Goal: Book appointment/travel/reservation

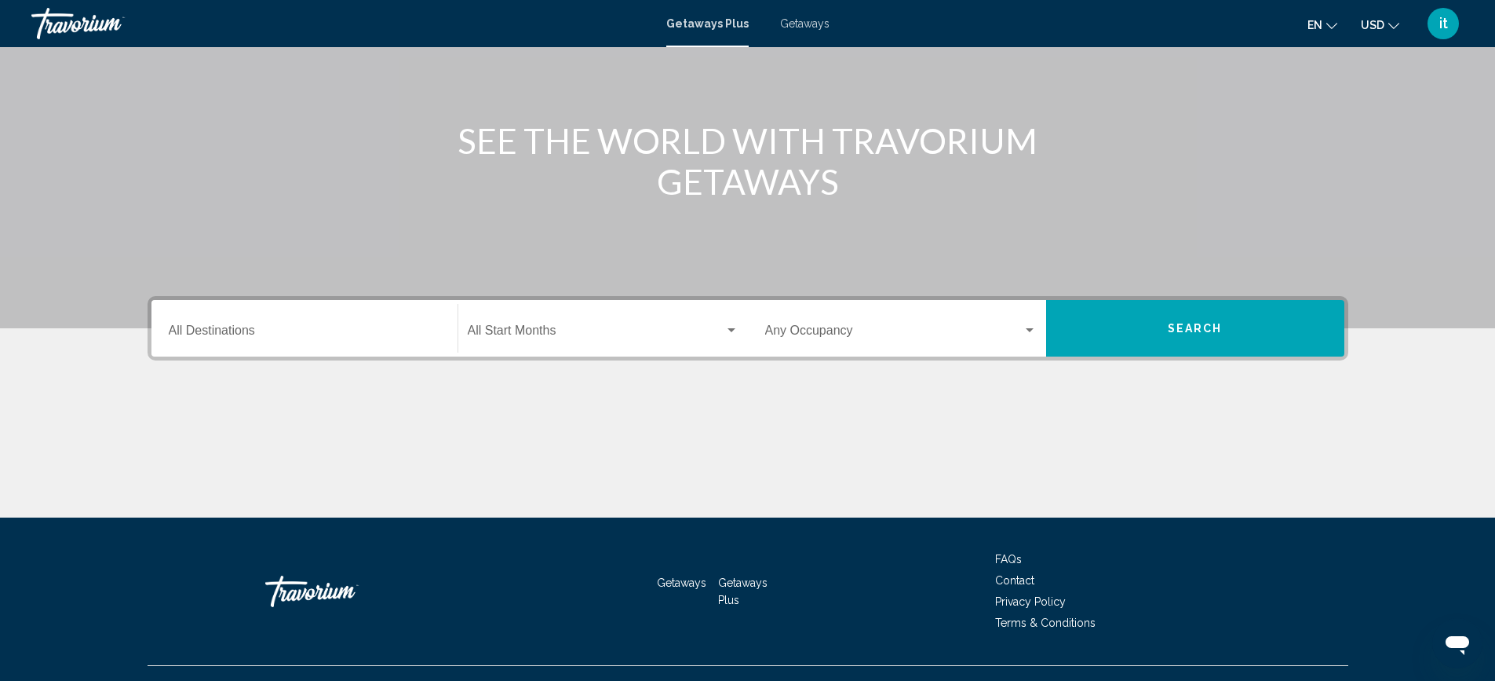
scroll to position [172, 0]
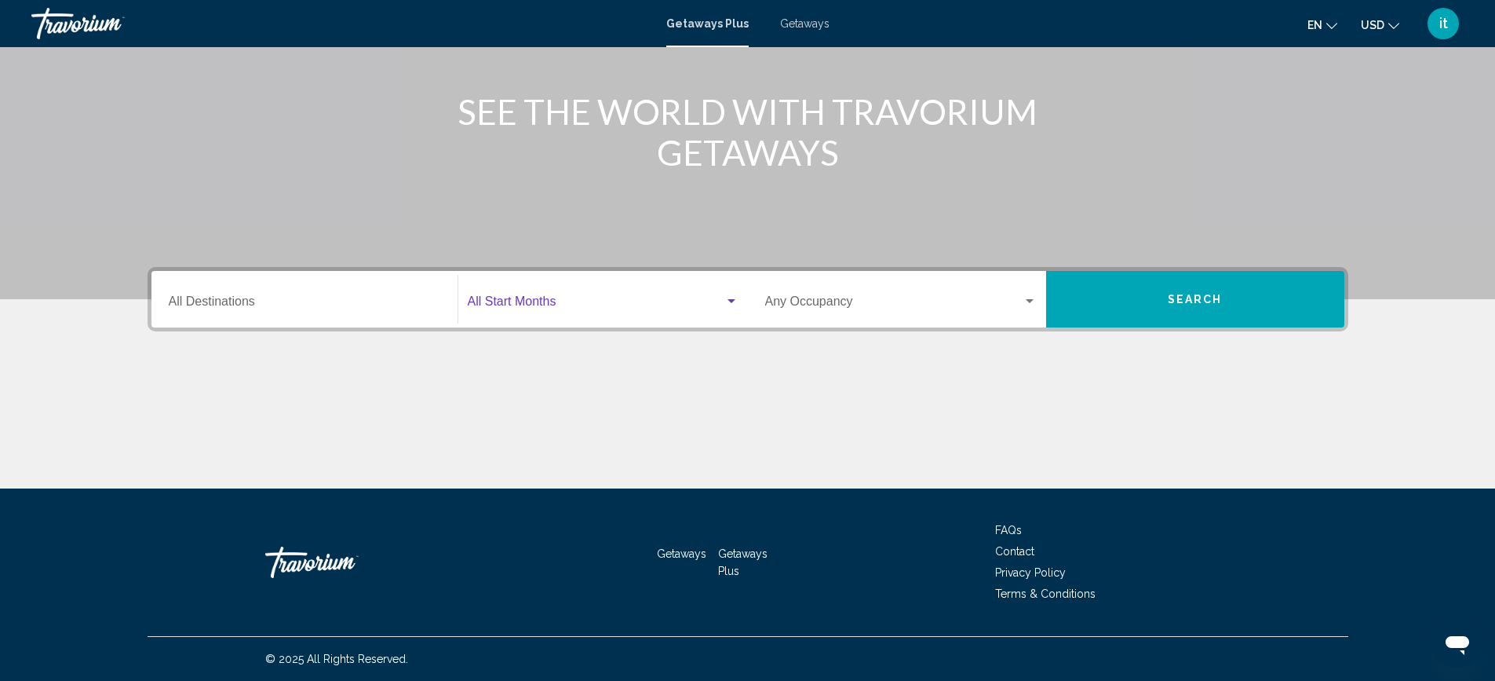
click at [548, 306] on span "Search widget" at bounding box center [596, 305] width 257 height 14
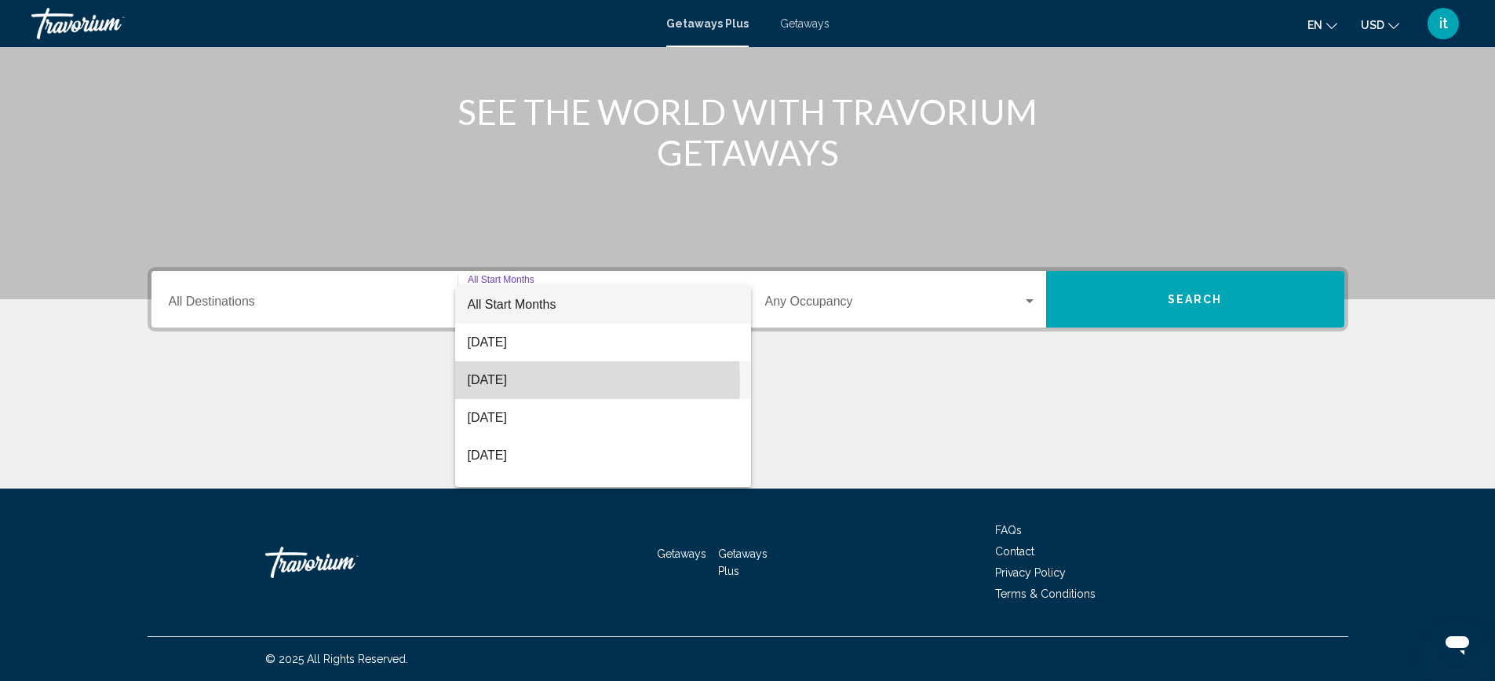
click at [543, 381] on span "[DATE]" at bounding box center [603, 380] width 271 height 38
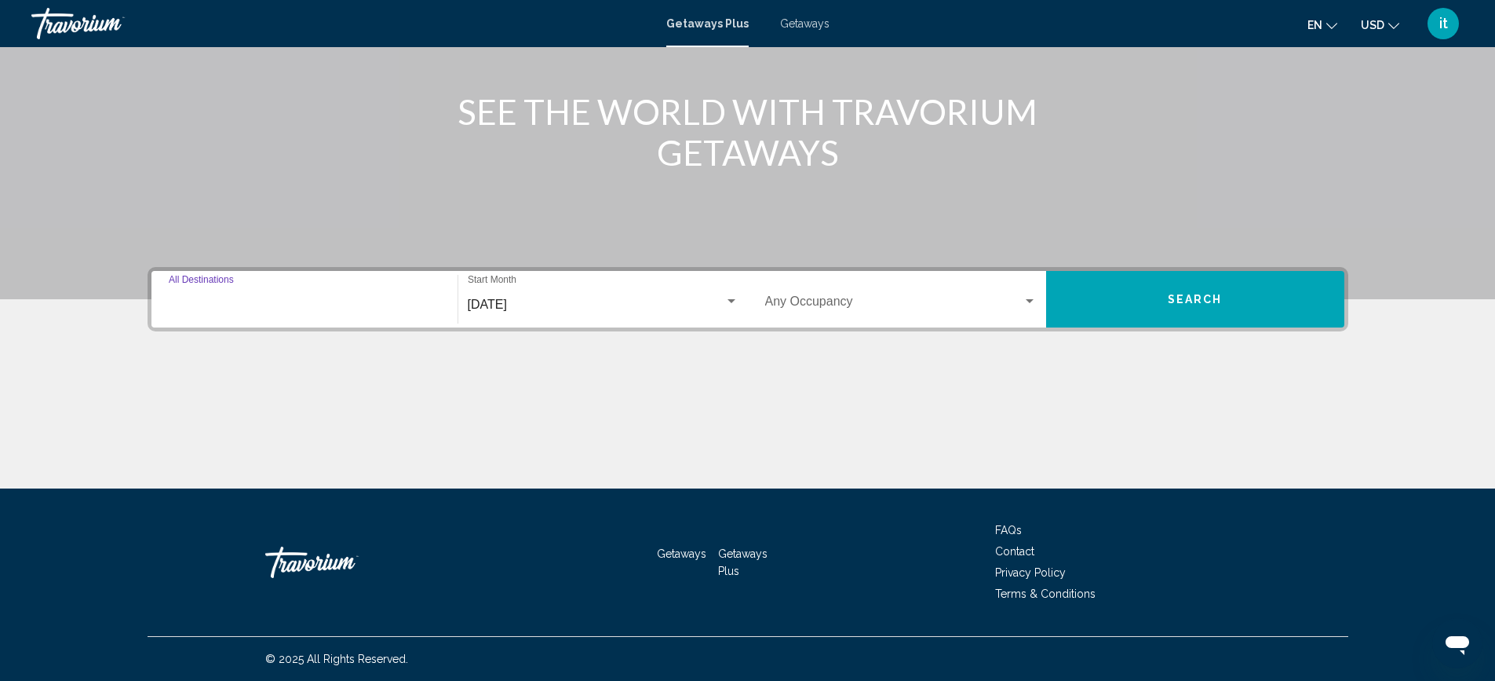
click at [293, 301] on input "Destination All Destinations" at bounding box center [305, 305] width 272 height 14
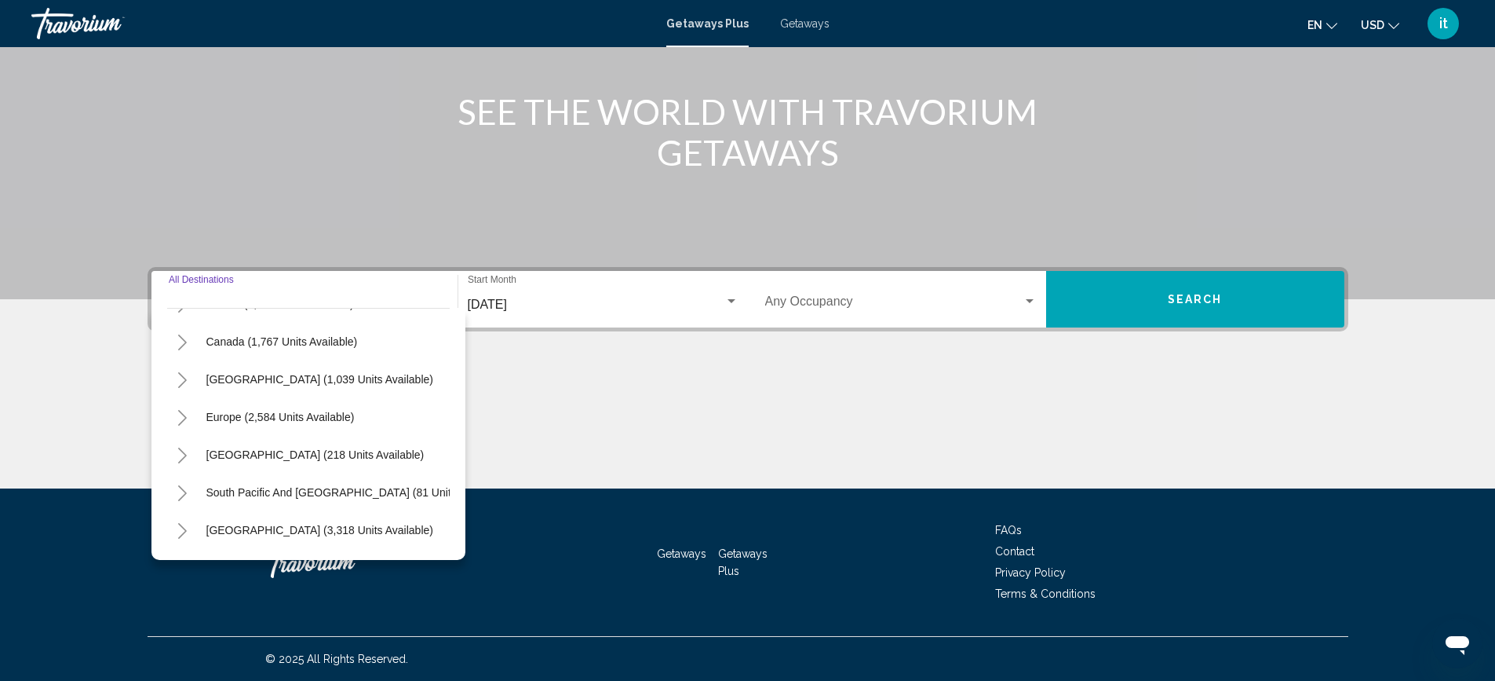
scroll to position [57, 0]
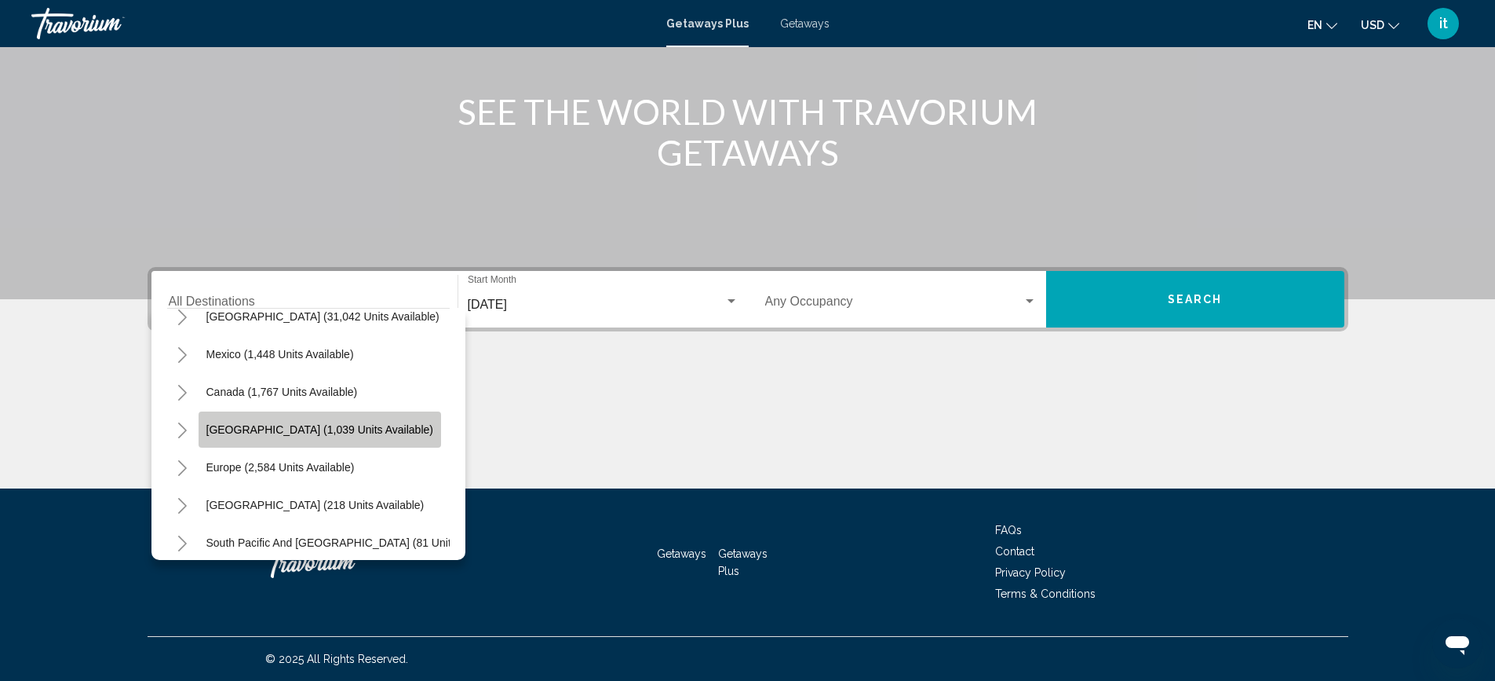
click at [327, 429] on span "[GEOGRAPHIC_DATA] (1,039 units available)" at bounding box center [319, 429] width 227 height 13
type input "**********"
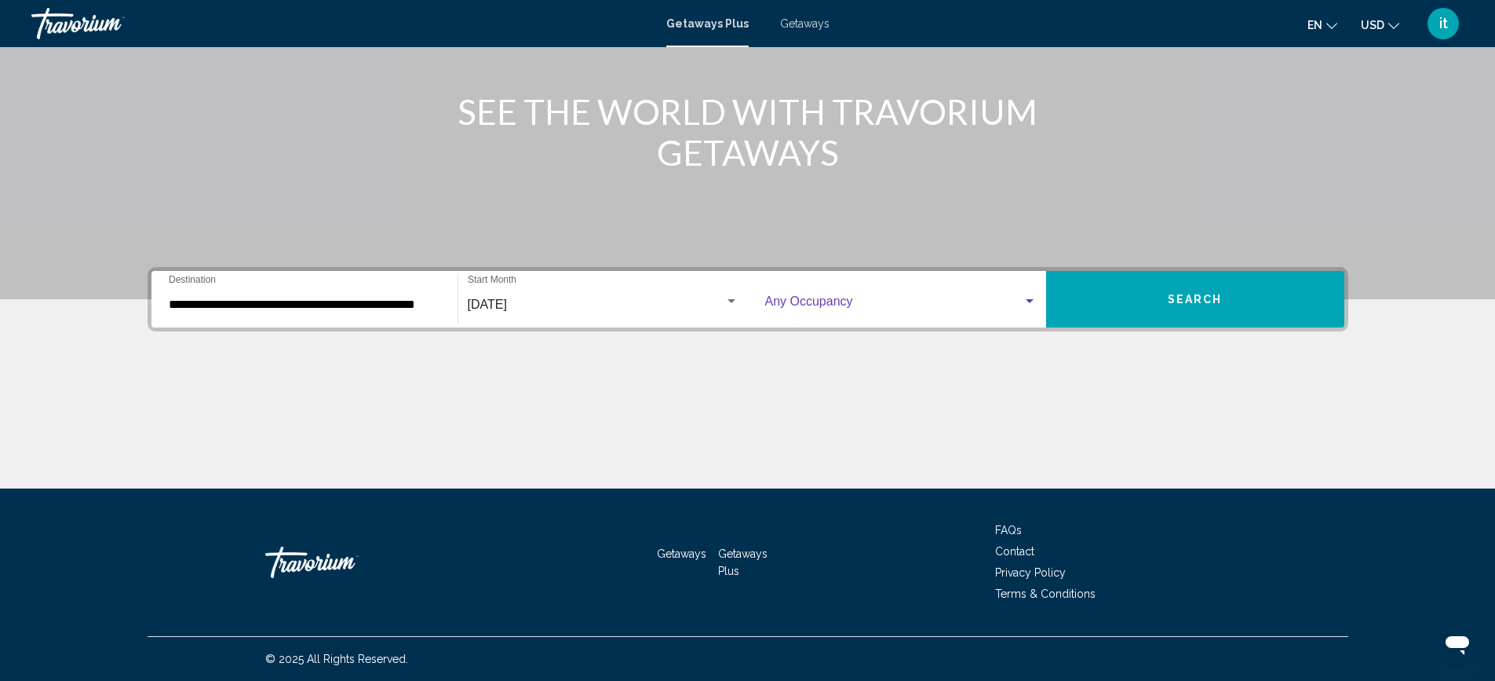
click at [898, 302] on span "Search widget" at bounding box center [893, 305] width 257 height 14
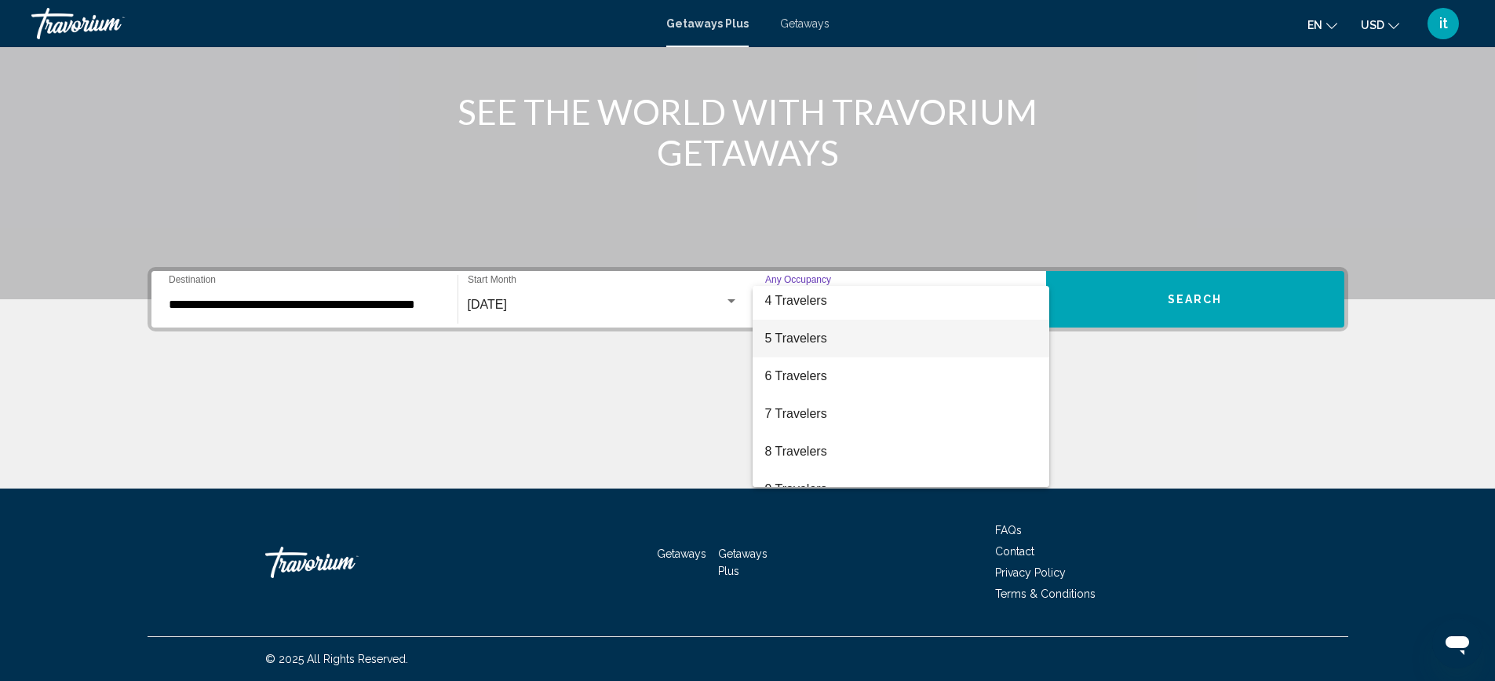
scroll to position [176, 0]
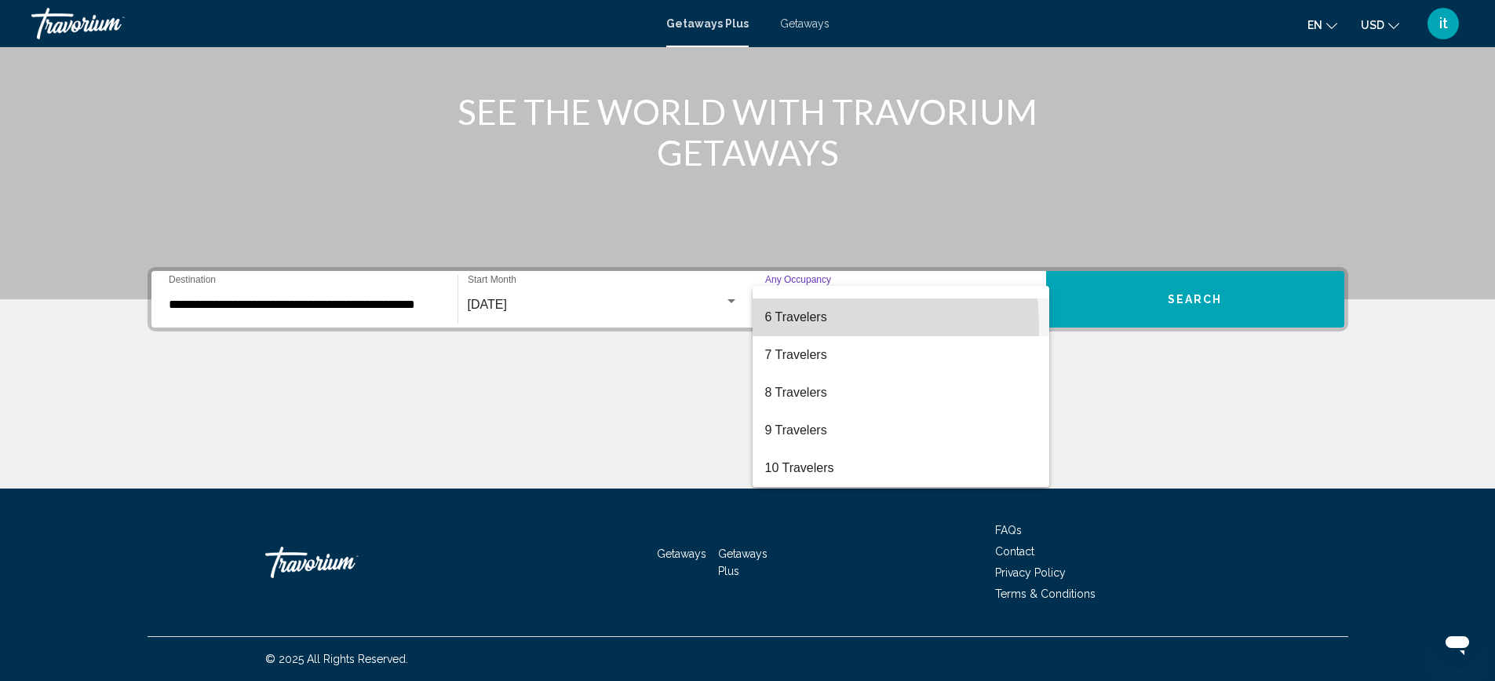
click at [792, 326] on span "6 Travelers" at bounding box center [901, 317] width 272 height 38
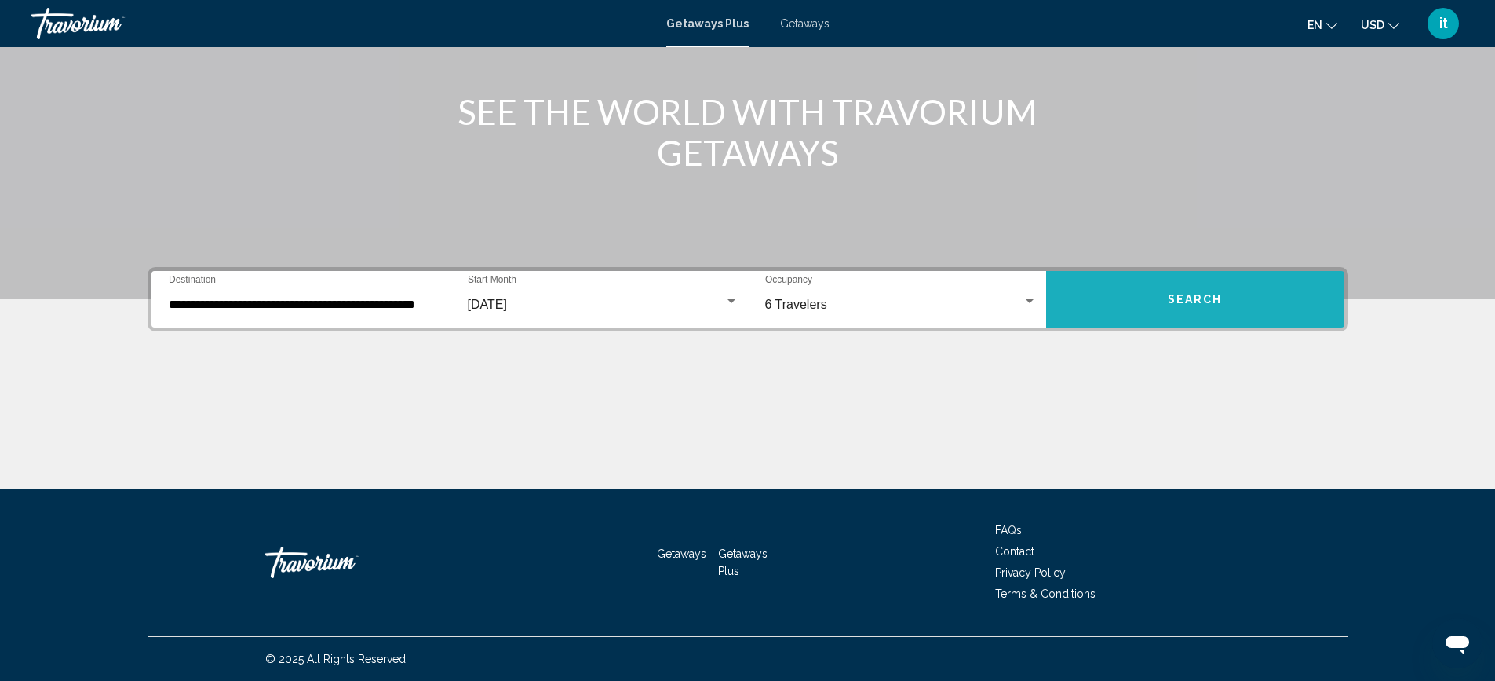
click at [1126, 281] on button "Search" at bounding box center [1195, 299] width 298 height 57
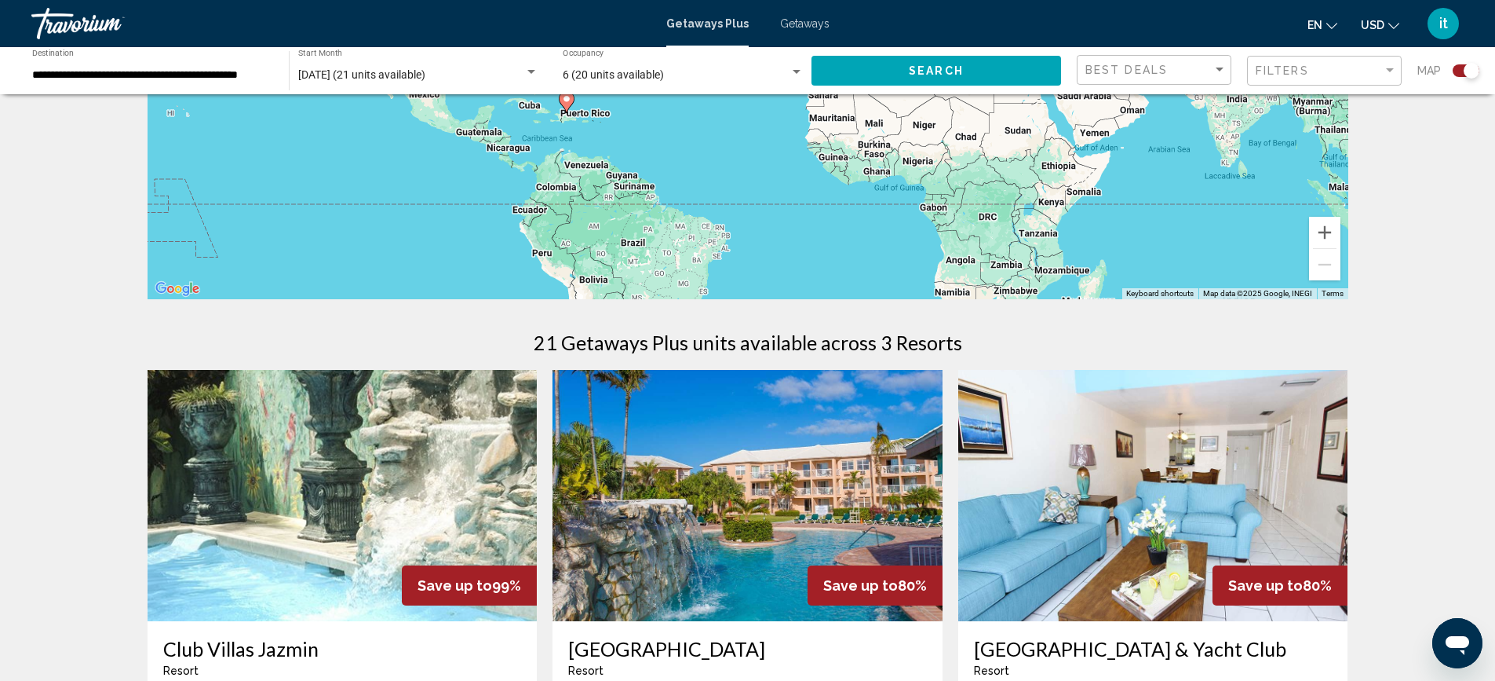
scroll to position [133, 0]
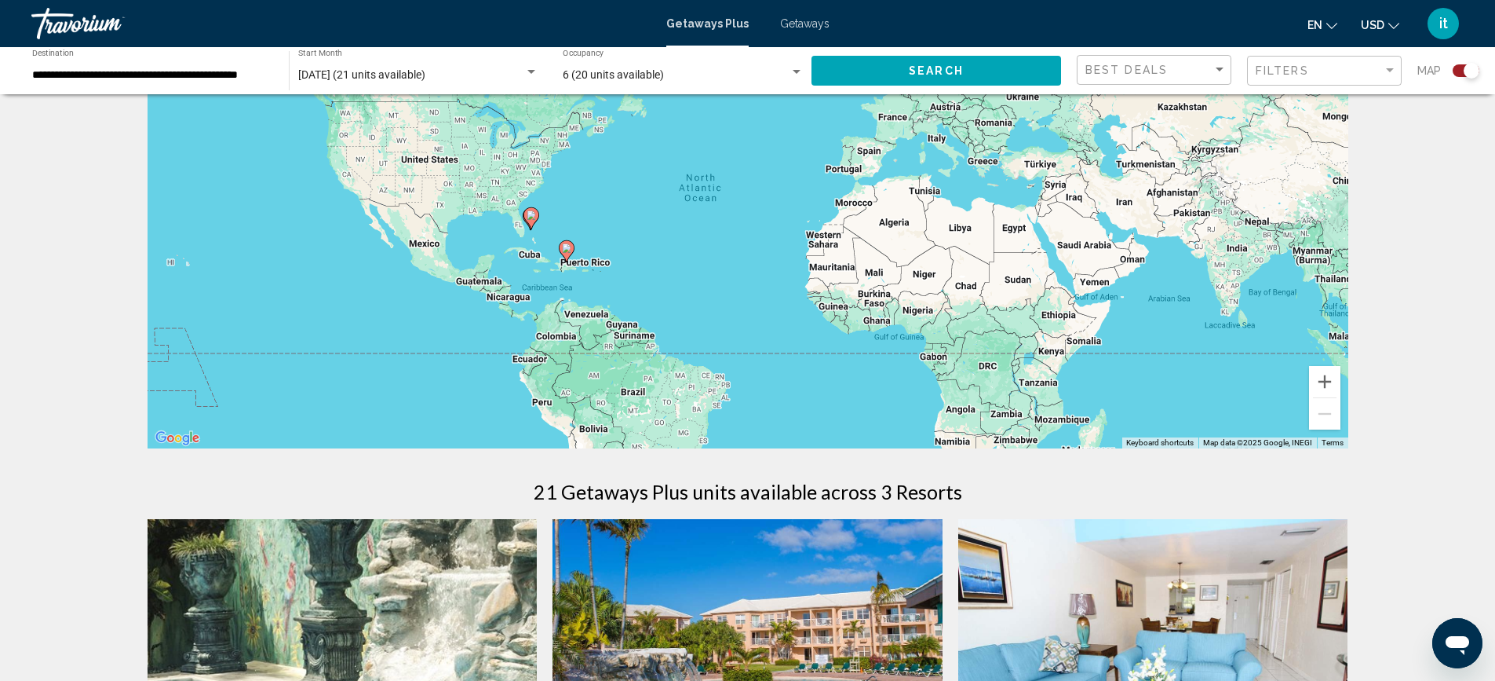
click at [568, 257] on icon "Main content" at bounding box center [566, 251] width 14 height 20
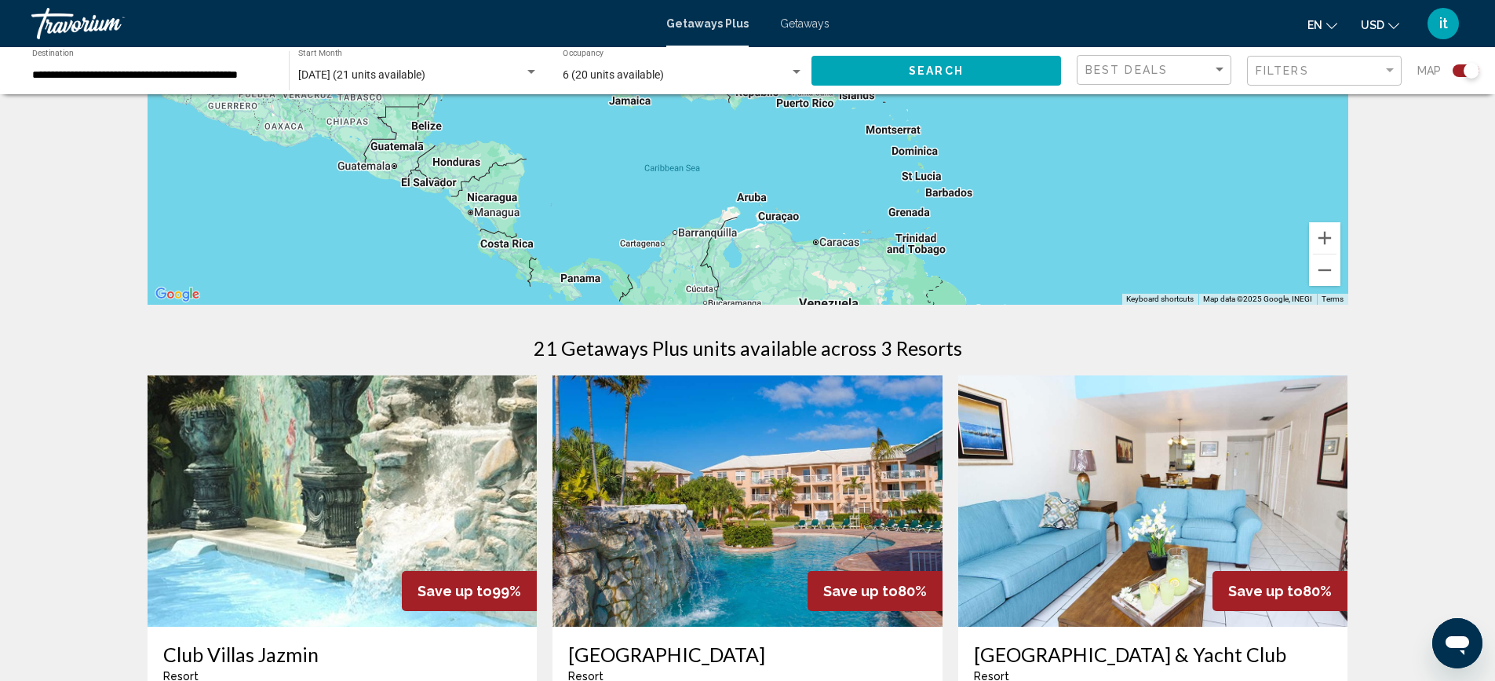
scroll to position [0, 0]
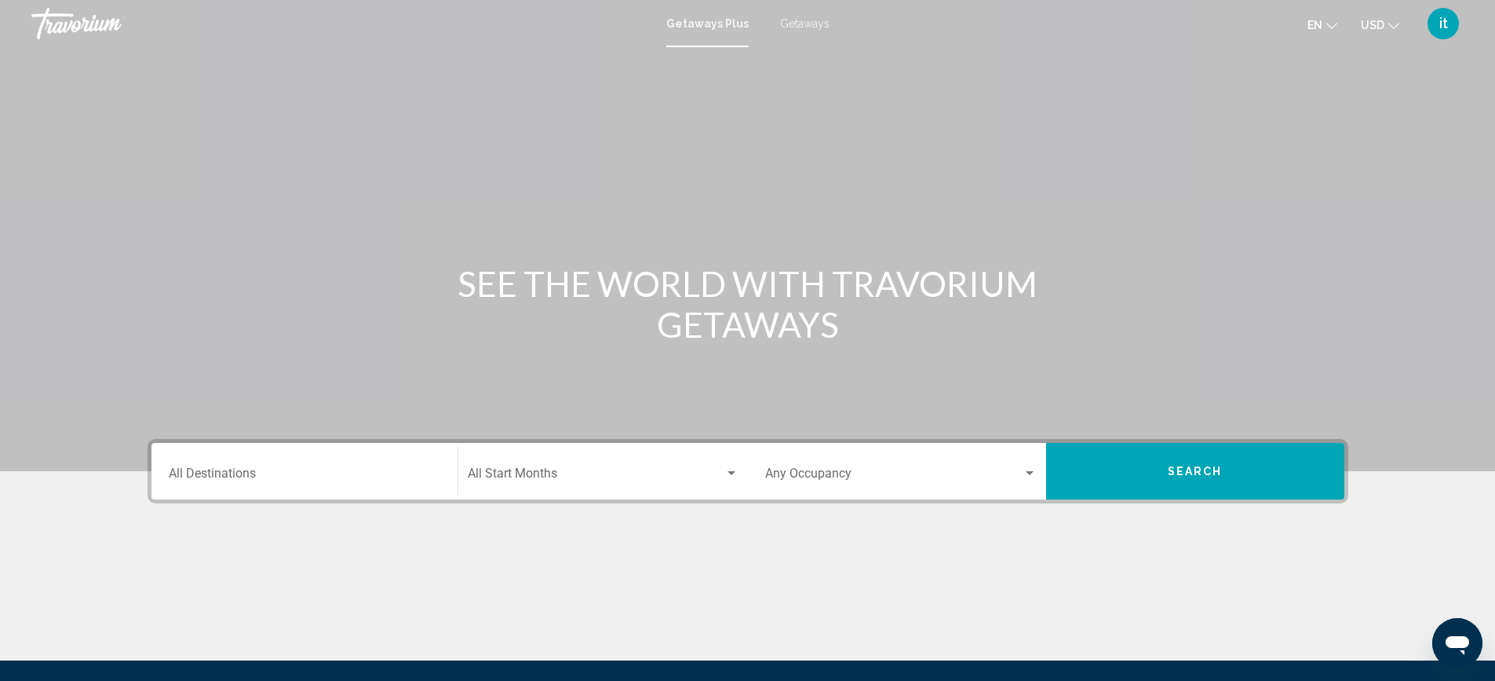
click at [669, 493] on div "Start Month All Start Months" at bounding box center [603, 471] width 271 height 49
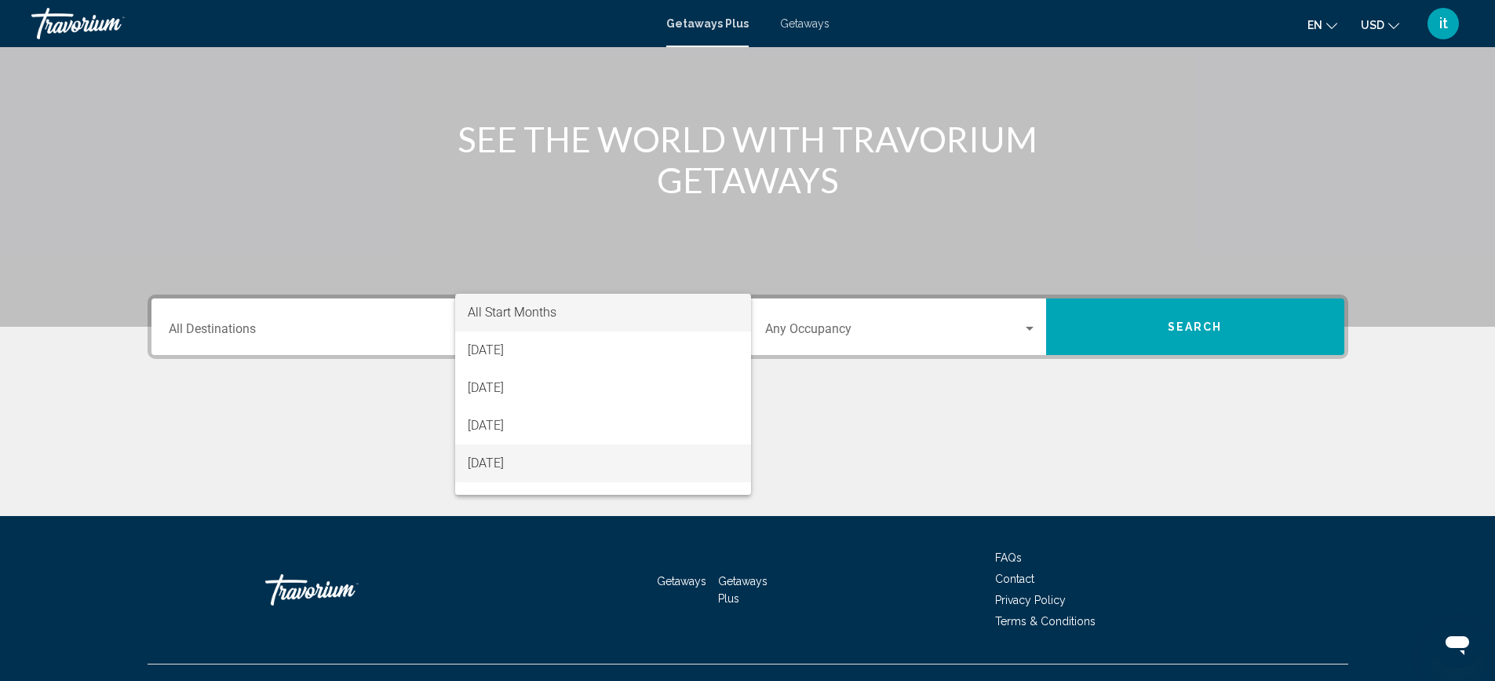
scroll to position [172, 0]
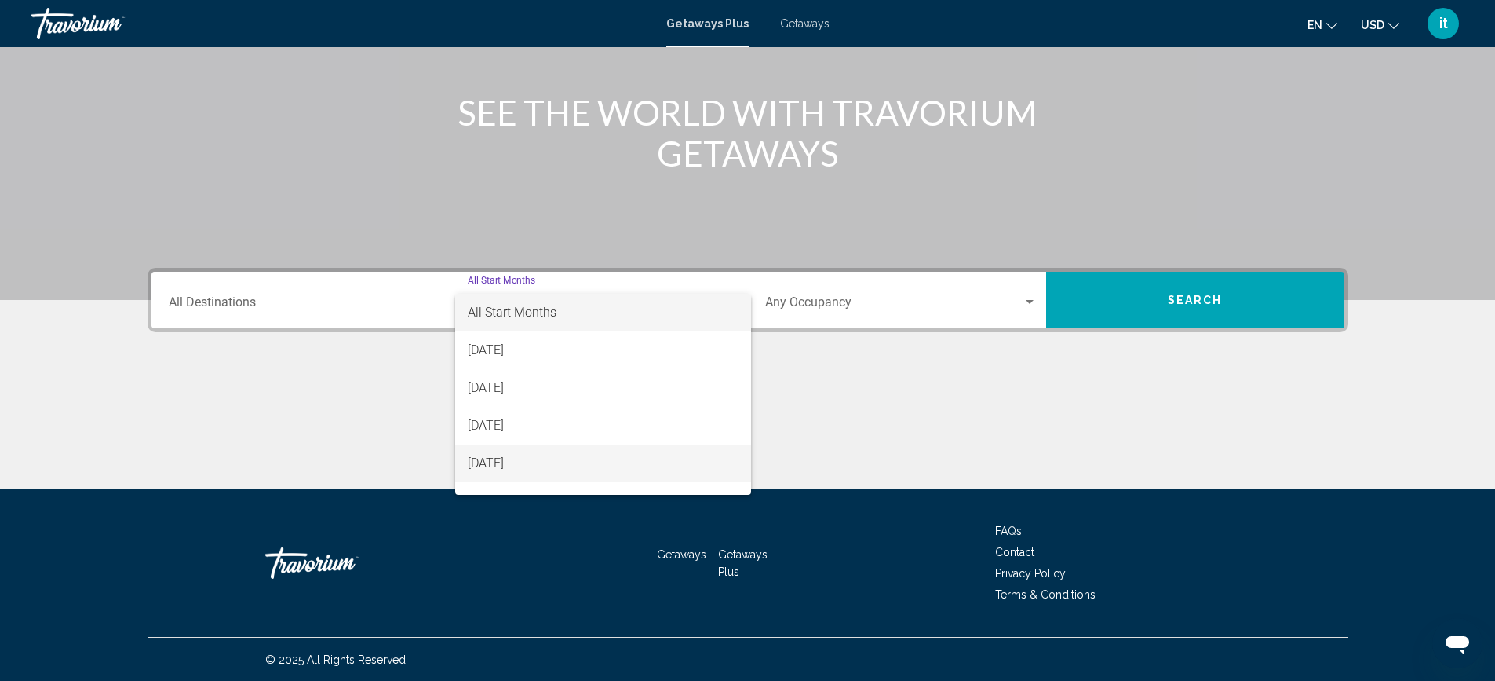
click at [656, 476] on div "All Start Months [DATE] [DATE] [DATE] [DATE] [DATE] [DATE] [DATE] [DATE] [DATE]…" at bounding box center [603, 394] width 296 height 201
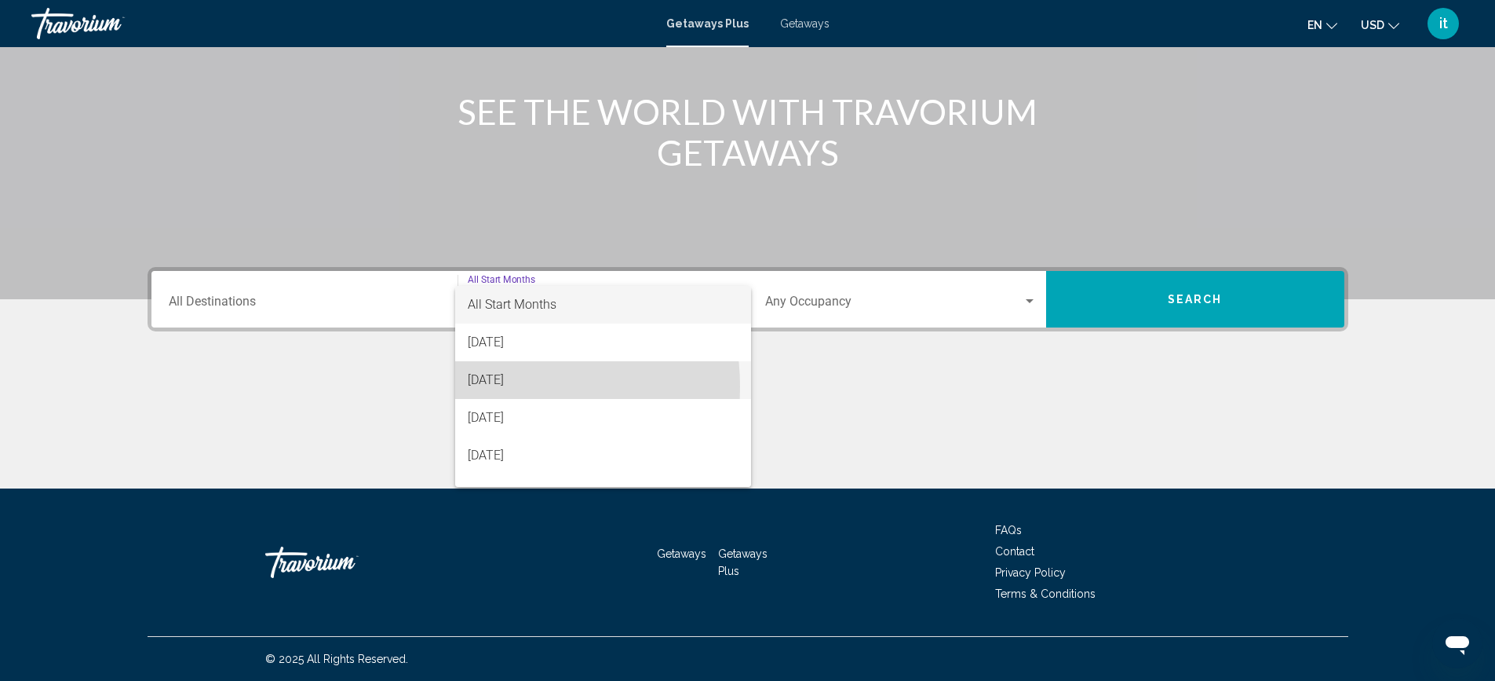
click at [498, 386] on span "[DATE]" at bounding box center [603, 380] width 271 height 38
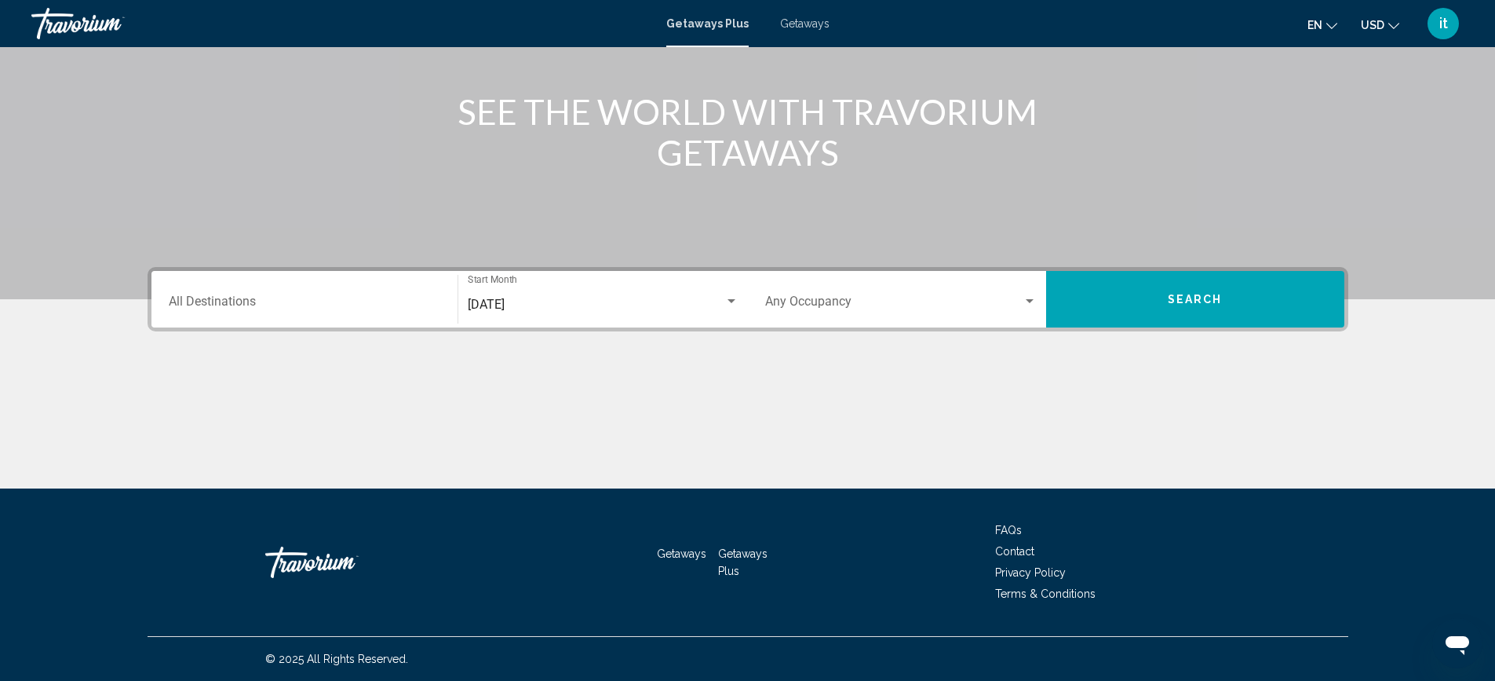
click at [308, 278] on div "Destination All Destinations" at bounding box center [305, 299] width 272 height 49
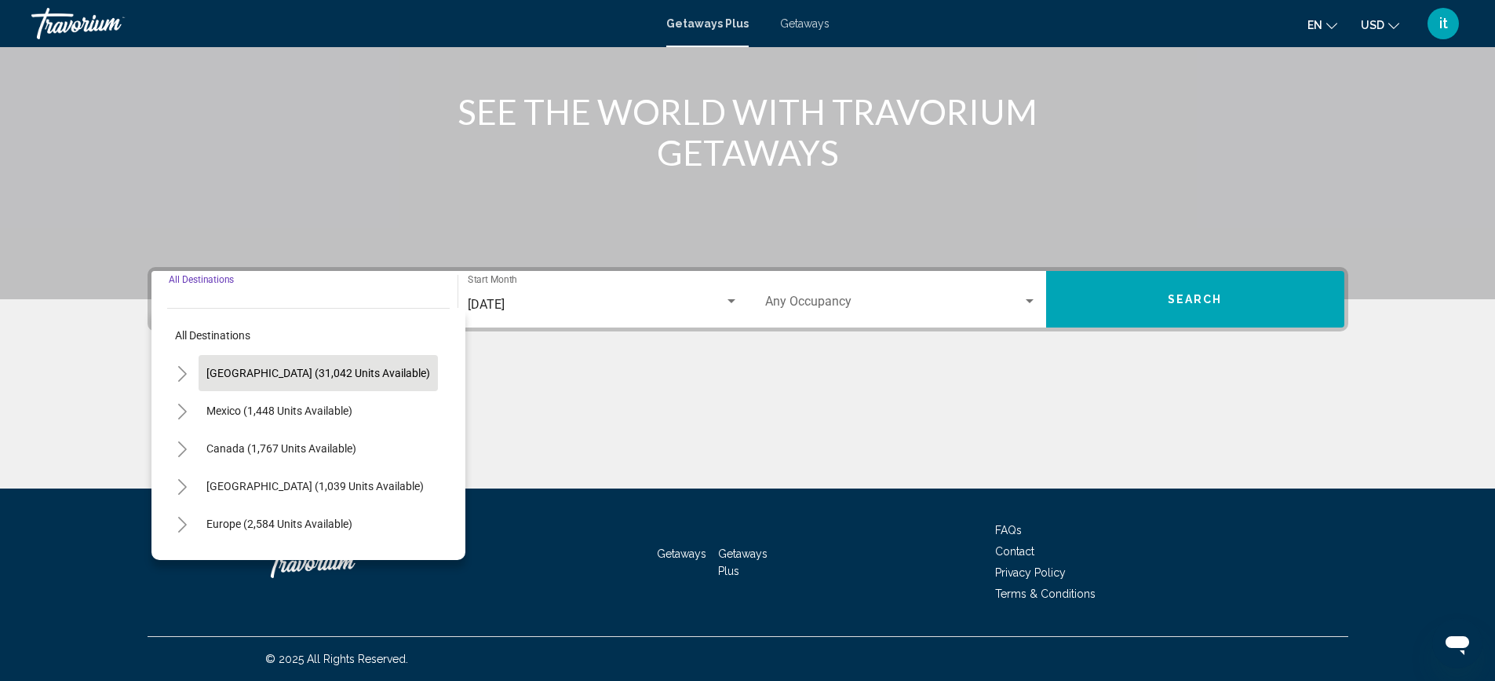
click at [334, 372] on span "[GEOGRAPHIC_DATA] (31,042 units available)" at bounding box center [318, 373] width 224 height 13
type input "**********"
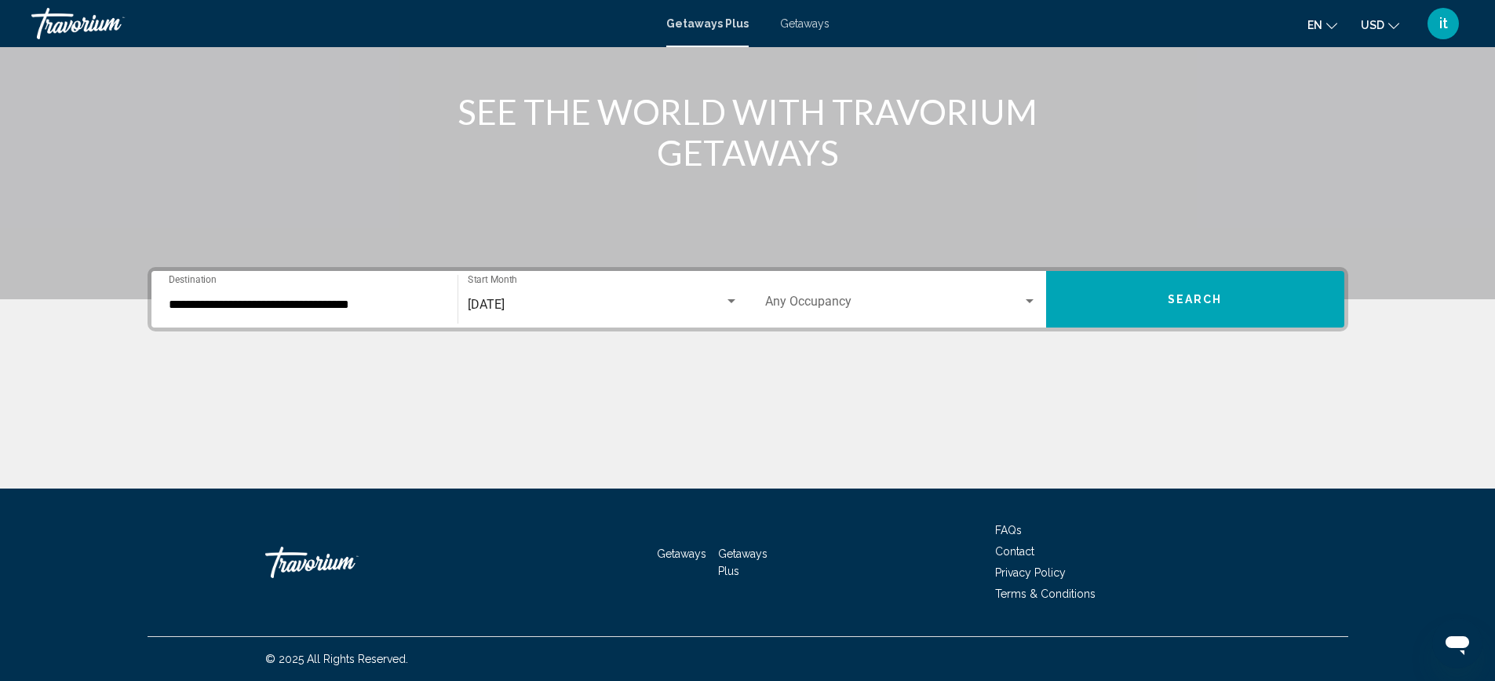
click at [1034, 294] on div "Occupancy Any Occupancy" at bounding box center [901, 299] width 272 height 49
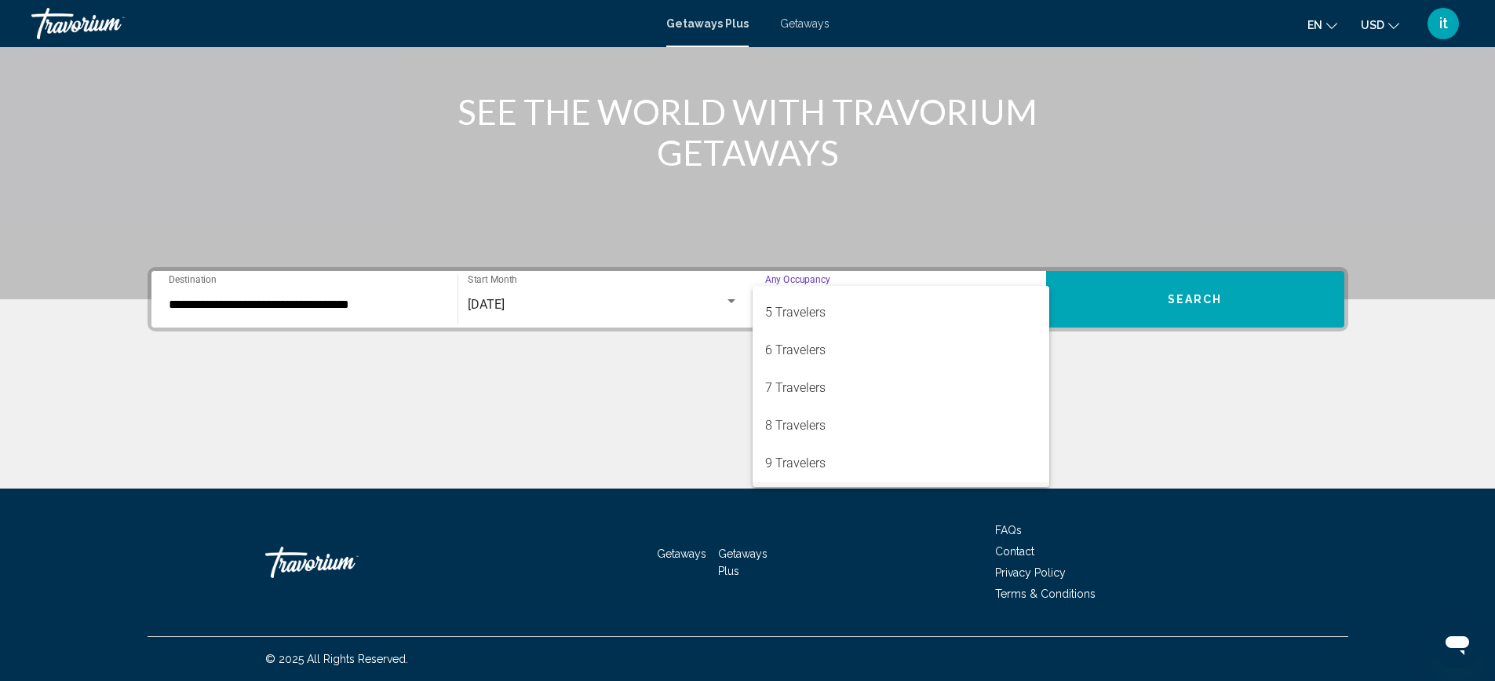
scroll to position [176, 0]
click at [827, 318] on span "6 Travelers" at bounding box center [901, 317] width 272 height 38
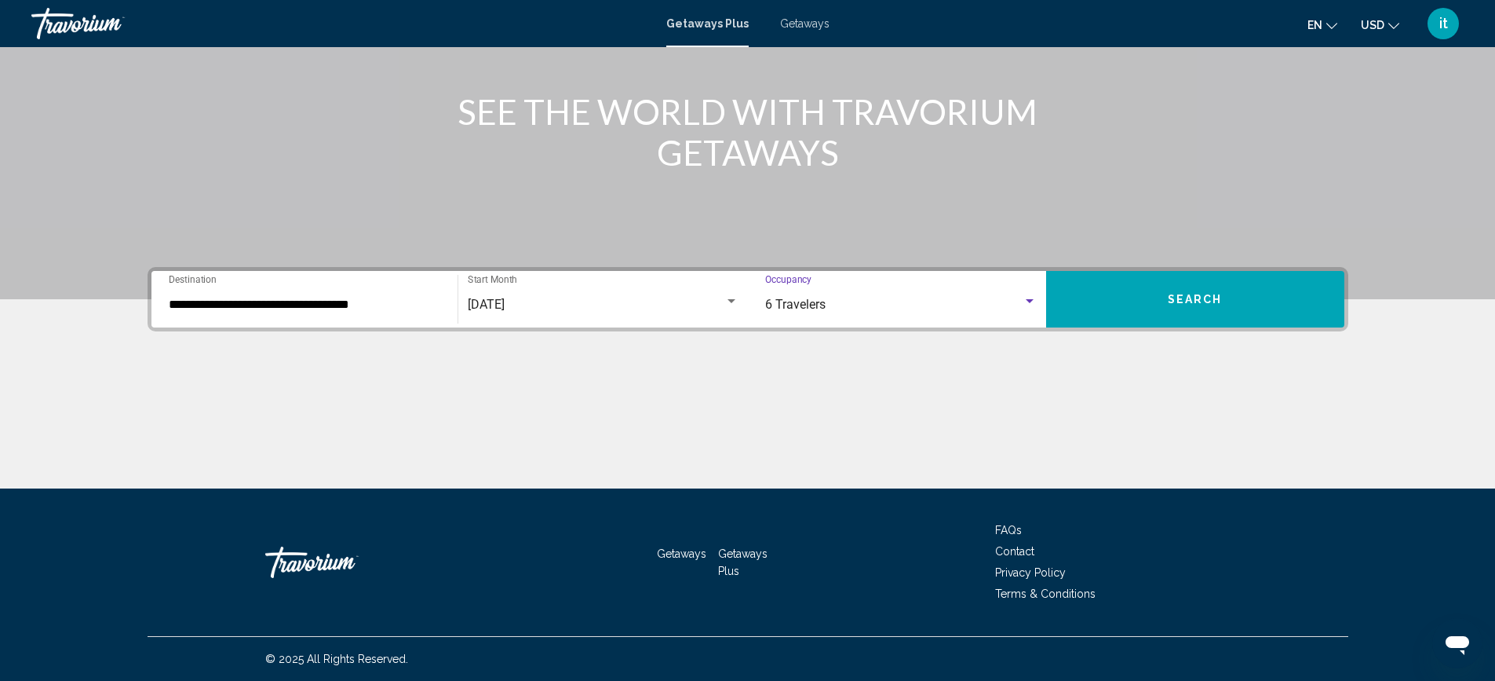
click at [1221, 287] on button "Search" at bounding box center [1195, 299] width 298 height 57
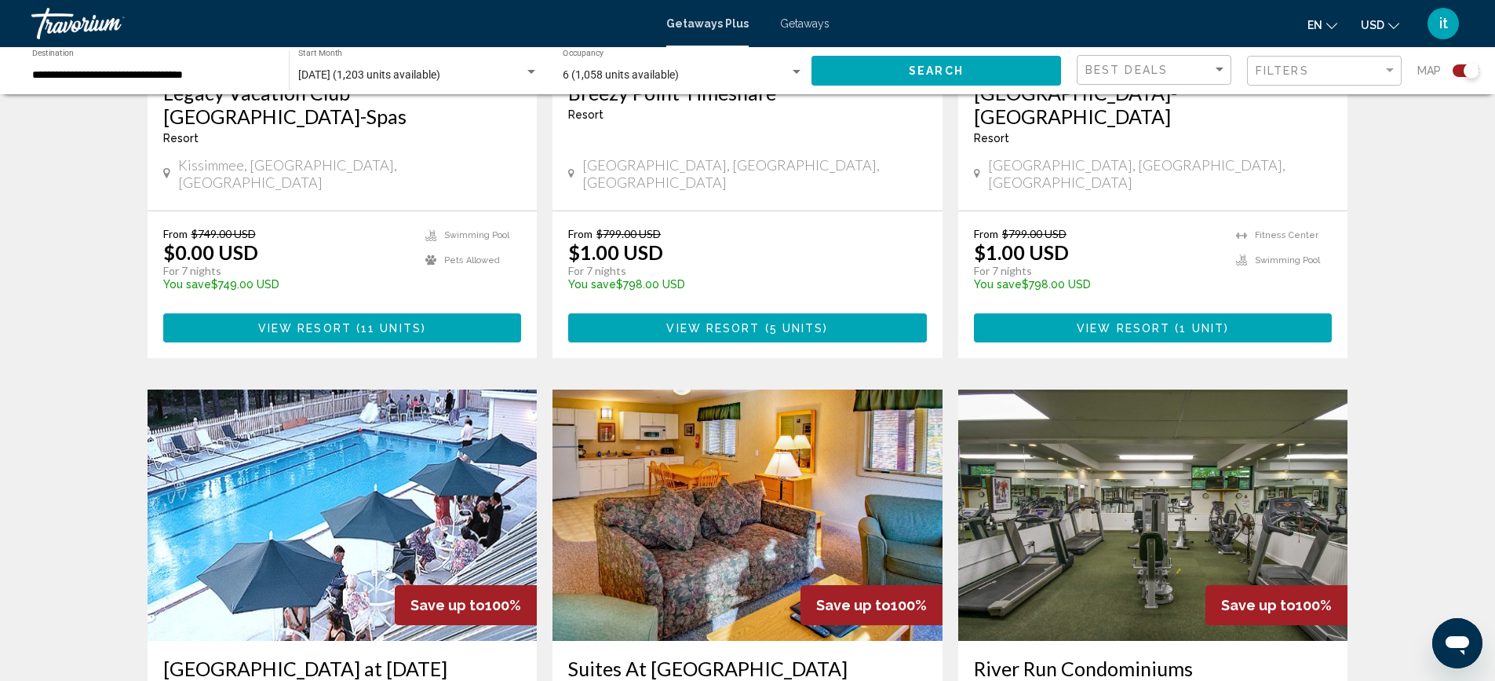
scroll to position [628, 0]
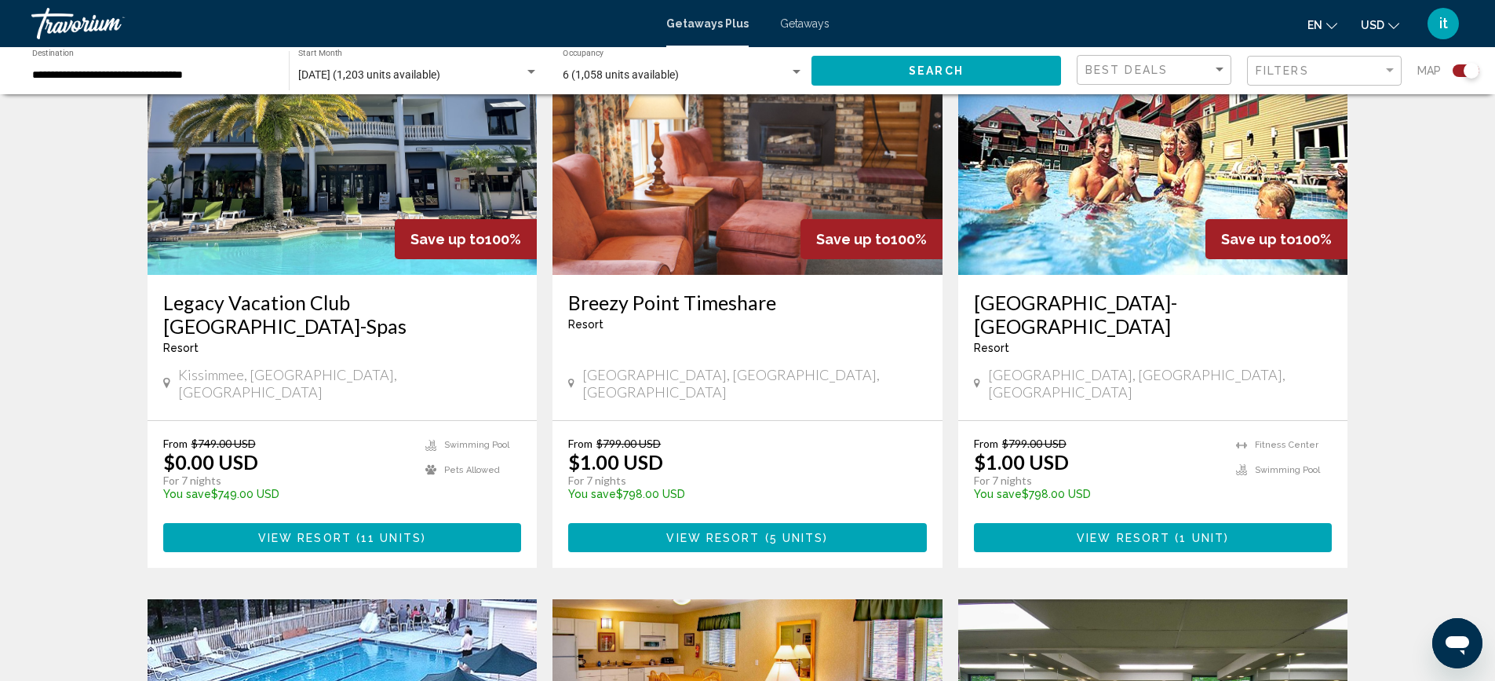
click at [1163, 79] on div "Best Deals" at bounding box center [1156, 70] width 141 height 29
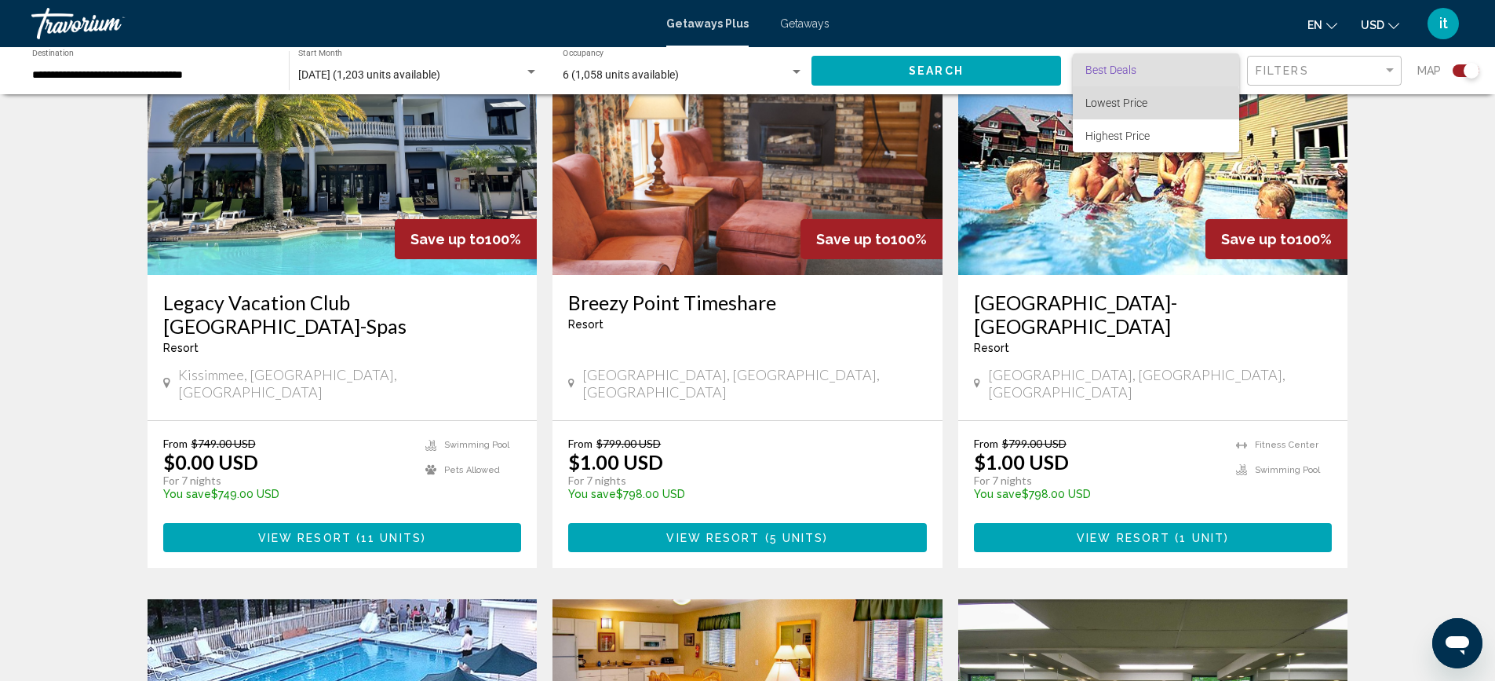
click at [1142, 107] on span "Lowest Price" at bounding box center [1117, 103] width 62 height 13
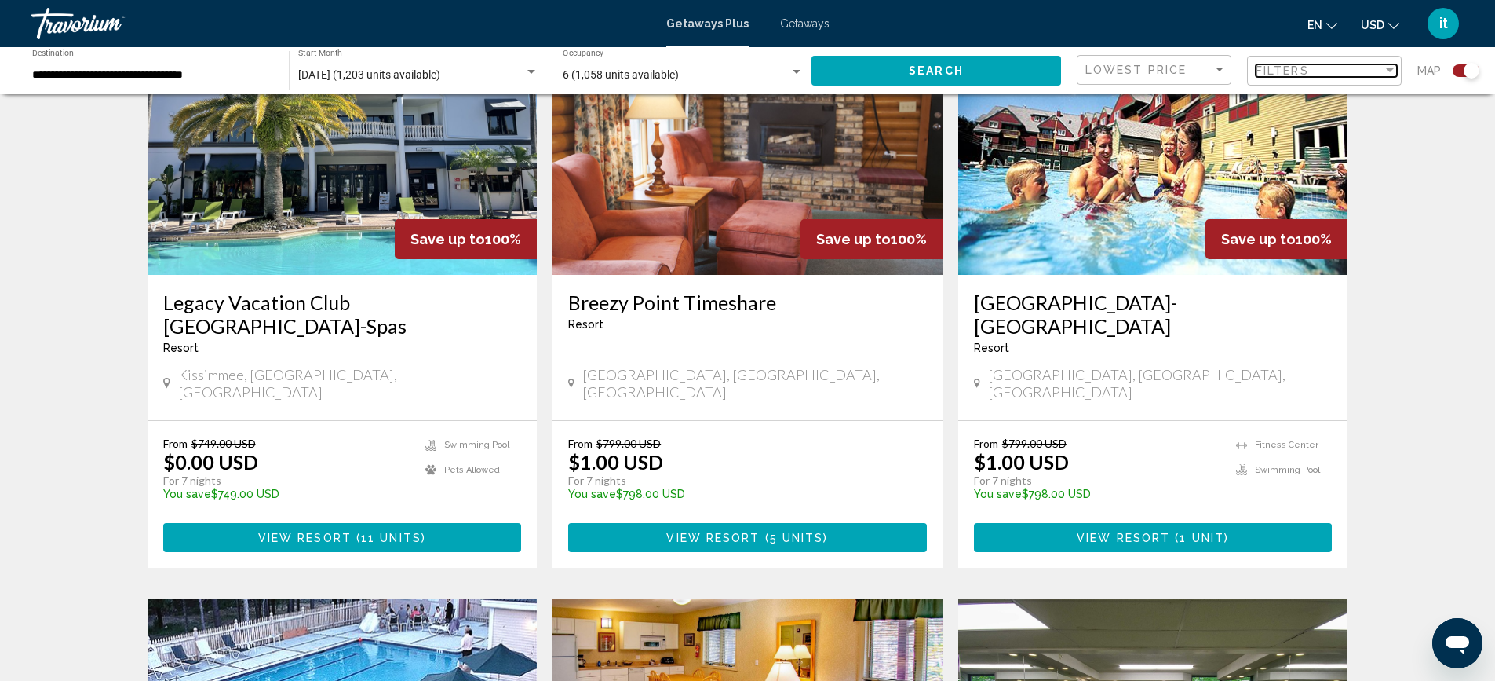
click at [1283, 69] on span "Filters" at bounding box center [1282, 70] width 53 height 13
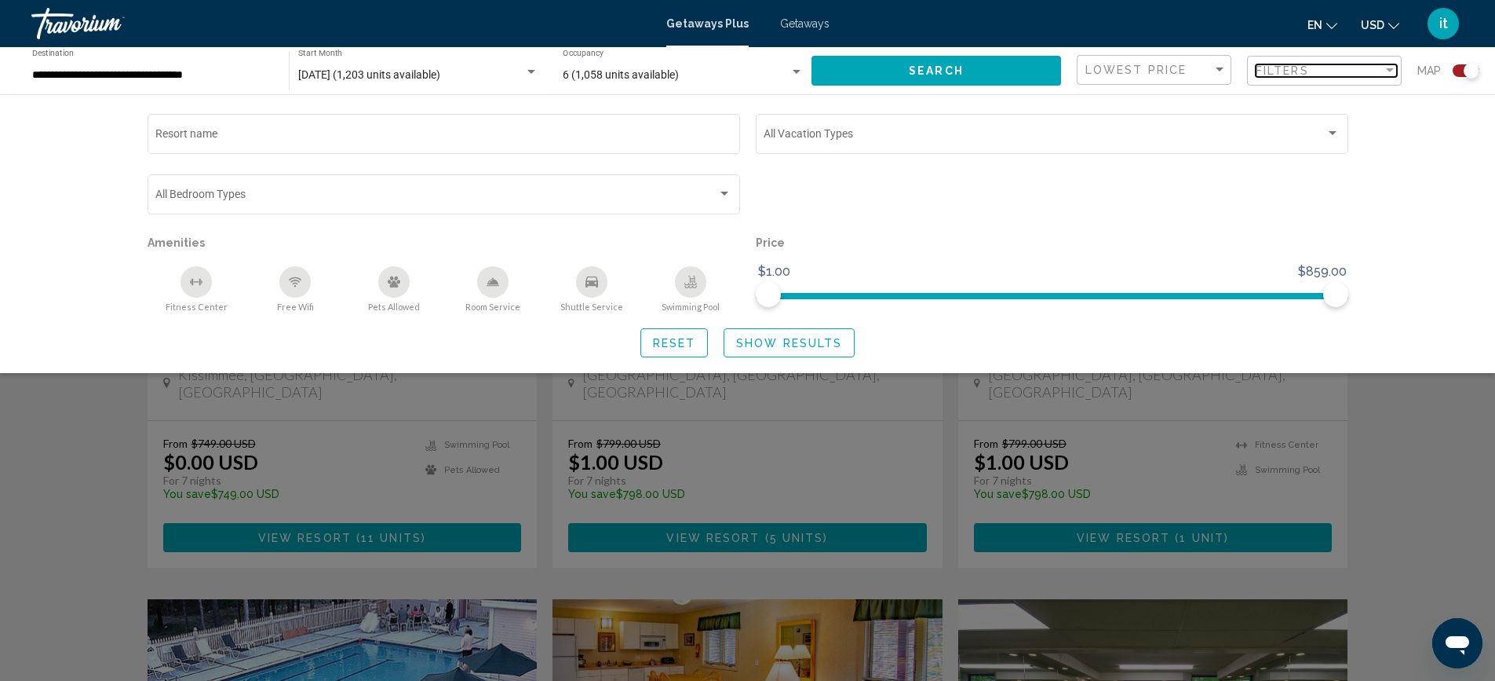
click at [1283, 69] on span "Filters" at bounding box center [1282, 70] width 53 height 13
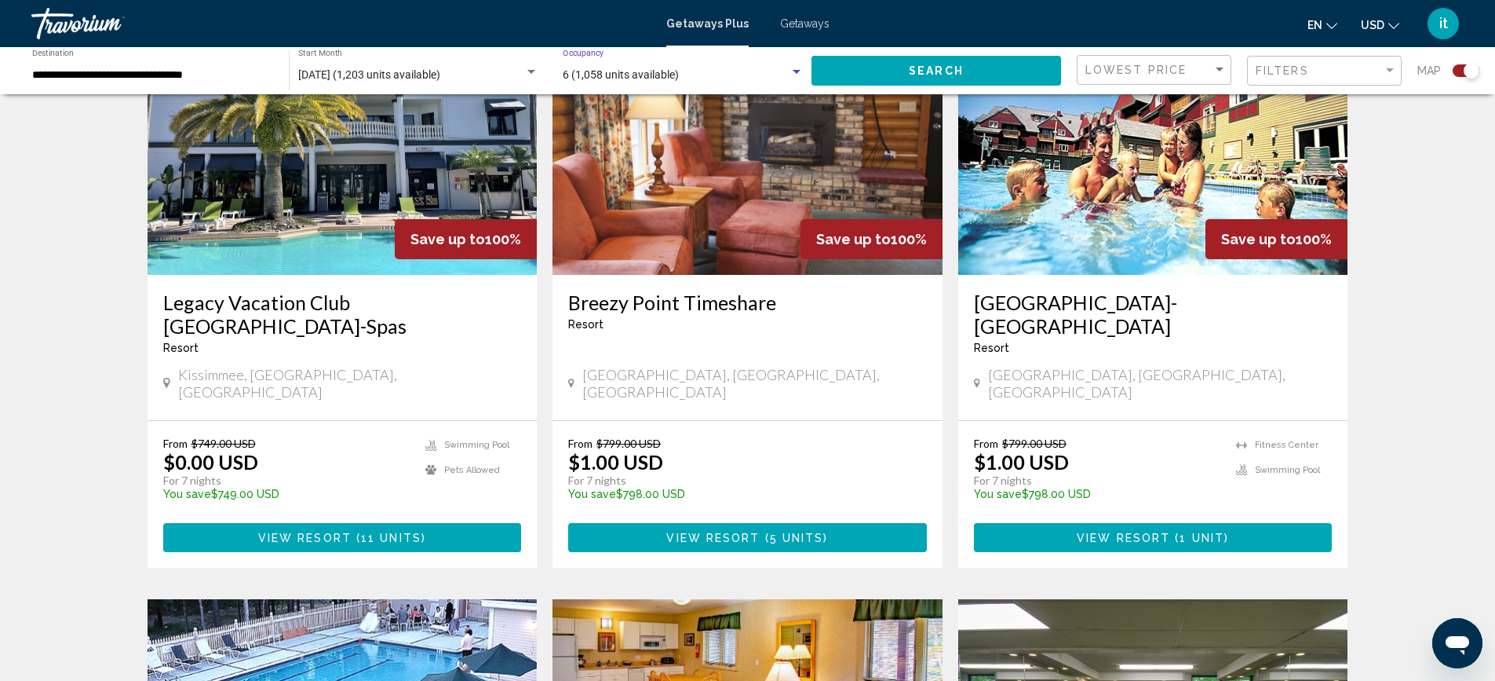
click at [768, 71] on div "6 (1,058 units available)" at bounding box center [676, 75] width 227 height 13
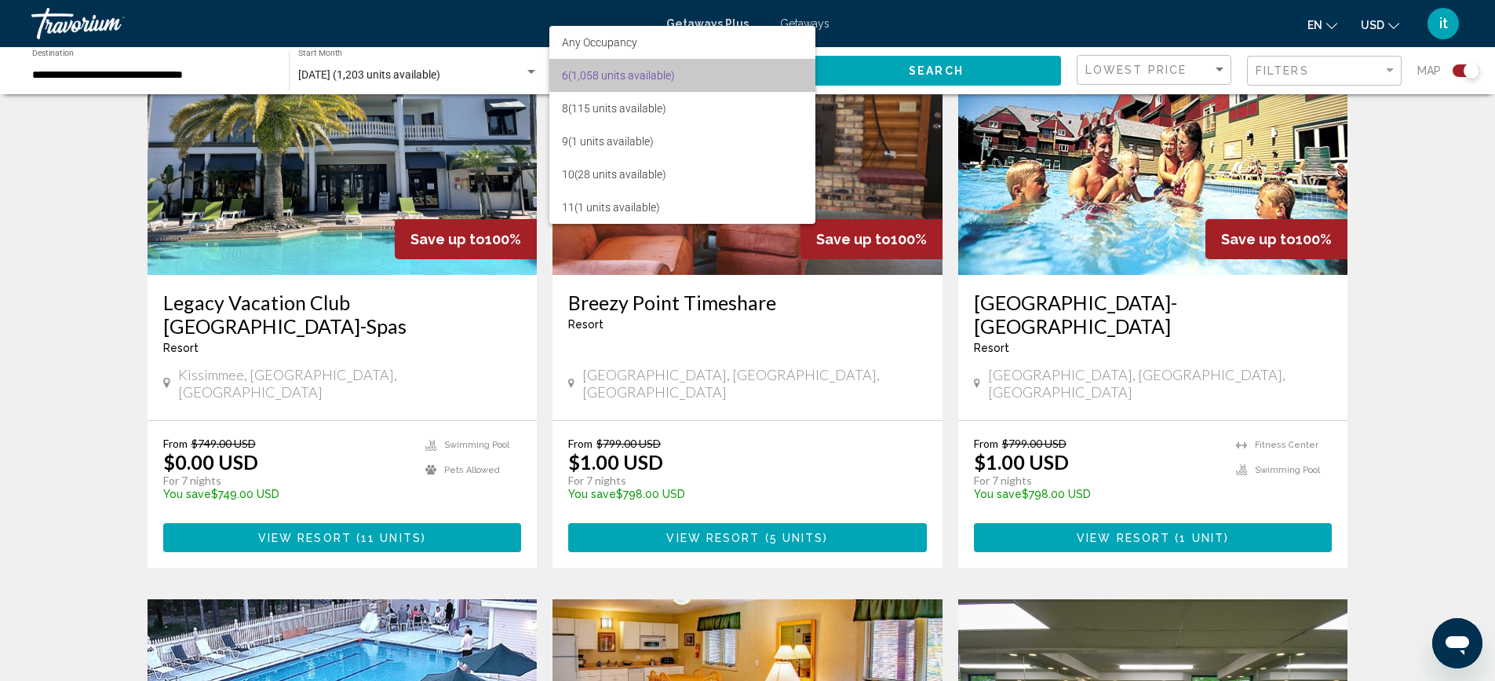
click at [768, 71] on span "6 (1,058 units available)" at bounding box center [682, 75] width 241 height 33
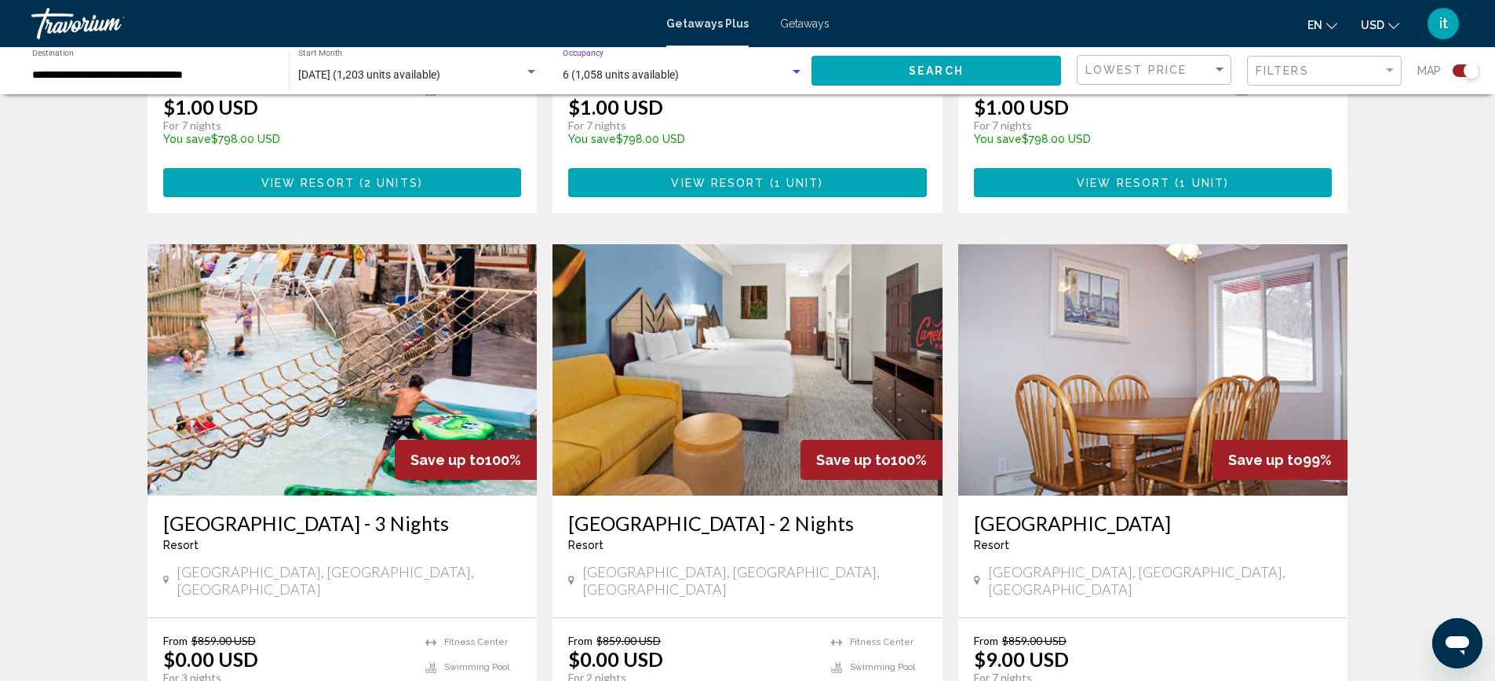
scroll to position [2302, 0]
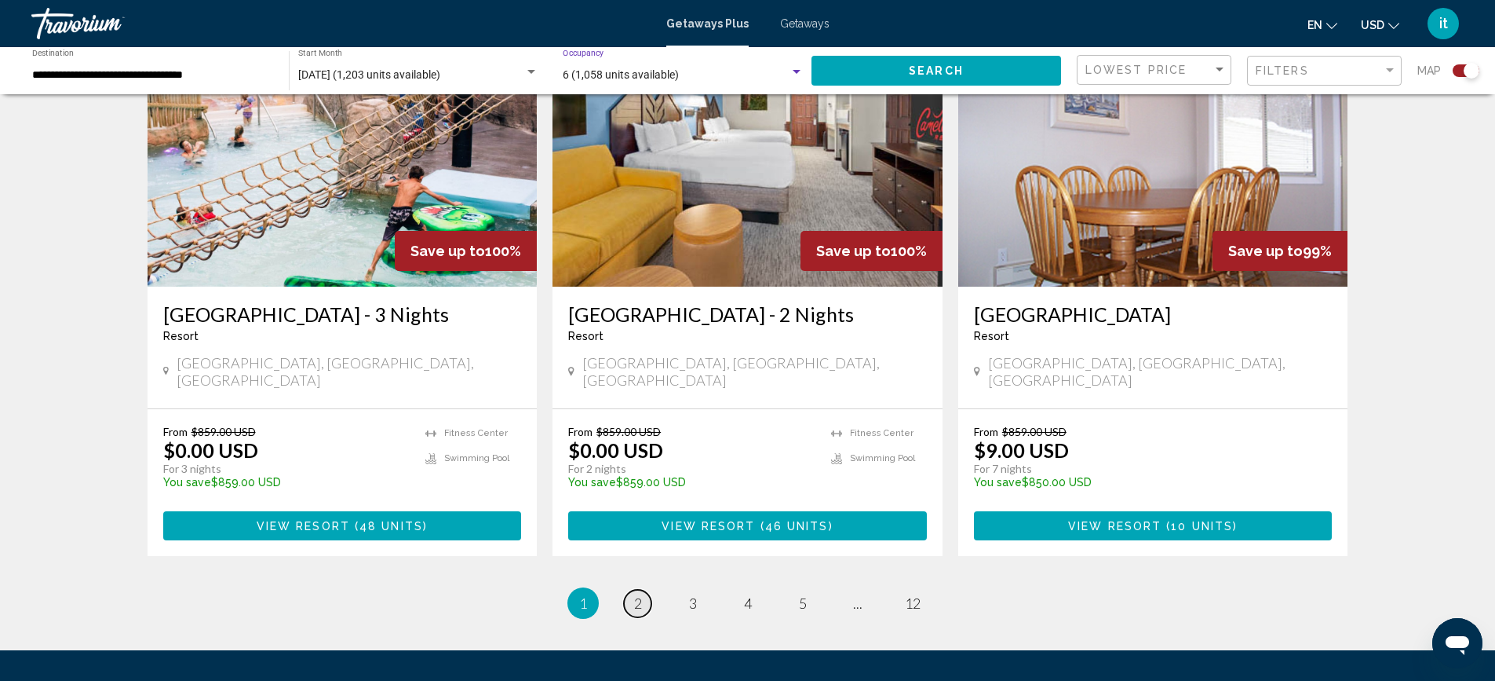
click at [633, 590] on link "page 2" at bounding box center [637, 603] width 27 height 27
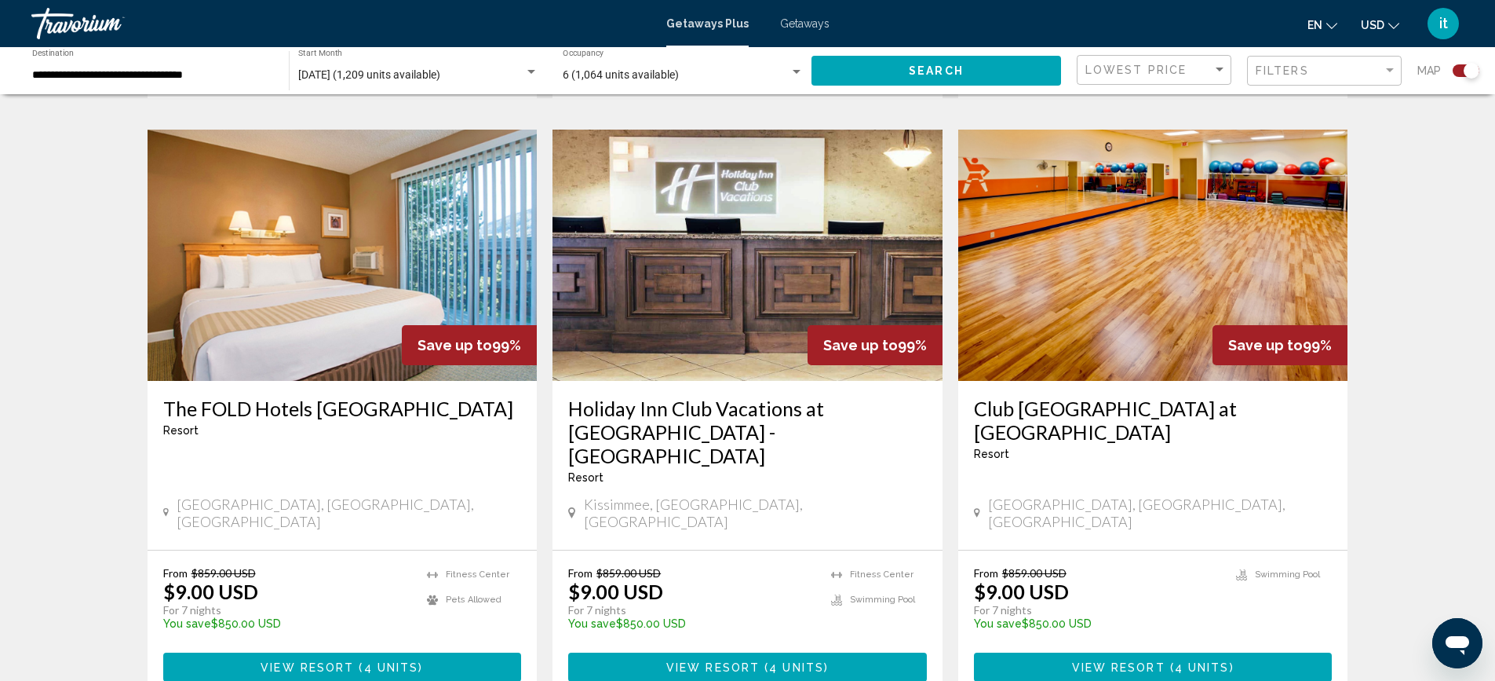
scroll to position [2303, 0]
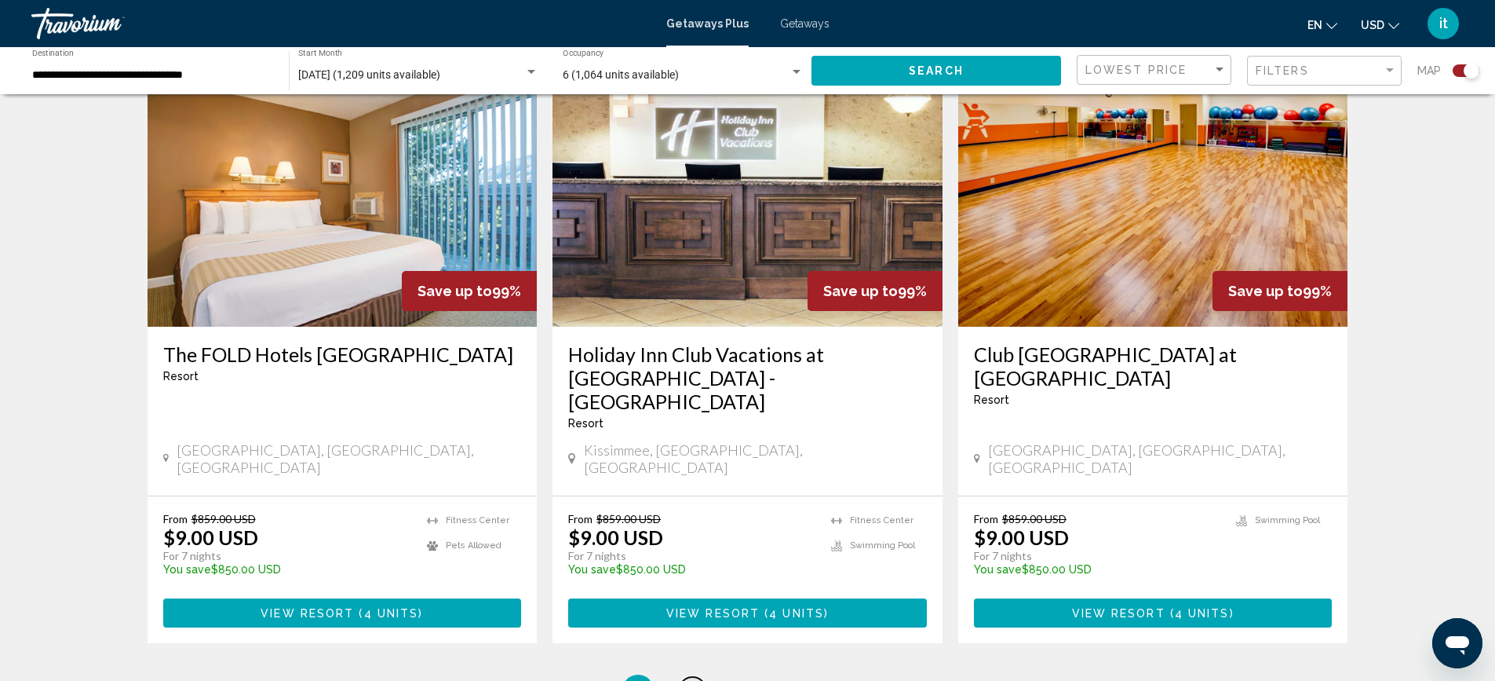
click at [699, 677] on link "page 3" at bounding box center [692, 690] width 27 height 27
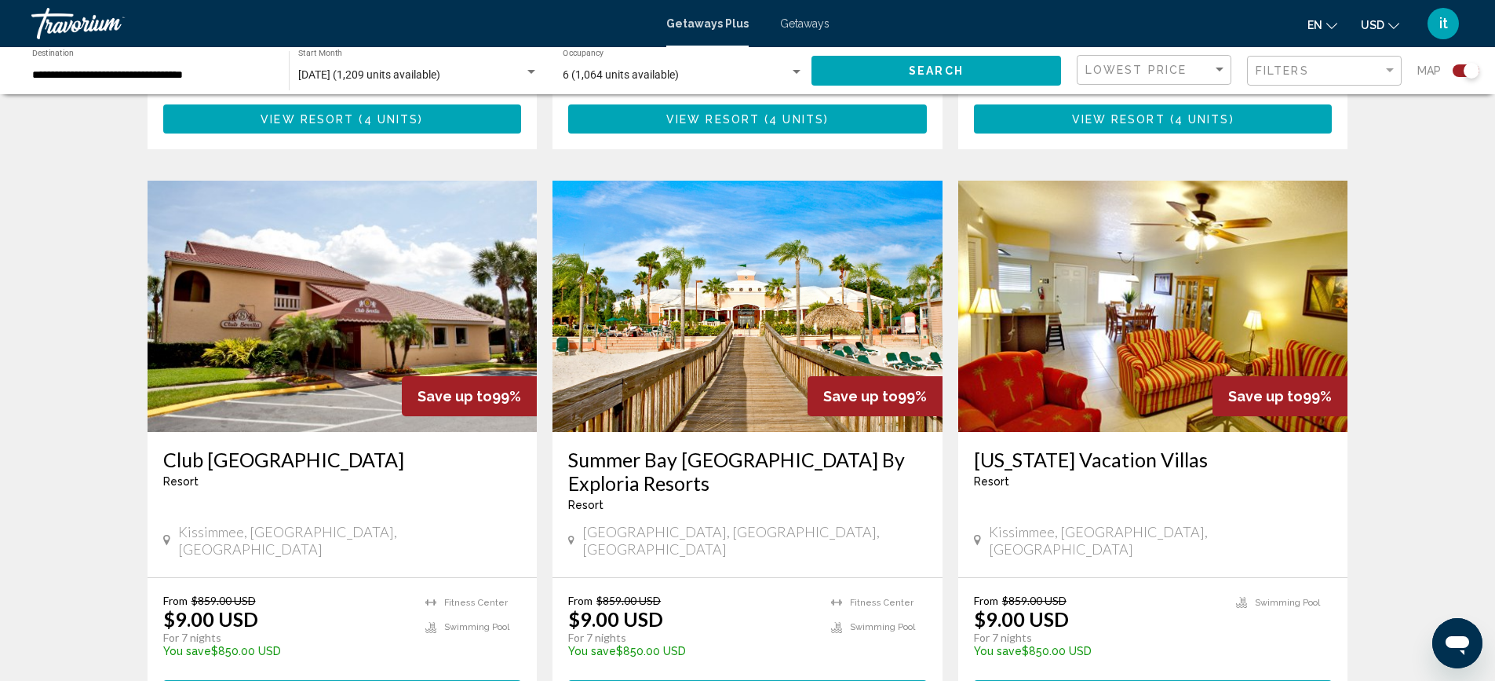
scroll to position [210, 0]
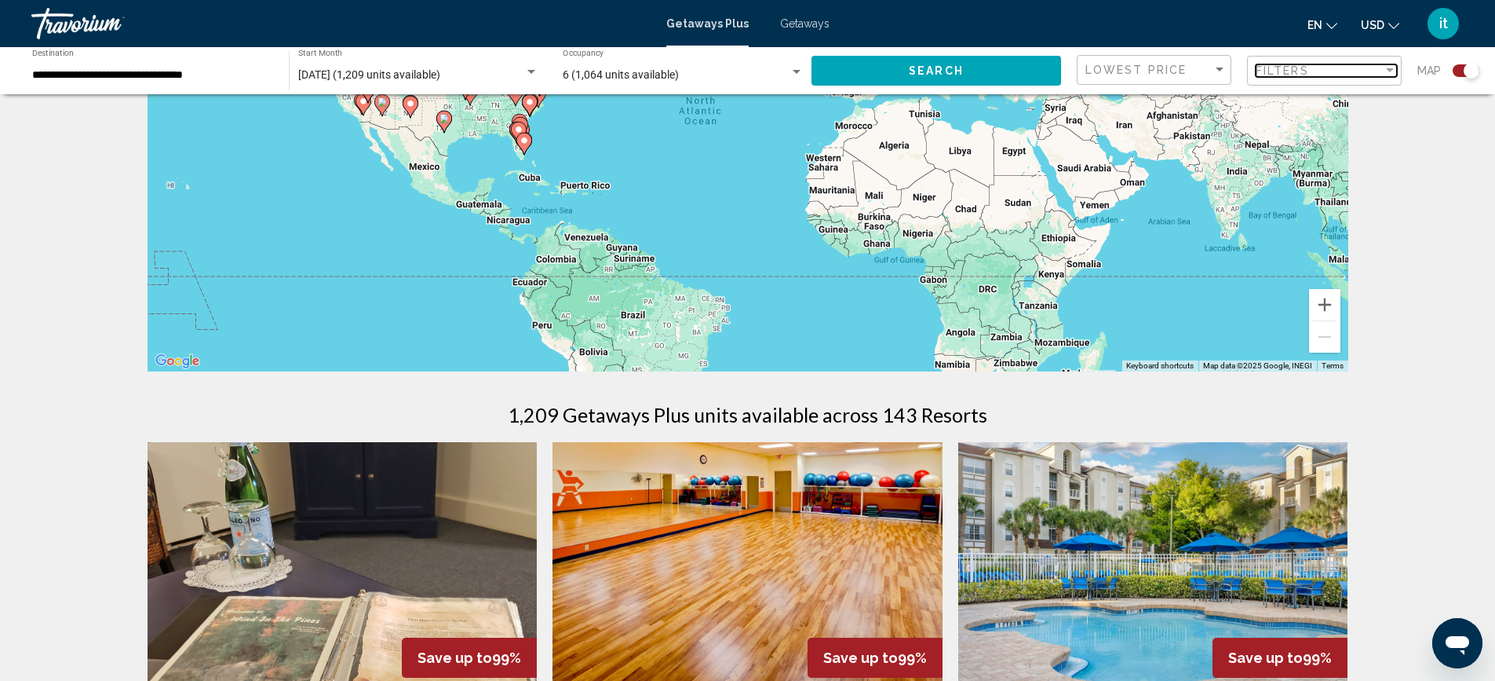
click at [1316, 71] on div "Filters" at bounding box center [1319, 70] width 127 height 13
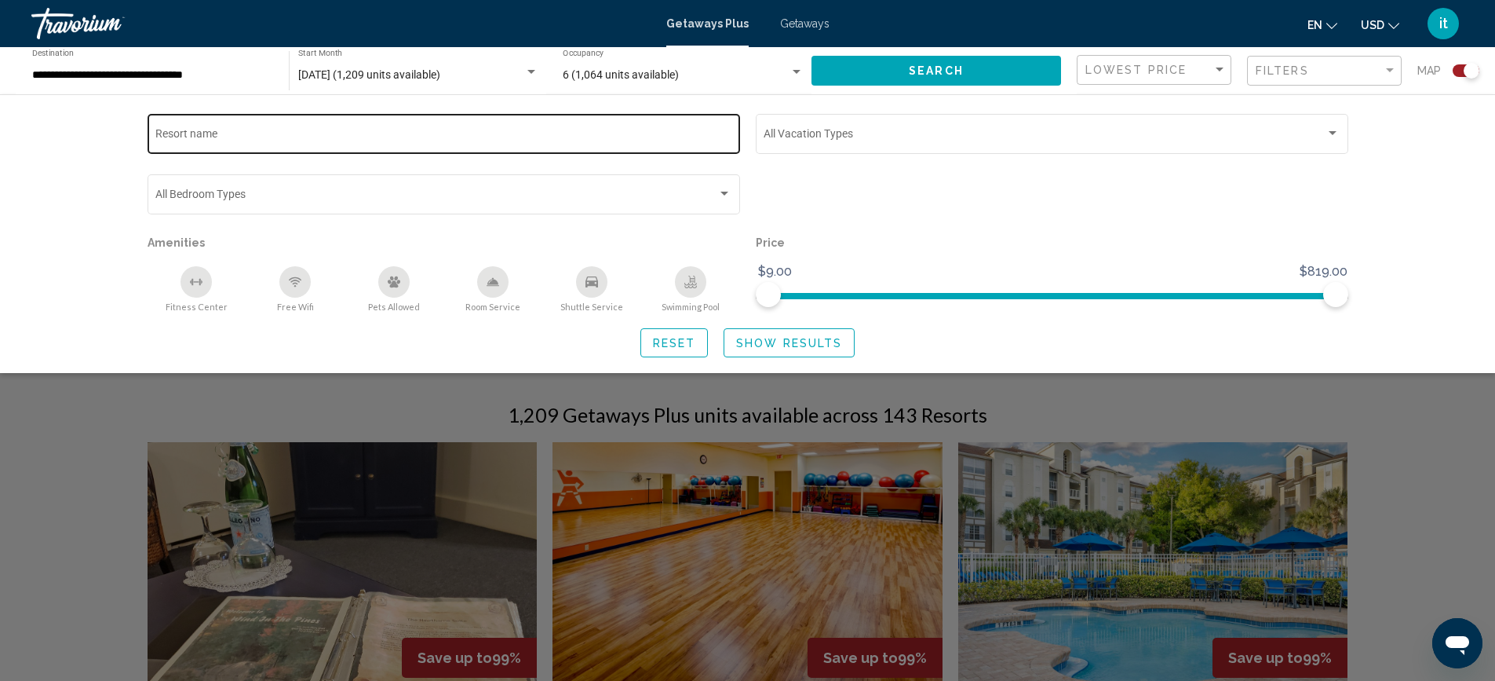
click at [303, 144] on div "Resort name" at bounding box center [443, 132] width 576 height 43
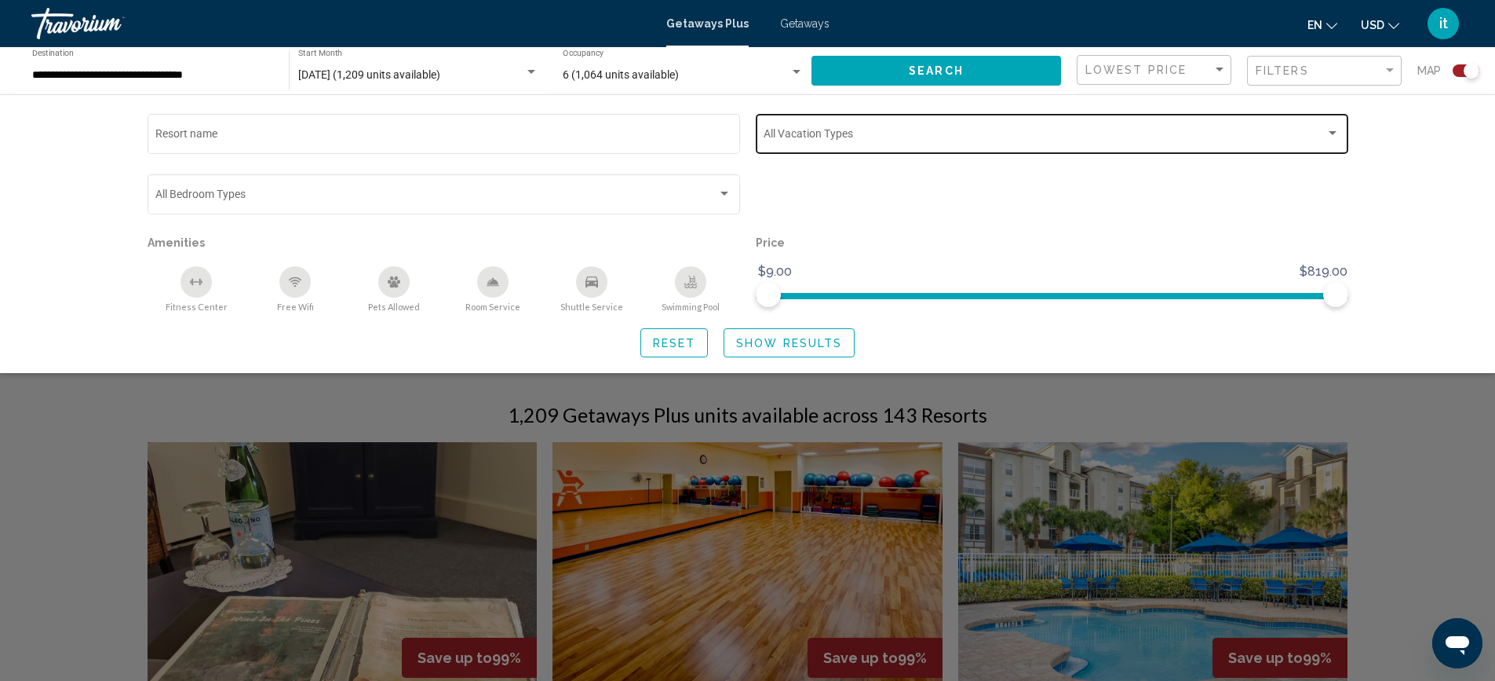
click at [857, 126] on div "Vacation Types All Vacation Types" at bounding box center [1052, 132] width 576 height 43
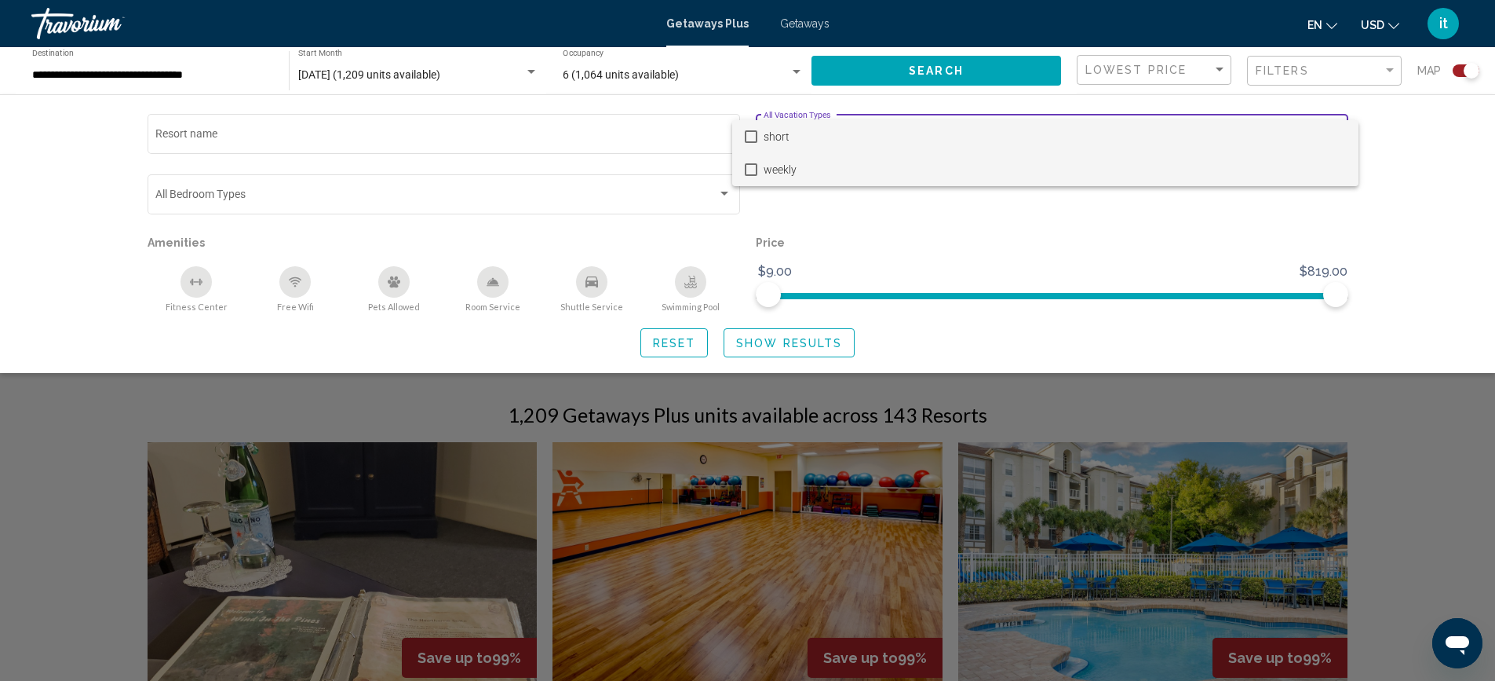
click at [770, 170] on span "weekly" at bounding box center [1055, 169] width 582 height 33
click at [1097, 254] on div at bounding box center [747, 340] width 1495 height 681
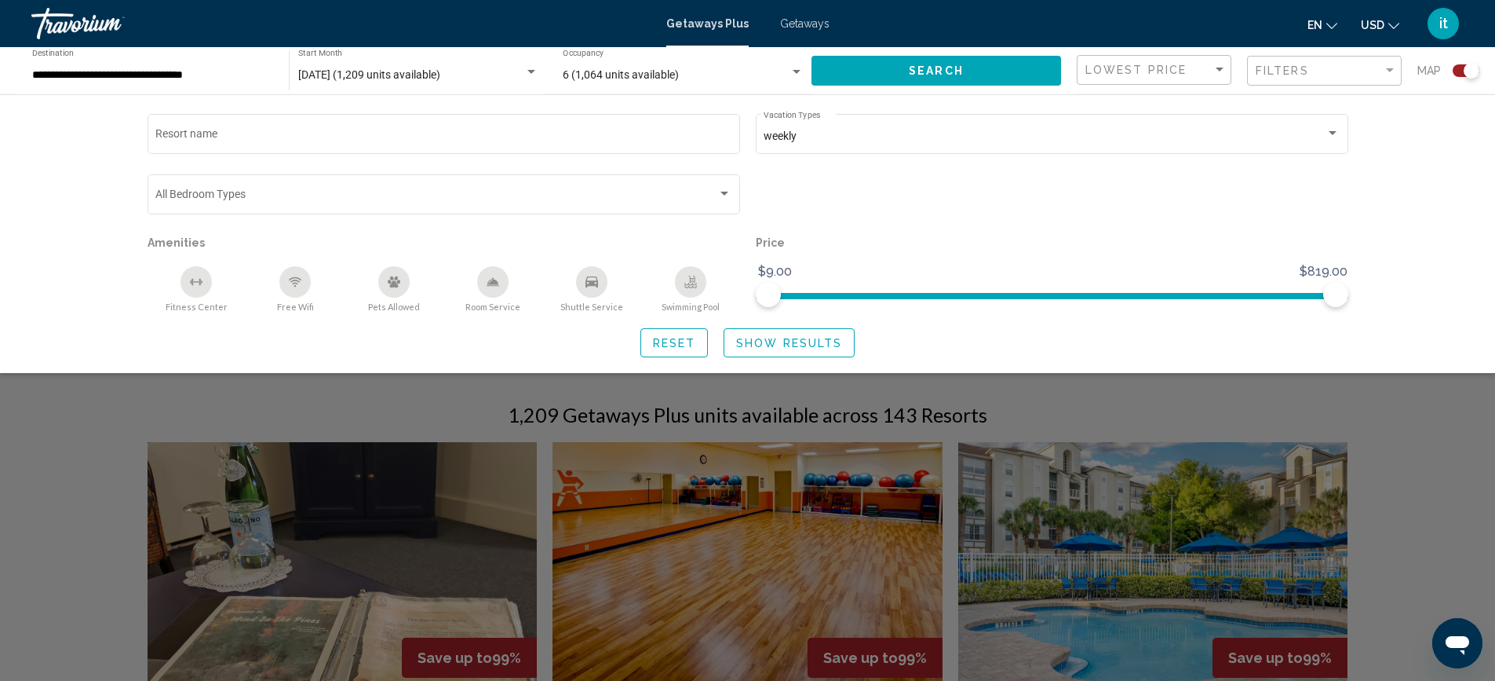
click at [943, 60] on button "Search" at bounding box center [937, 70] width 250 height 29
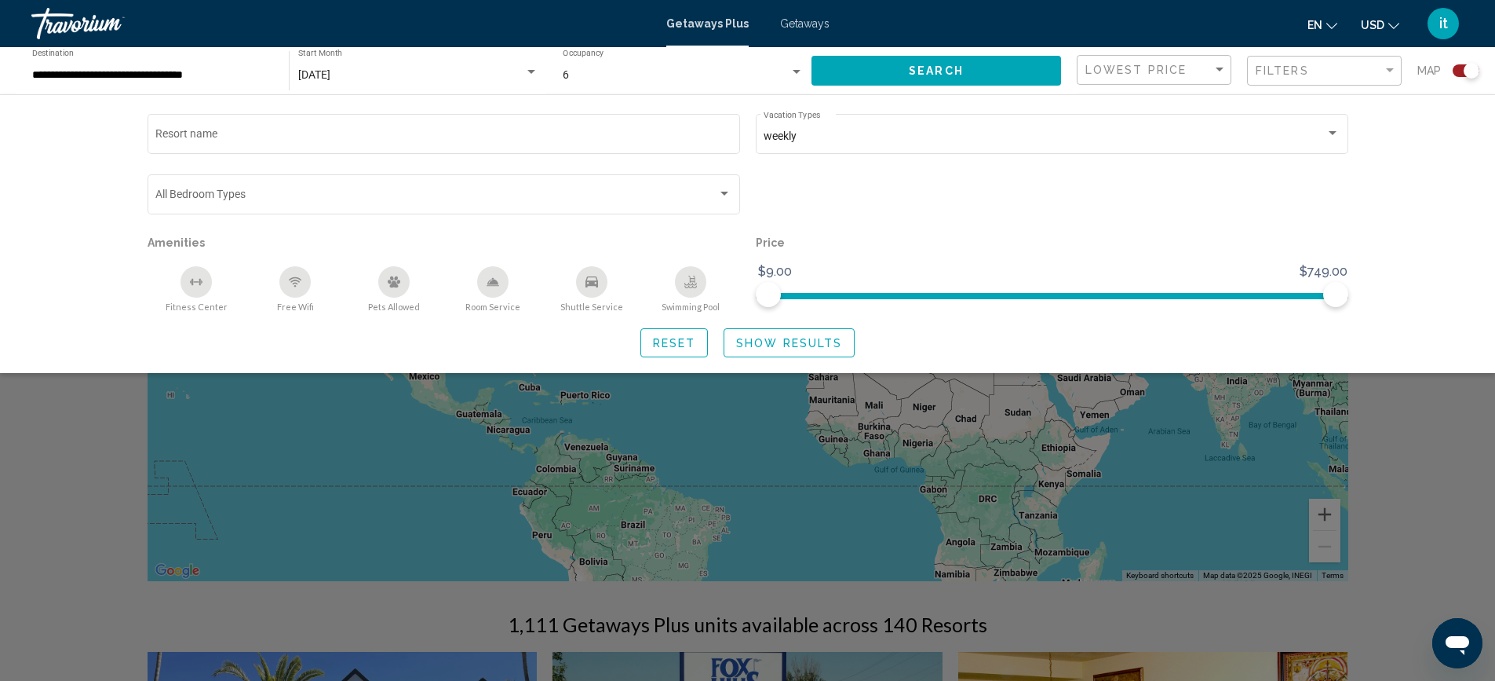
click at [143, 420] on div "Search widget" at bounding box center [747, 457] width 1495 height 445
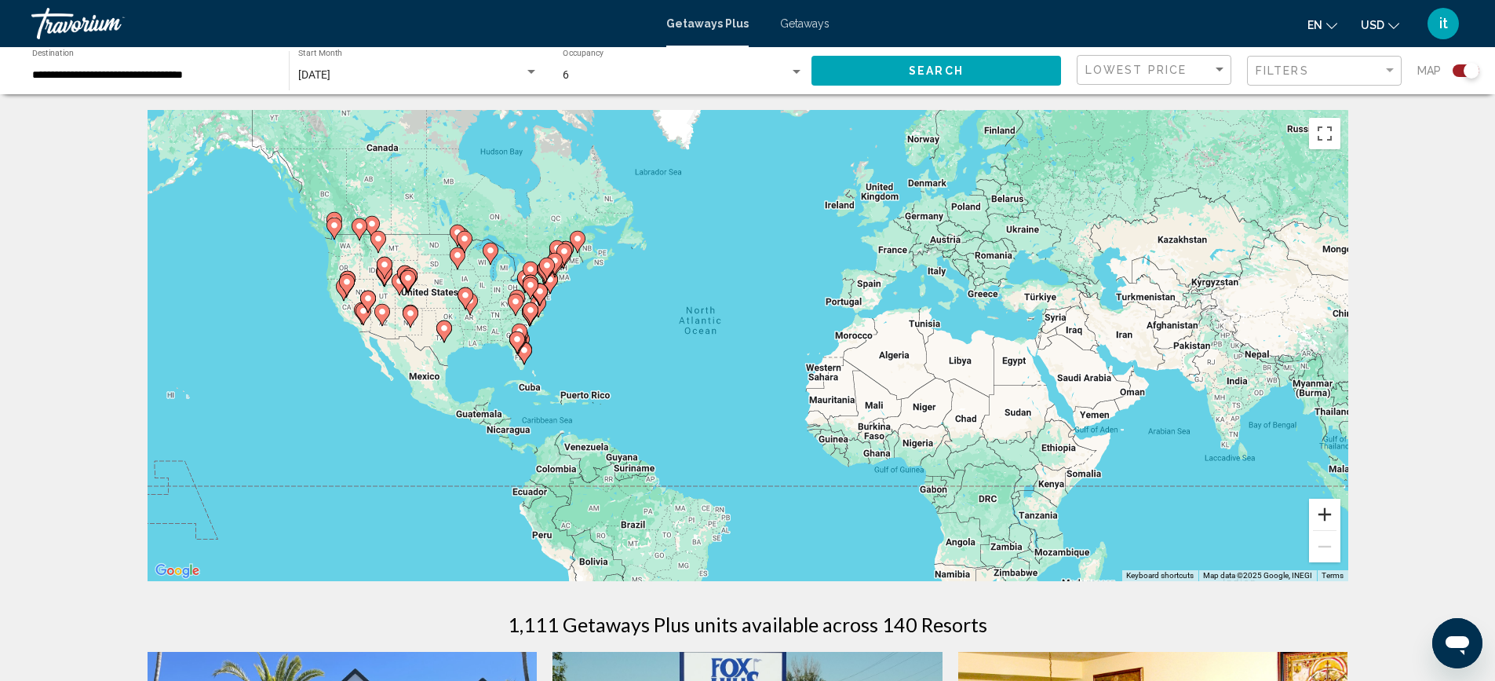
click at [1328, 511] on button "Zoom in" at bounding box center [1324, 513] width 31 height 31
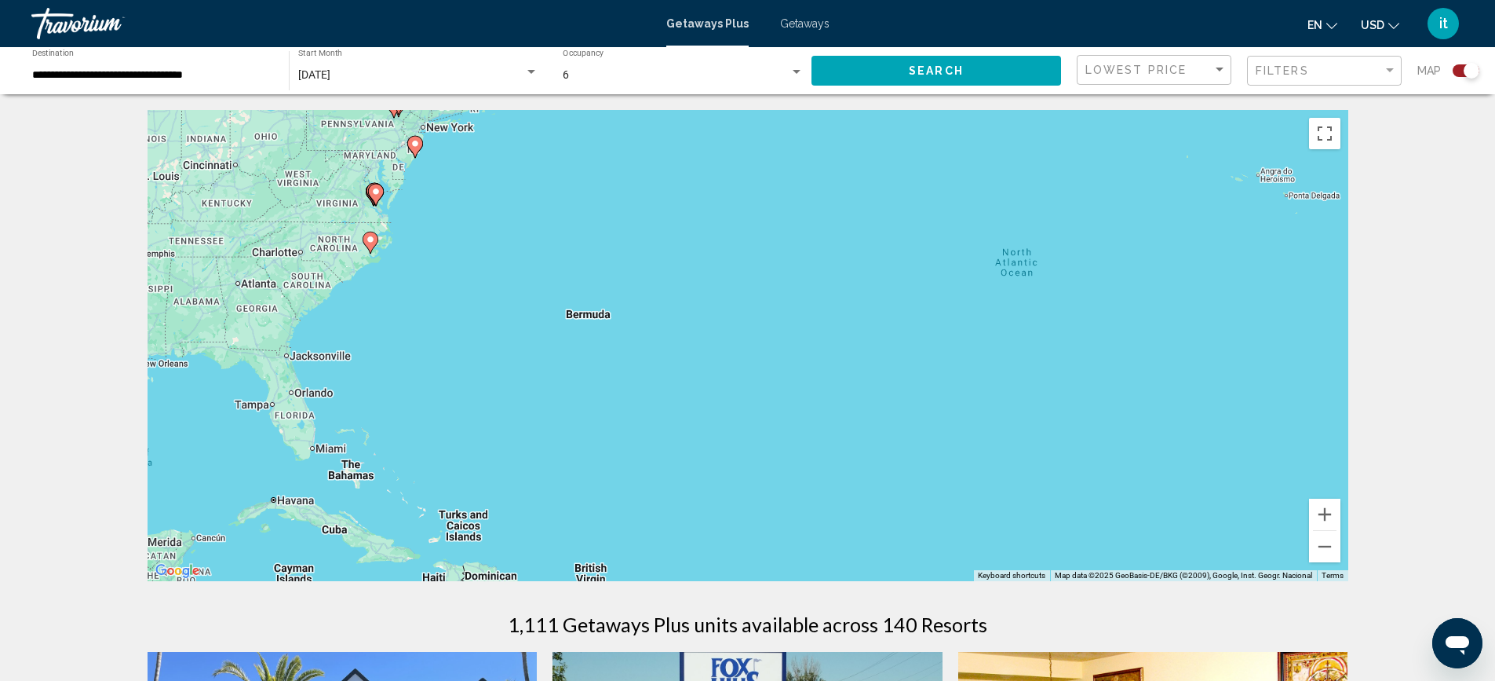
drag, startPoint x: 643, startPoint y: 412, endPoint x: 1167, endPoint y: 439, distance: 525.0
click at [1181, 437] on div "To activate drag with keyboard, press Alt + Enter. Once in keyboard drag state,…" at bounding box center [748, 345] width 1201 height 471
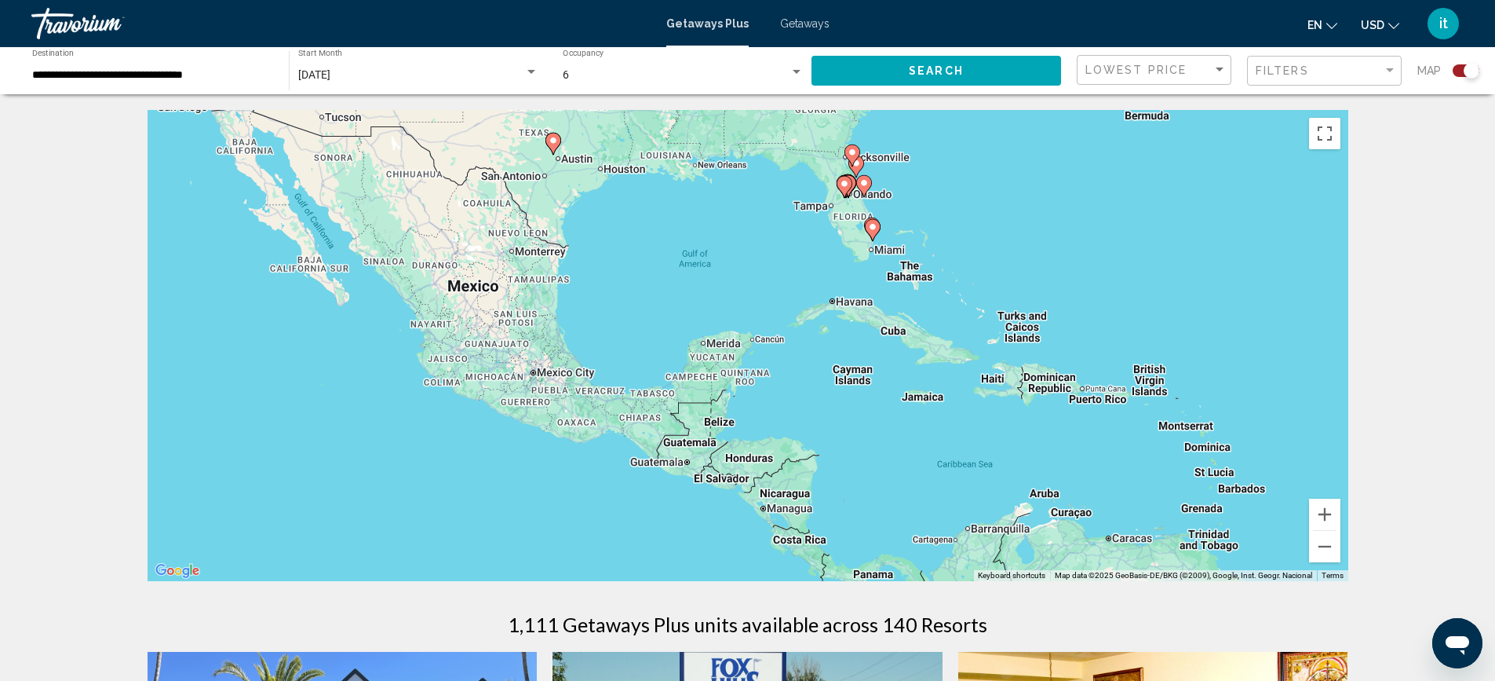
drag, startPoint x: 368, startPoint y: 476, endPoint x: 700, endPoint y: 275, distance: 388.1
click at [700, 275] on div "To activate drag with keyboard, press Alt + Enter. Once in keyboard drag state,…" at bounding box center [748, 345] width 1201 height 471
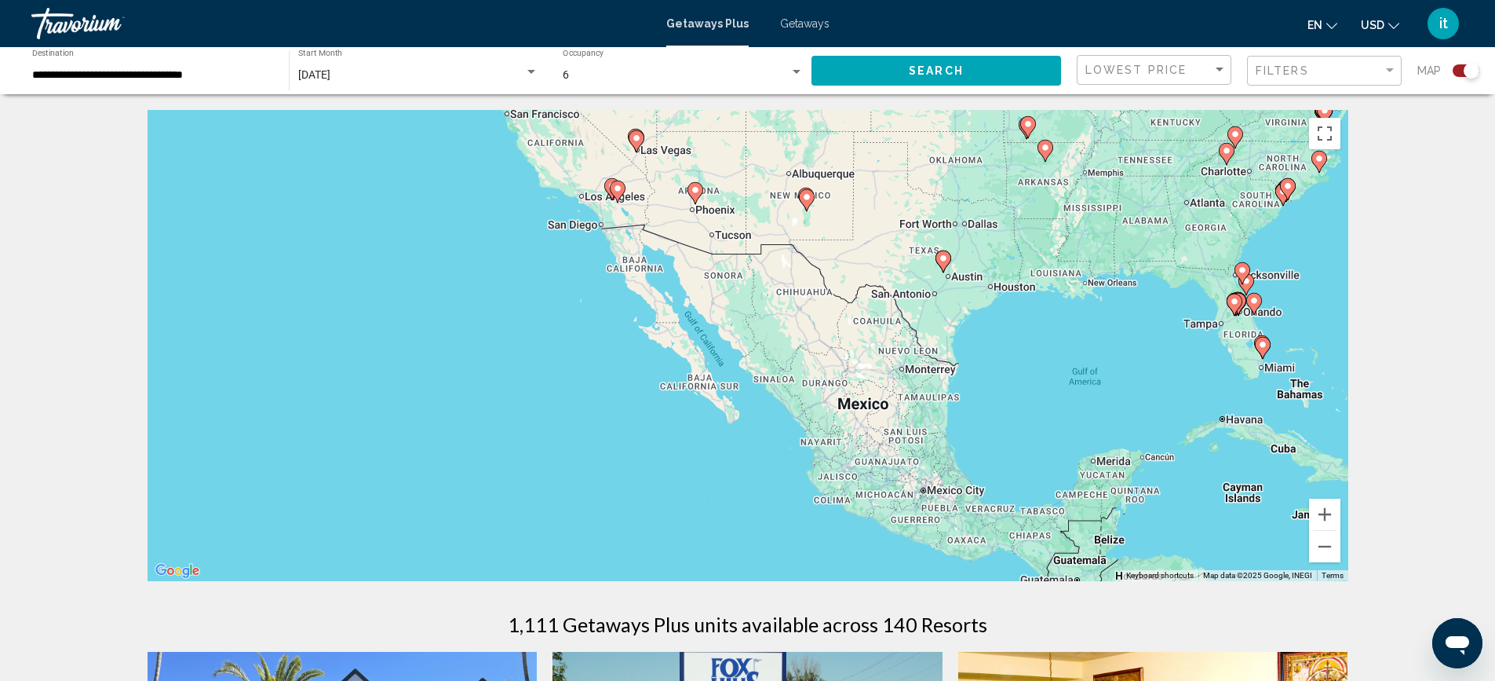
drag, startPoint x: 373, startPoint y: 308, endPoint x: 765, endPoint y: 431, distance: 411.1
click at [765, 431] on div "To activate drag with keyboard, press Alt + Enter. Once in keyboard drag state,…" at bounding box center [748, 345] width 1201 height 471
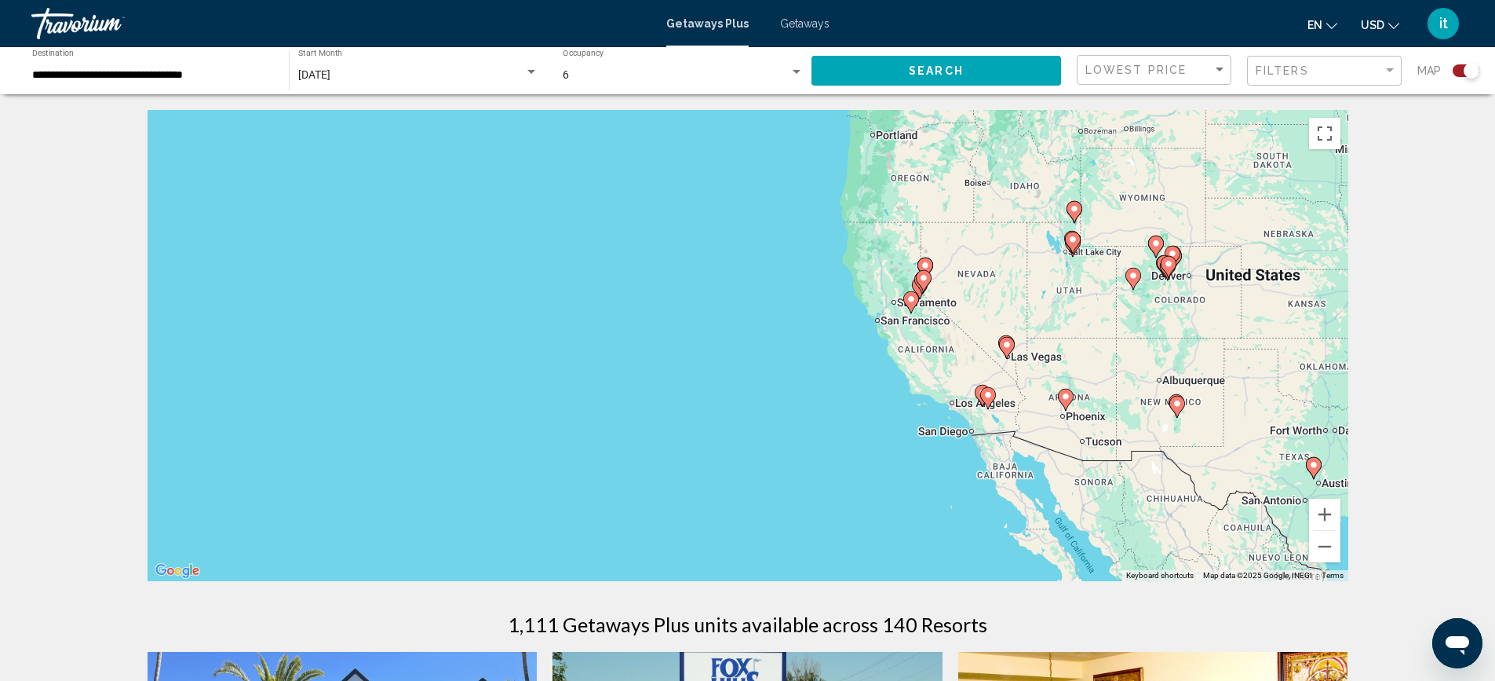
drag, startPoint x: 256, startPoint y: 349, endPoint x: 621, endPoint y: 552, distance: 417.4
click at [627, 553] on div "To activate drag with keyboard, press Alt + Enter. Once in keyboard drag state,…" at bounding box center [748, 345] width 1201 height 471
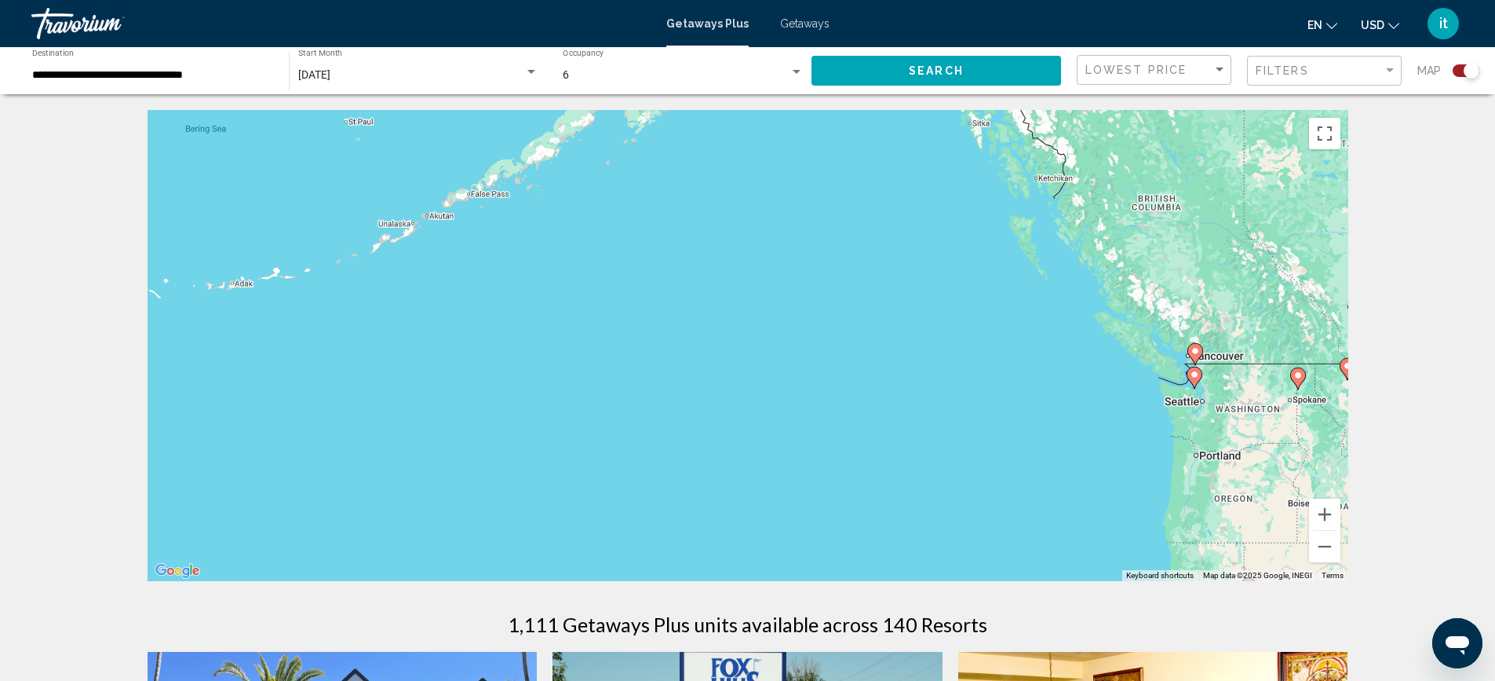
drag, startPoint x: 505, startPoint y: 268, endPoint x: 739, endPoint y: 567, distance: 379.7
click at [739, 567] on div "To activate drag with keyboard, press Alt + Enter. Once in keyboard drag state,…" at bounding box center [748, 345] width 1201 height 471
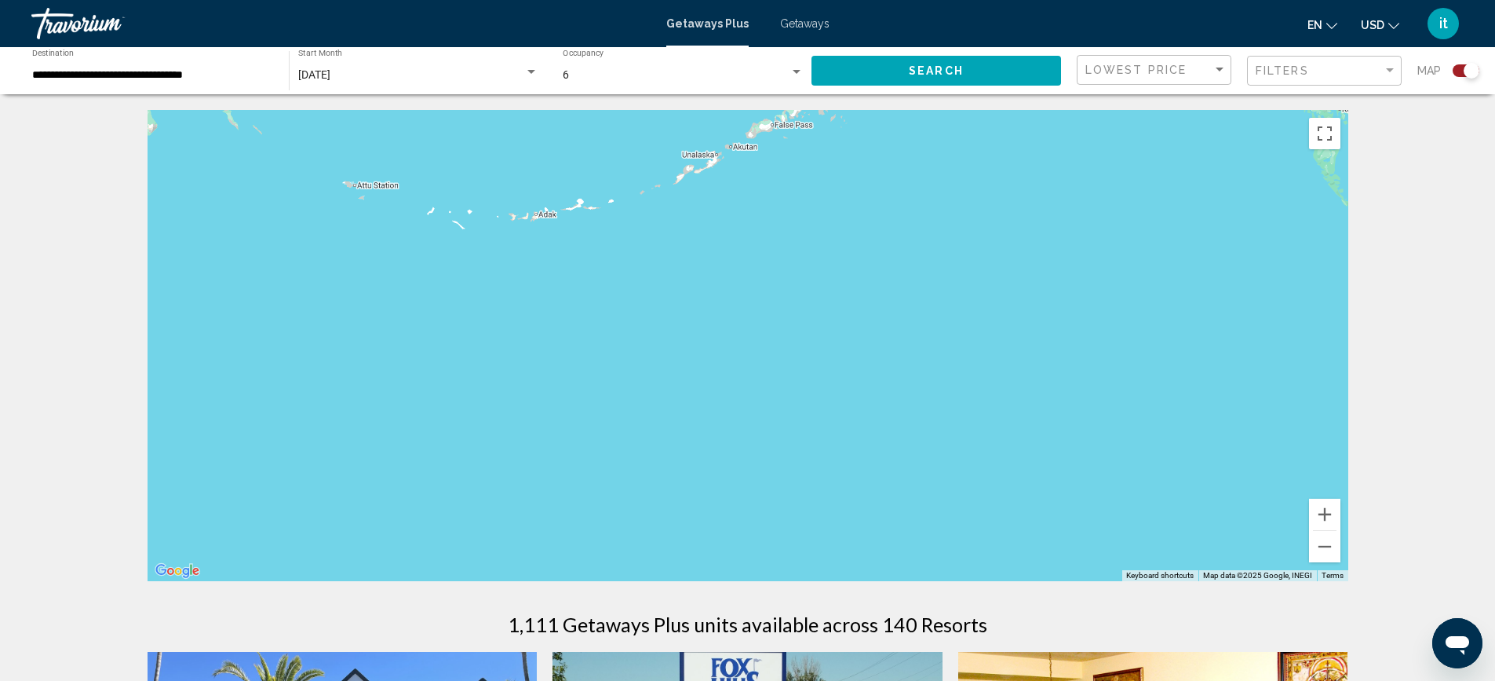
drag, startPoint x: 564, startPoint y: 307, endPoint x: 889, endPoint y: 250, distance: 329.9
click at [889, 250] on div "To activate drag with keyboard, press Alt + Enter. Once in keyboard drag state,…" at bounding box center [748, 345] width 1201 height 471
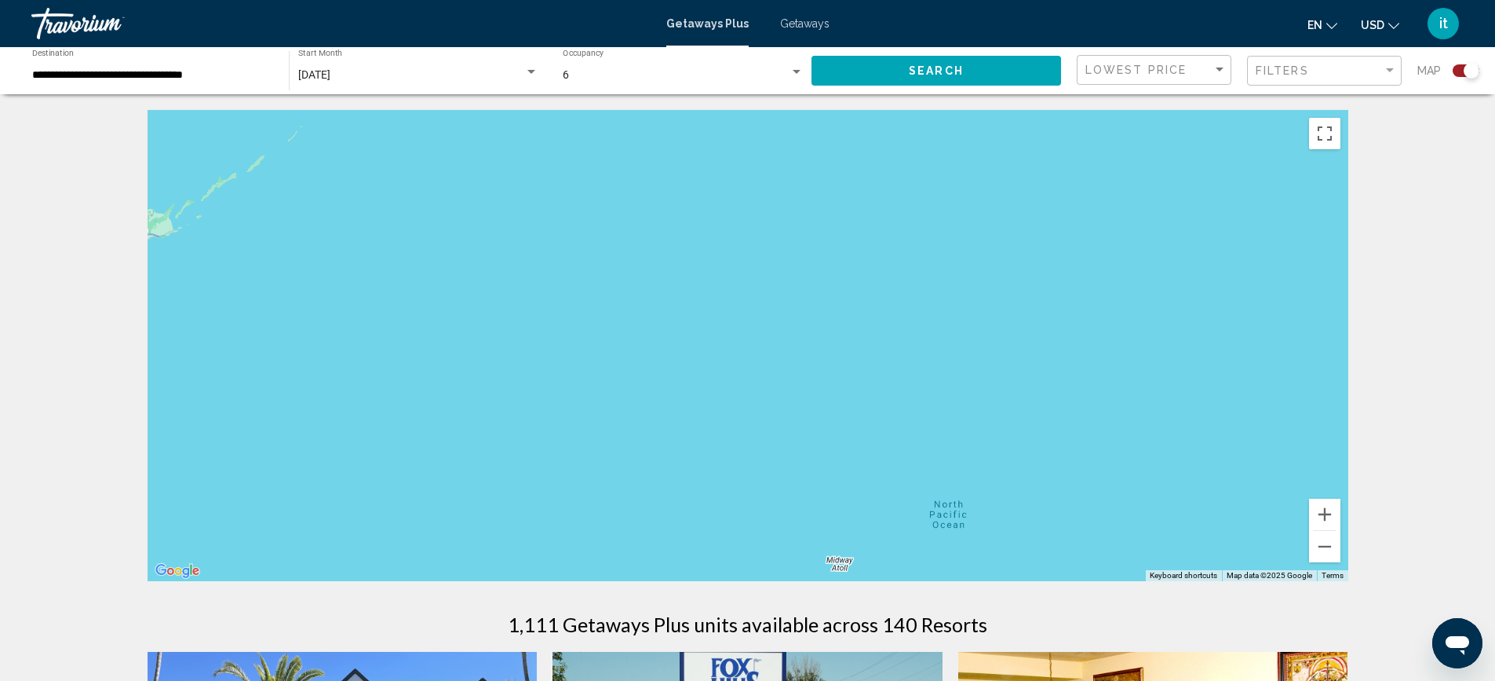
drag, startPoint x: 449, startPoint y: 383, endPoint x: 651, endPoint y: 143, distance: 313.7
click at [651, 143] on div "To activate drag with keyboard, press Alt + Enter. Once in keyboard drag state,…" at bounding box center [748, 345] width 1201 height 471
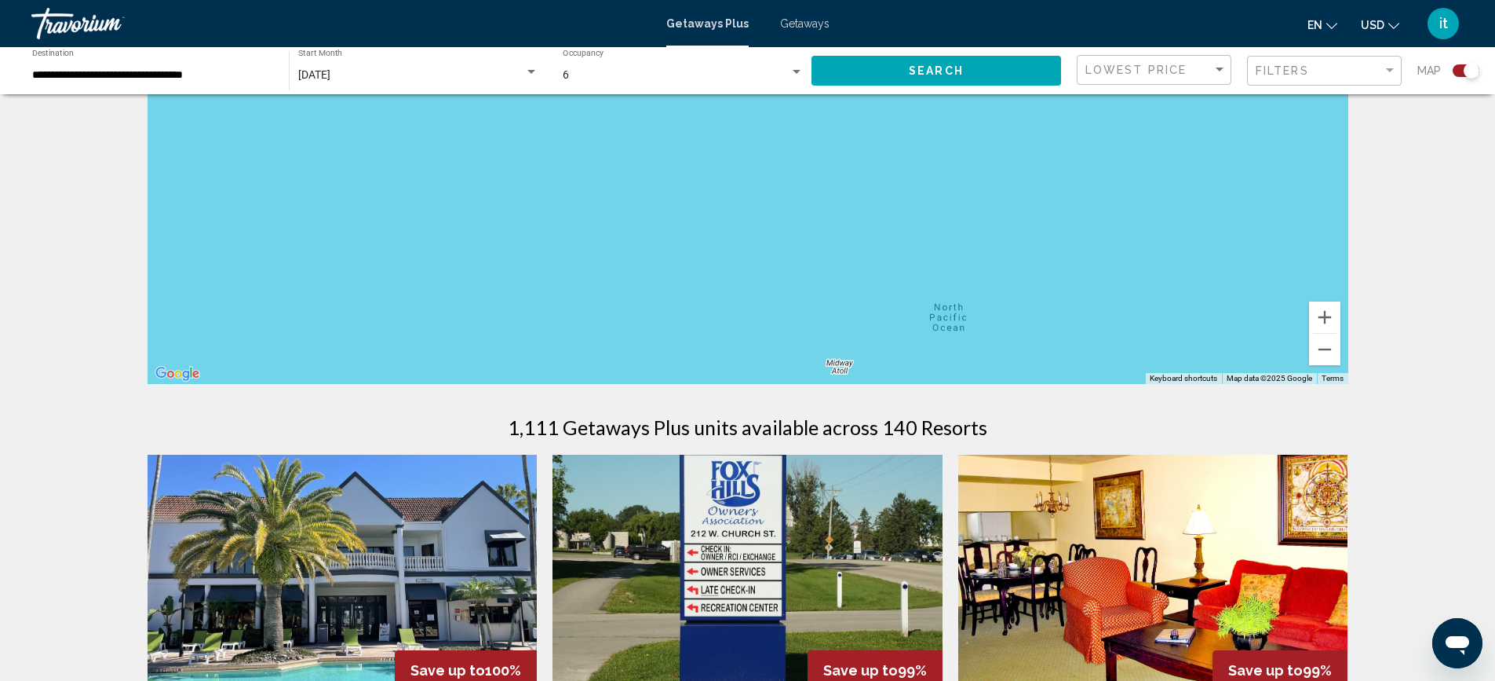
scroll to position [210, 0]
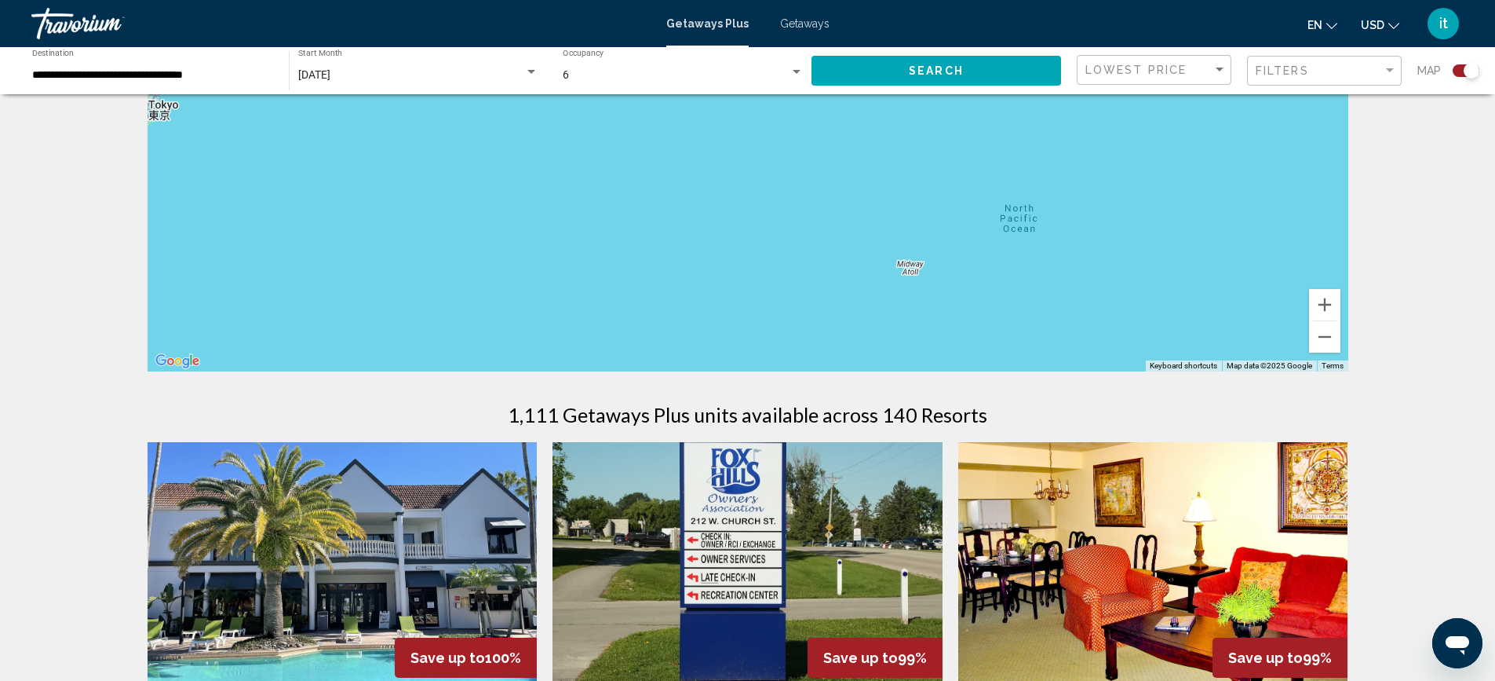
drag, startPoint x: 590, startPoint y: 213, endPoint x: 675, endPoint y: 71, distance: 165.4
drag, startPoint x: 820, startPoint y: 282, endPoint x: 681, endPoint y: 141, distance: 198.2
click at [681, 141] on div "Main content" at bounding box center [748, 135] width 1201 height 471
drag, startPoint x: 1037, startPoint y: 210, endPoint x: 635, endPoint y: 259, distance: 404.9
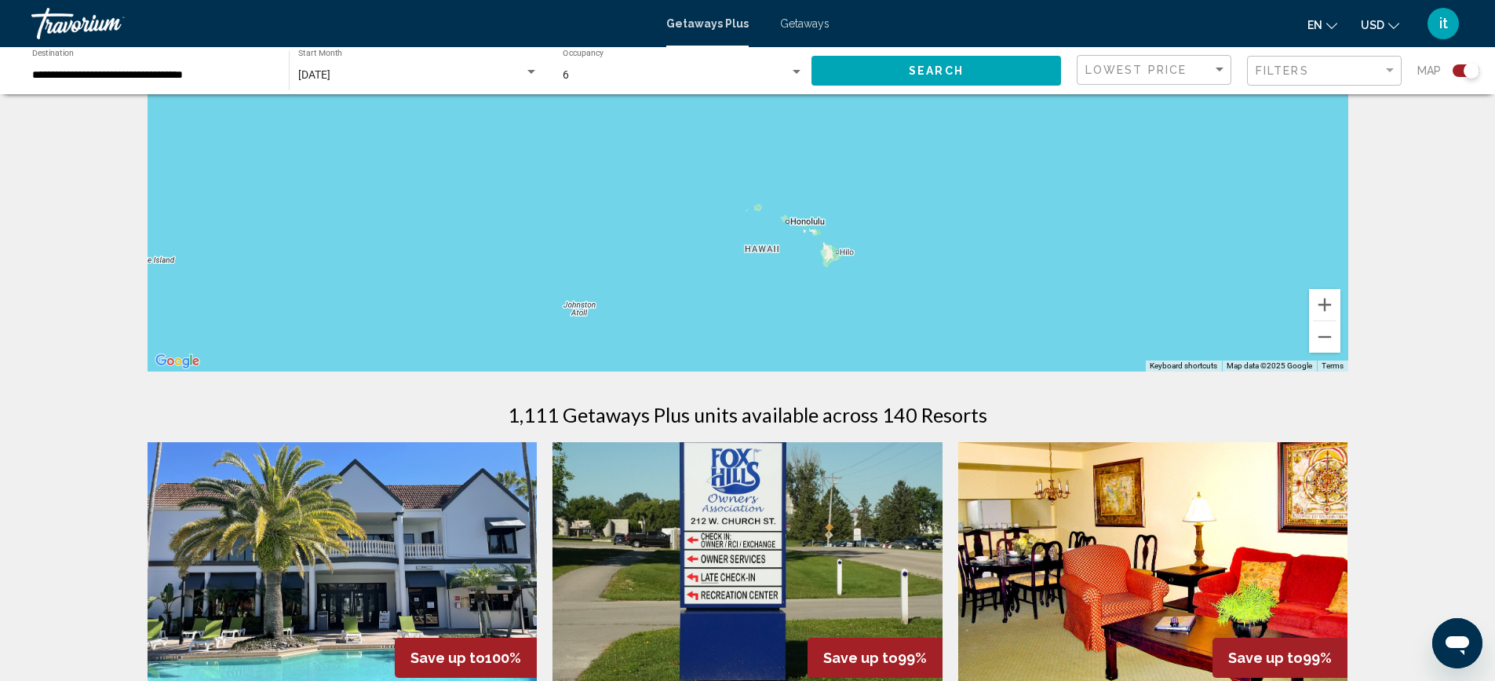
click at [635, 259] on div "Main content" at bounding box center [748, 135] width 1201 height 471
click at [756, 250] on div "To activate drag with keyboard, press Alt + Enter. Once in keyboard drag state,…" at bounding box center [748, 135] width 1201 height 471
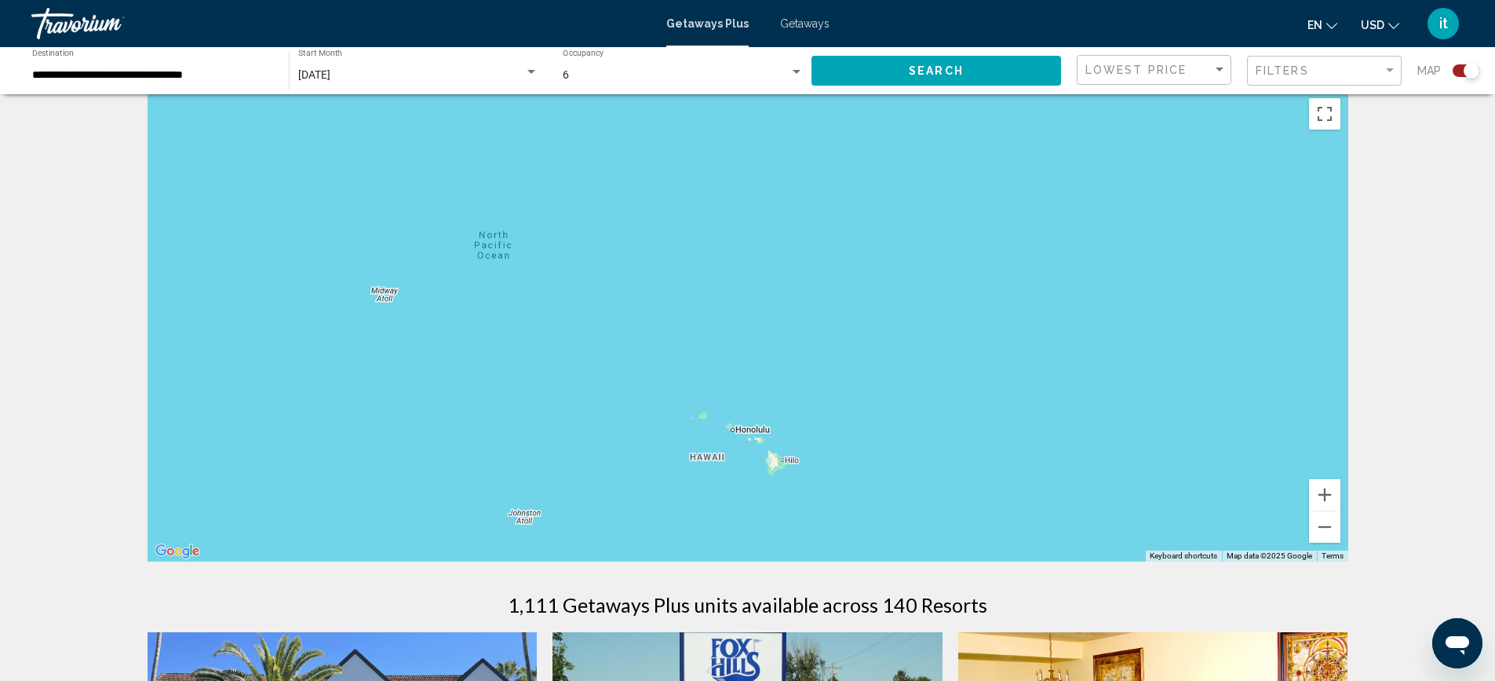
scroll to position [0, 0]
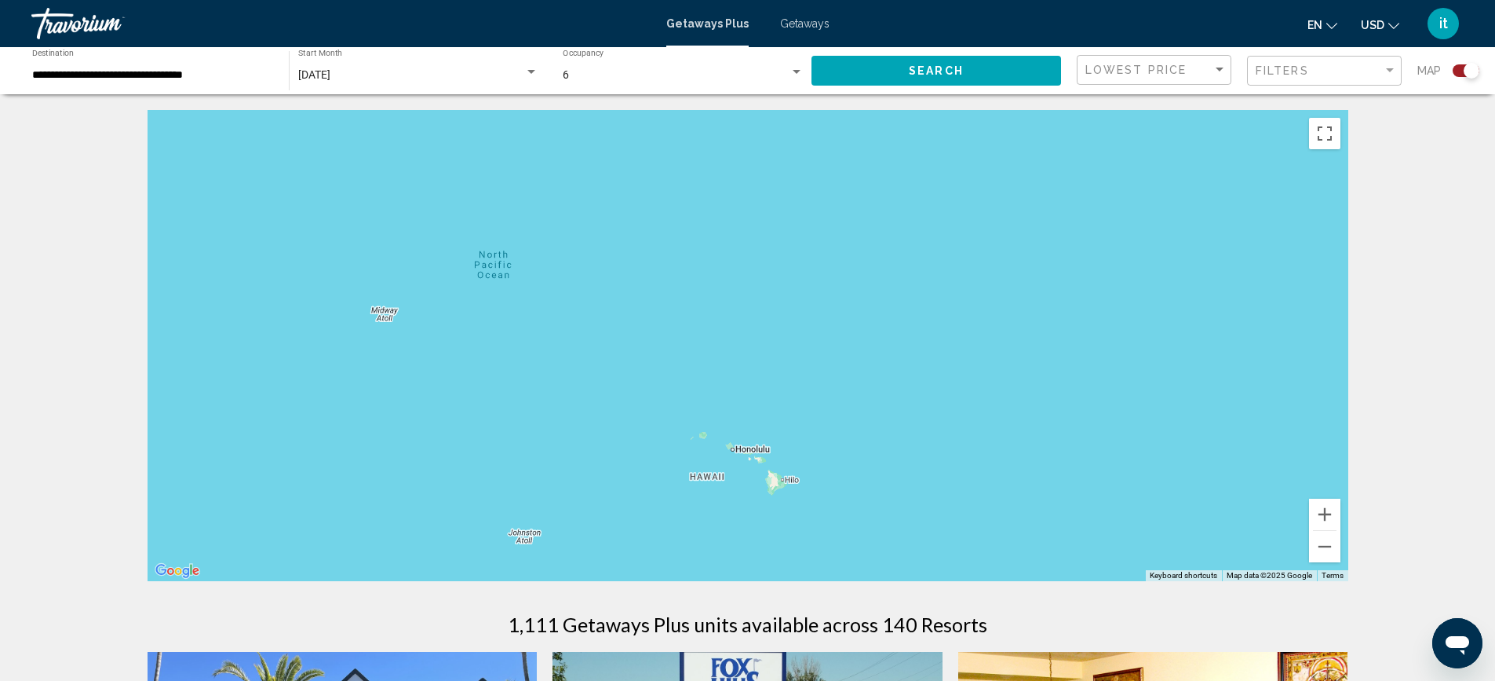
click at [745, 454] on div "To activate drag with keyboard, press Alt + Enter. Once in keyboard drag state,…" at bounding box center [748, 345] width 1201 height 471
click at [745, 454] on div "Main content" at bounding box center [748, 345] width 1201 height 471
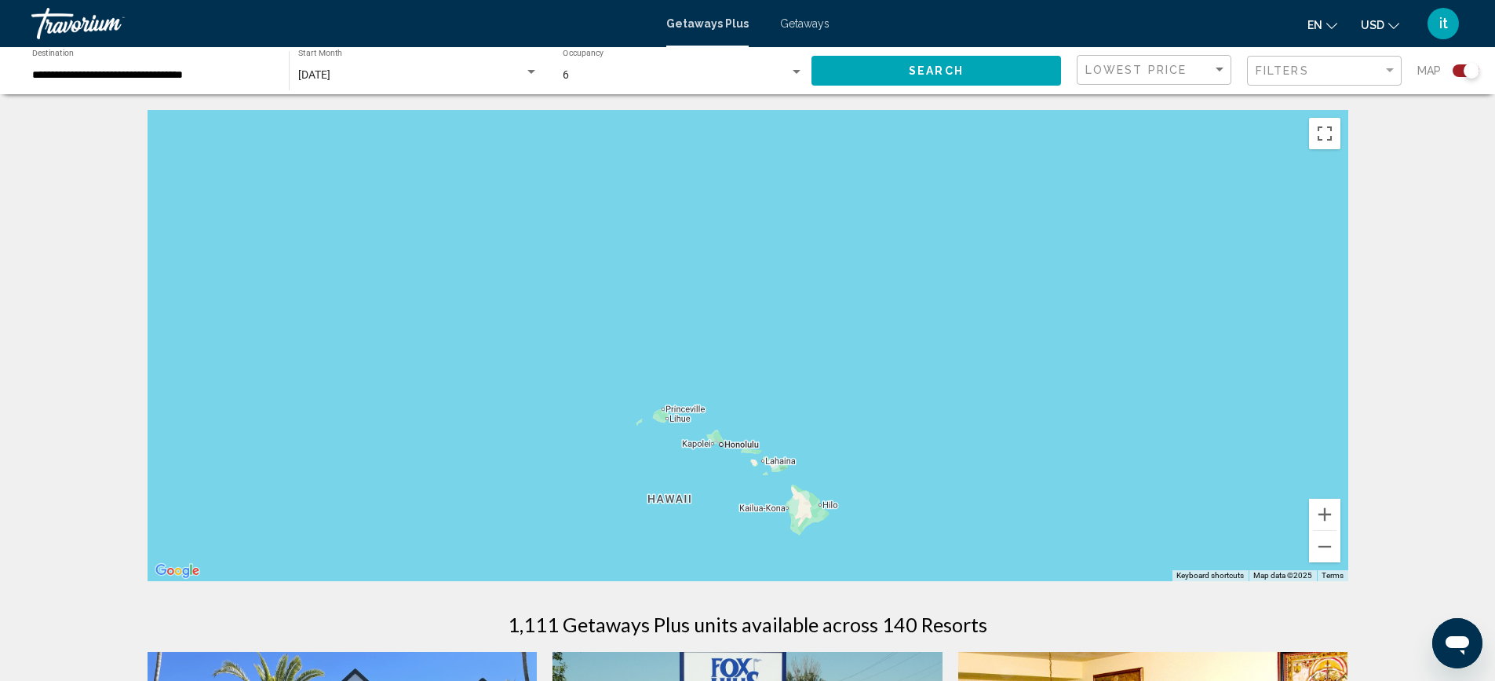
click at [805, 451] on div "Main content" at bounding box center [748, 345] width 1201 height 471
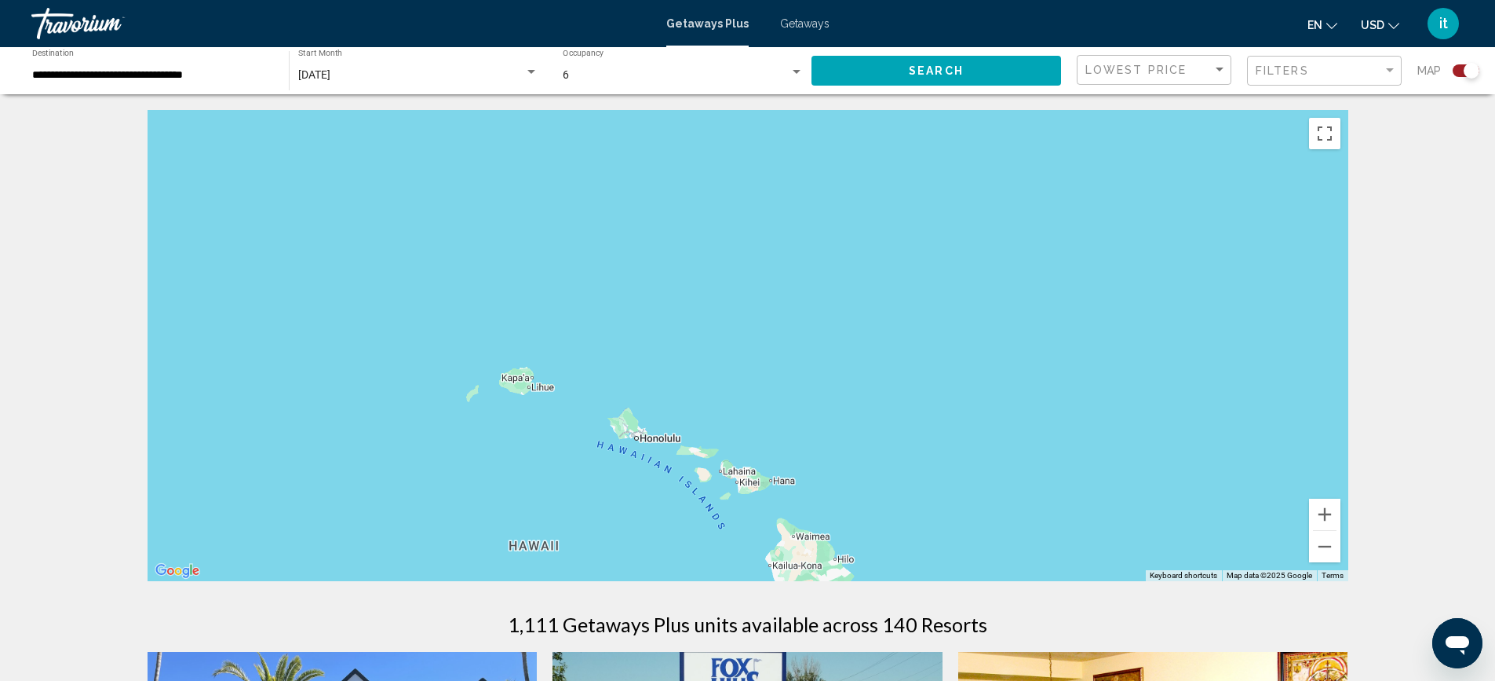
click at [806, 450] on div "Main content" at bounding box center [748, 345] width 1201 height 471
click at [643, 441] on div "Main content" at bounding box center [748, 345] width 1201 height 471
click at [641, 441] on div "Main content" at bounding box center [748, 345] width 1201 height 471
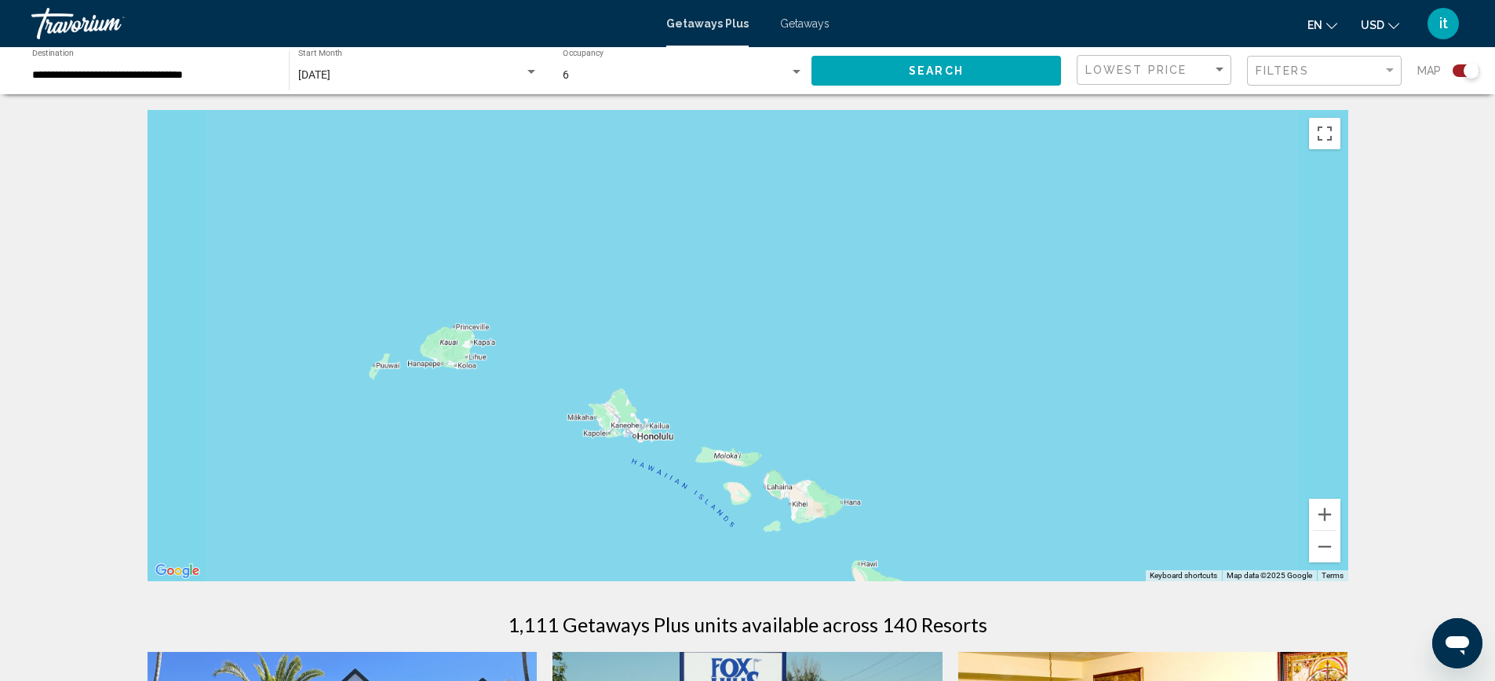
click at [641, 441] on div "Main content" at bounding box center [748, 345] width 1201 height 471
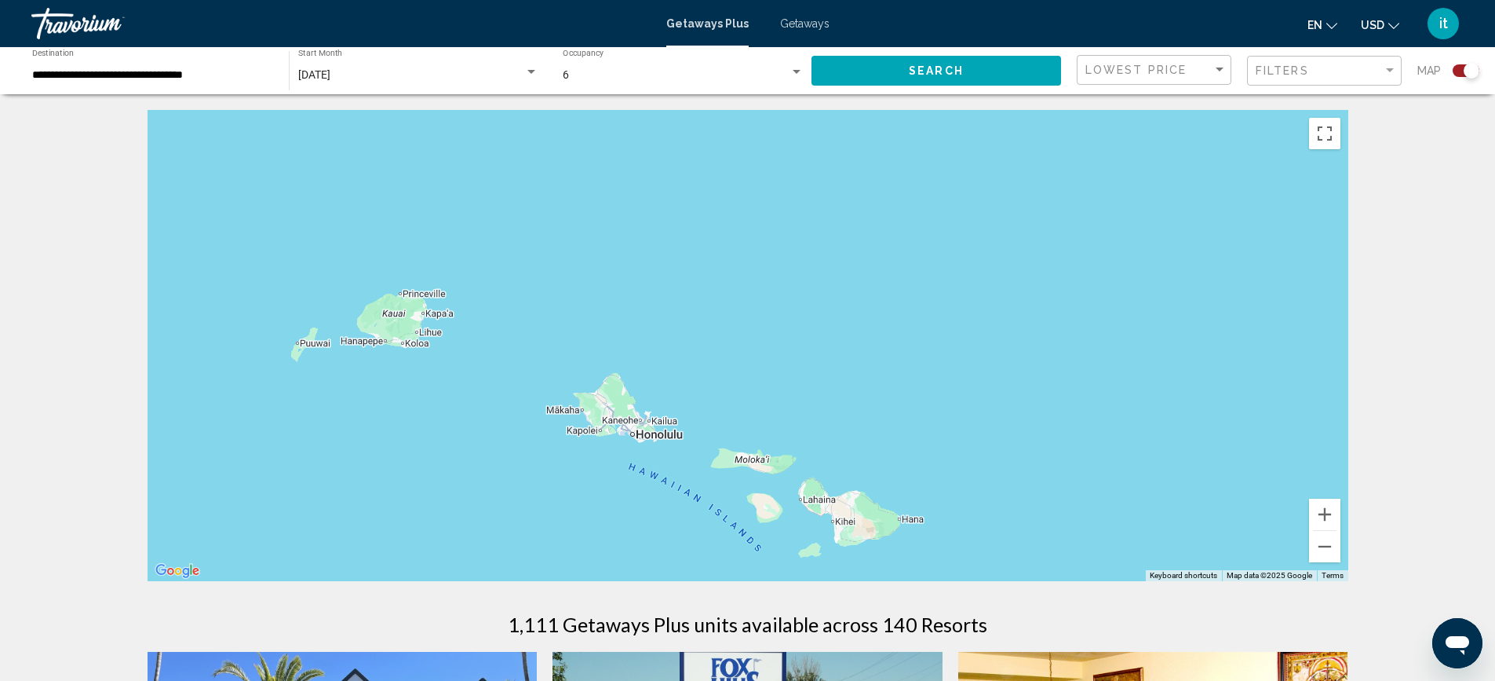
click at [639, 444] on div "Main content" at bounding box center [748, 345] width 1201 height 471
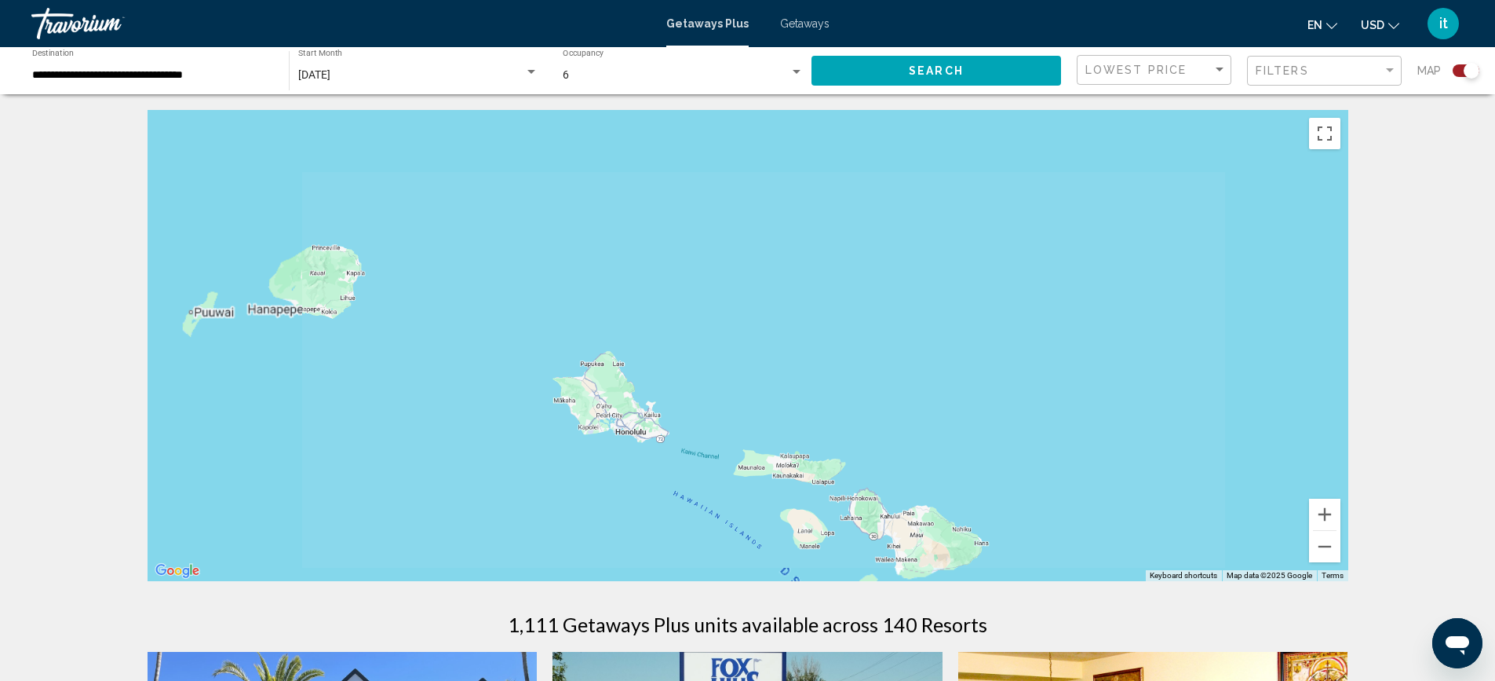
click at [639, 444] on div "Main content" at bounding box center [748, 345] width 1201 height 471
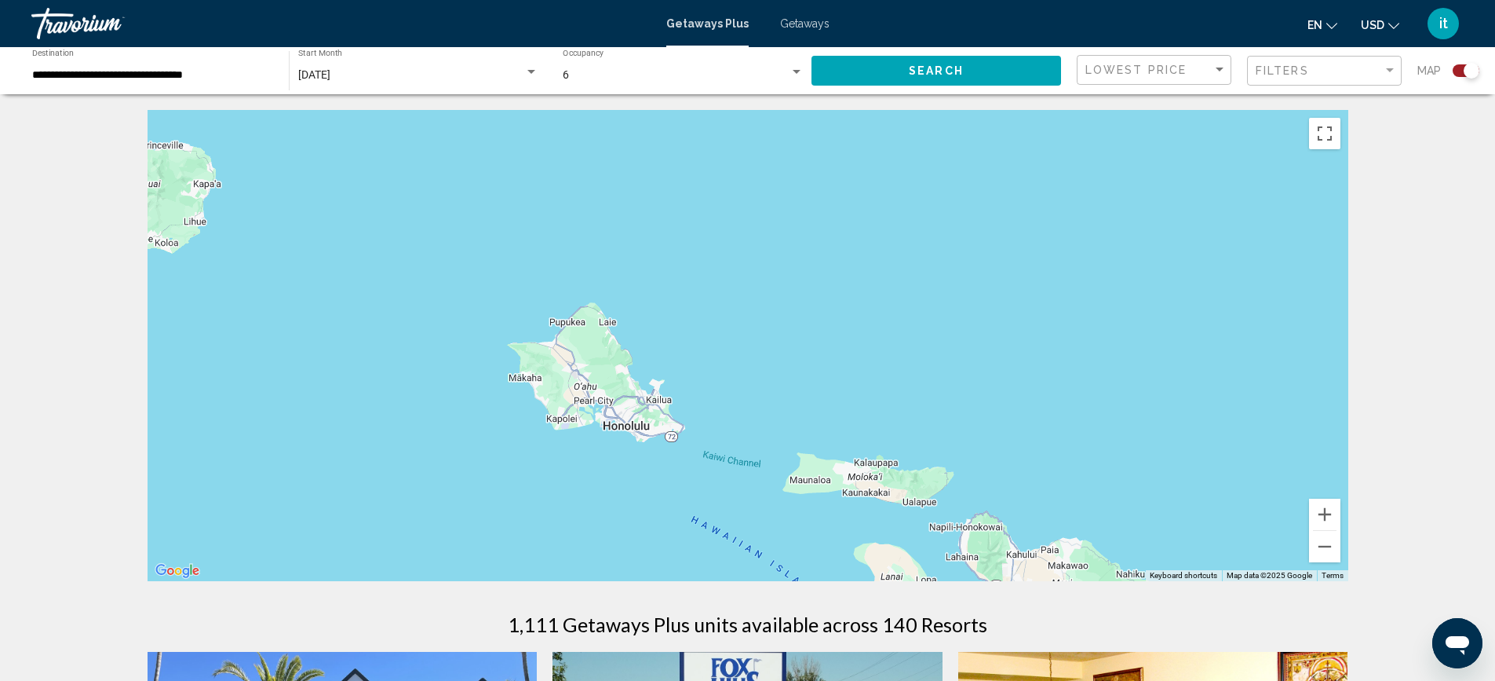
click at [670, 444] on div "Main content" at bounding box center [748, 345] width 1201 height 471
click at [684, 447] on div "Main content" at bounding box center [748, 345] width 1201 height 471
click at [674, 445] on div "Main content" at bounding box center [748, 345] width 1201 height 471
click at [642, 422] on div "Main content" at bounding box center [748, 345] width 1201 height 471
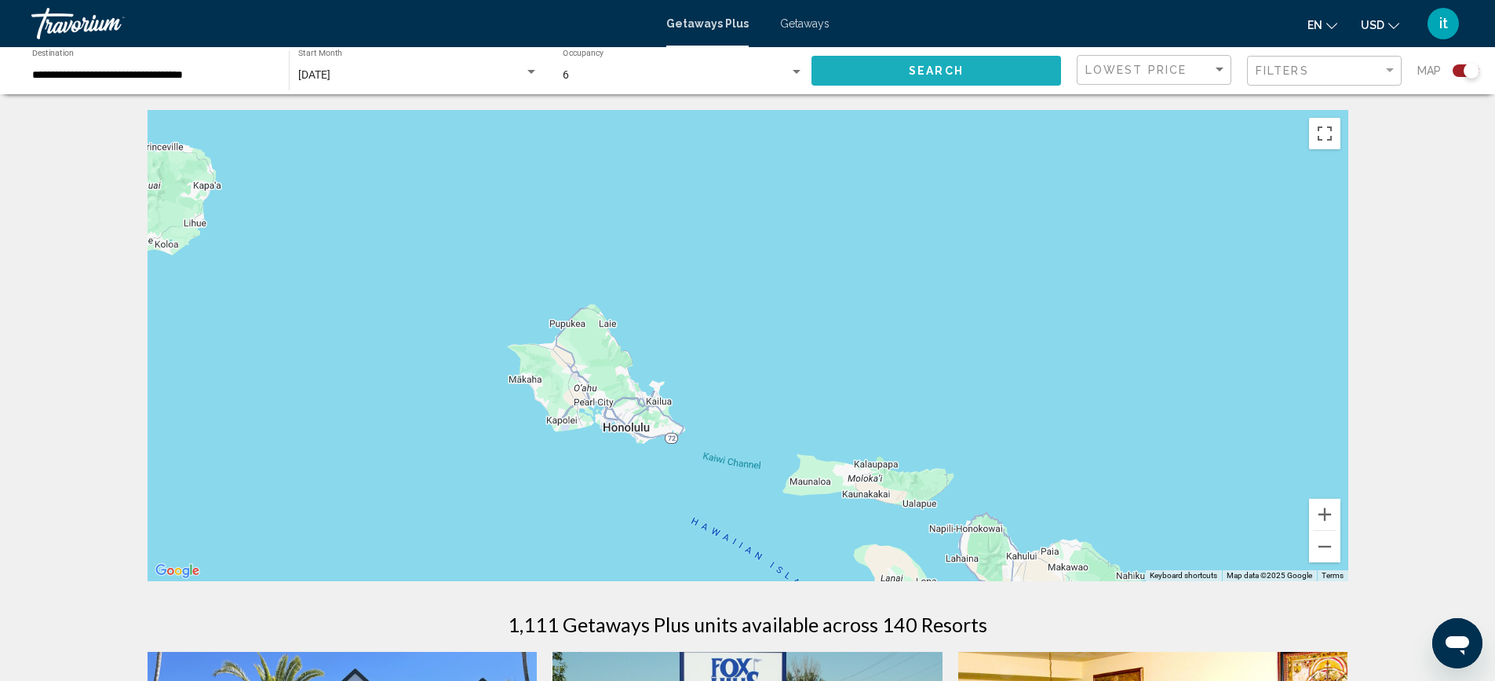
click at [1009, 71] on button "Search" at bounding box center [937, 70] width 250 height 29
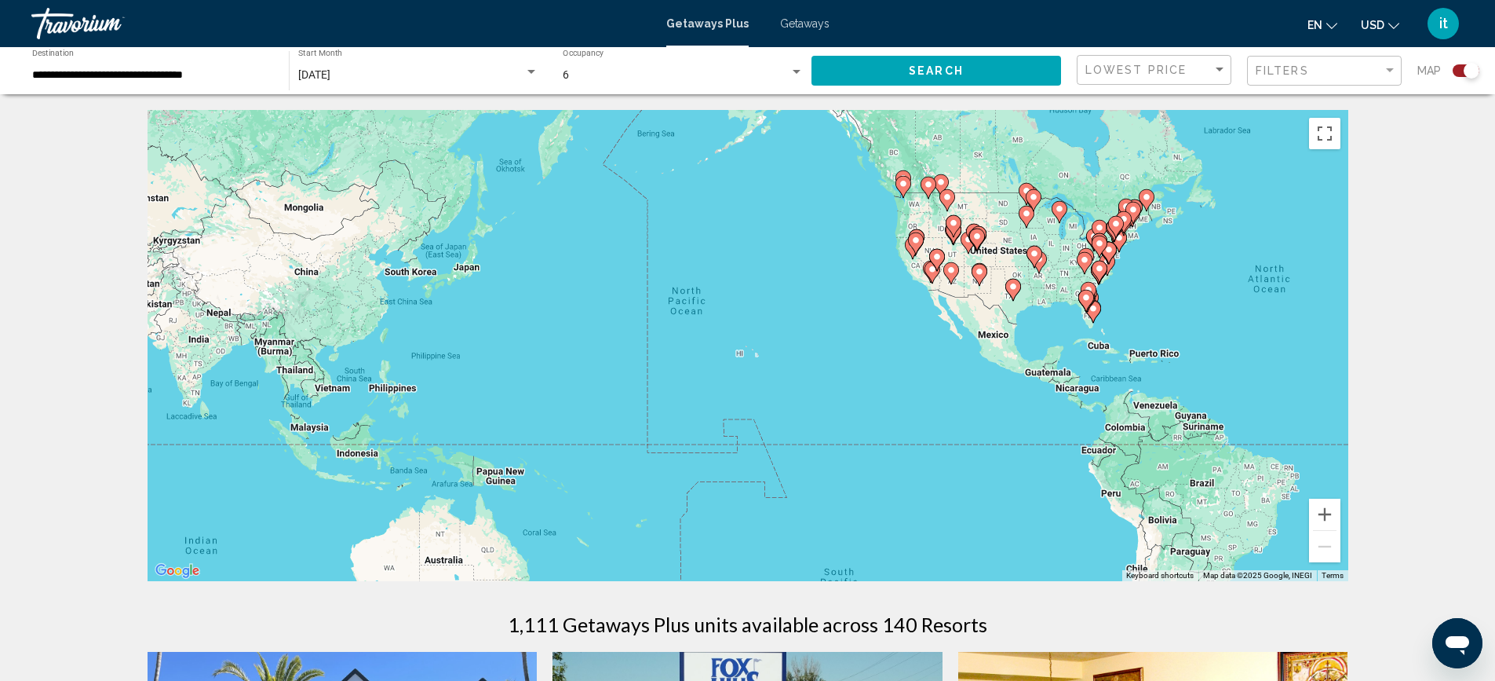
click at [792, 69] on div "Search widget" at bounding box center [797, 72] width 14 height 13
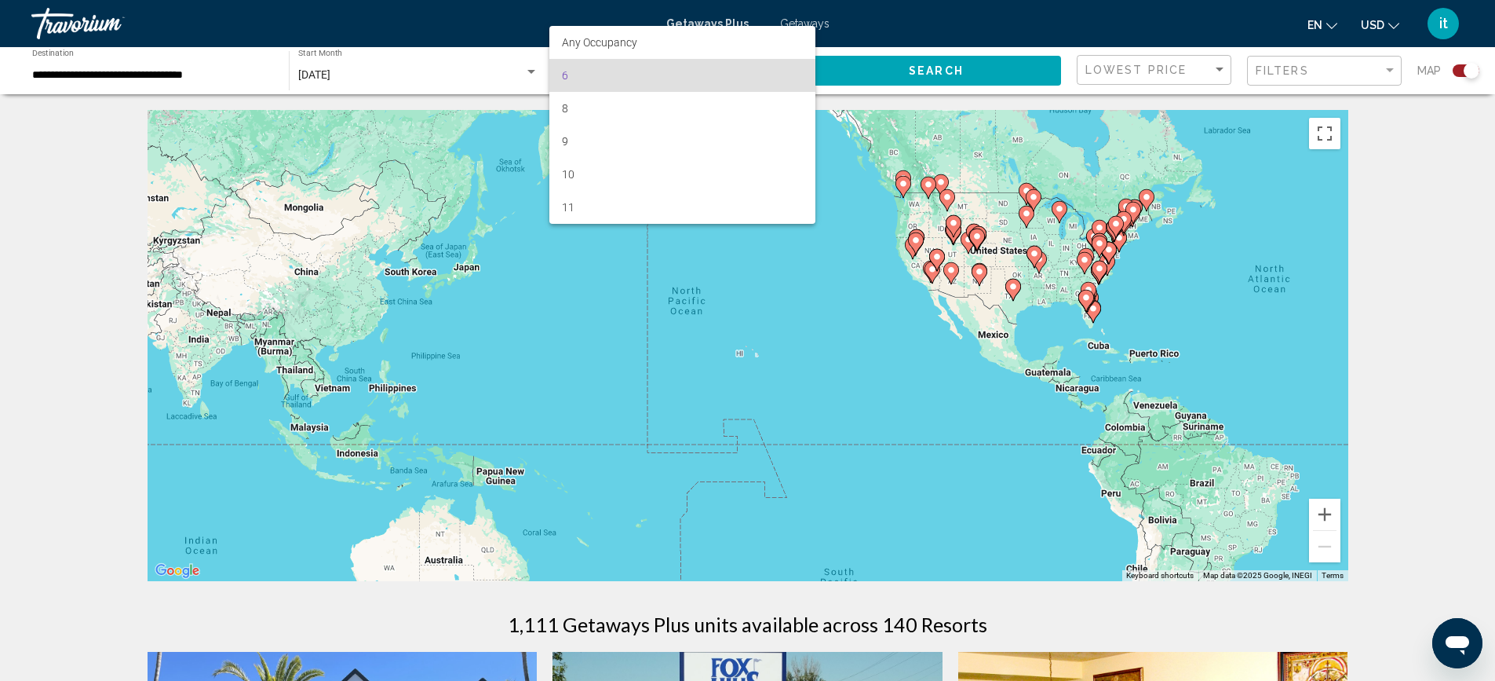
click at [792, 69] on span "6" at bounding box center [682, 75] width 241 height 33
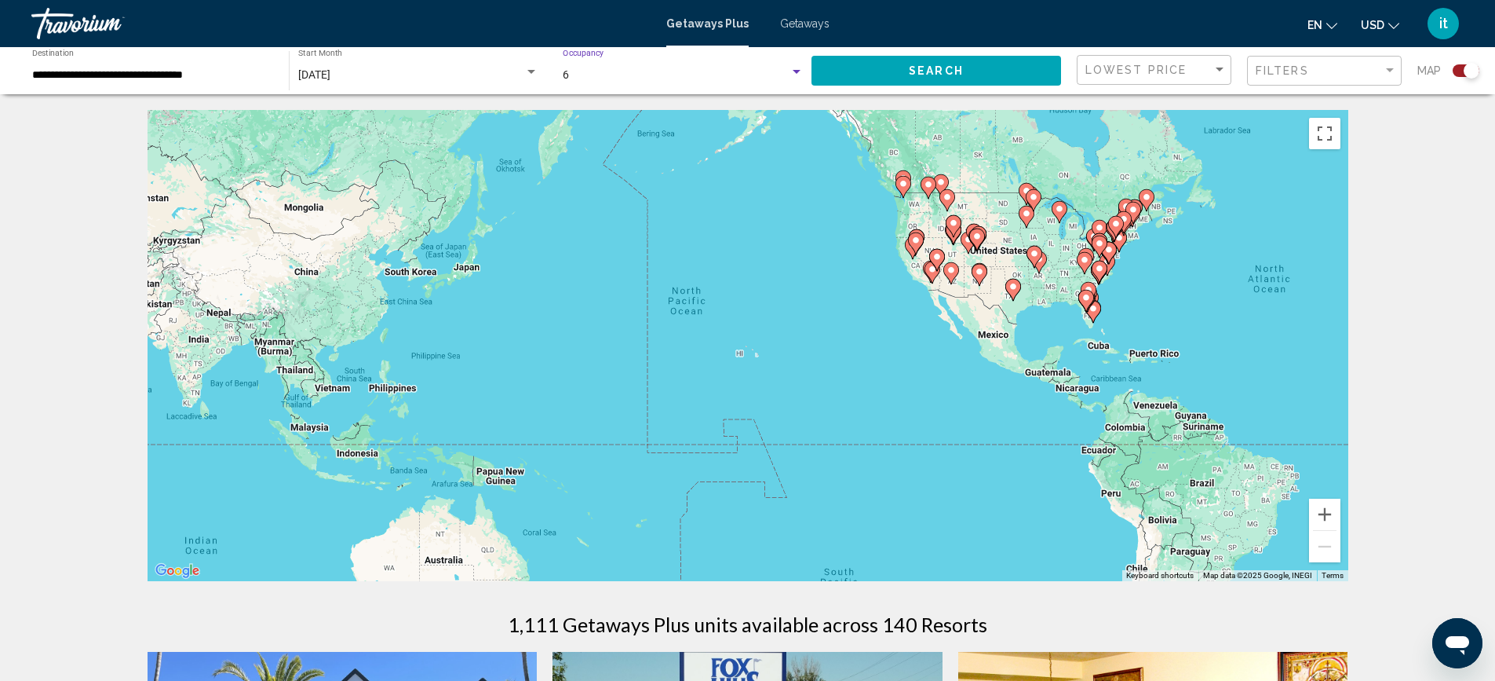
click at [137, 77] on input "**********" at bounding box center [152, 75] width 241 height 13
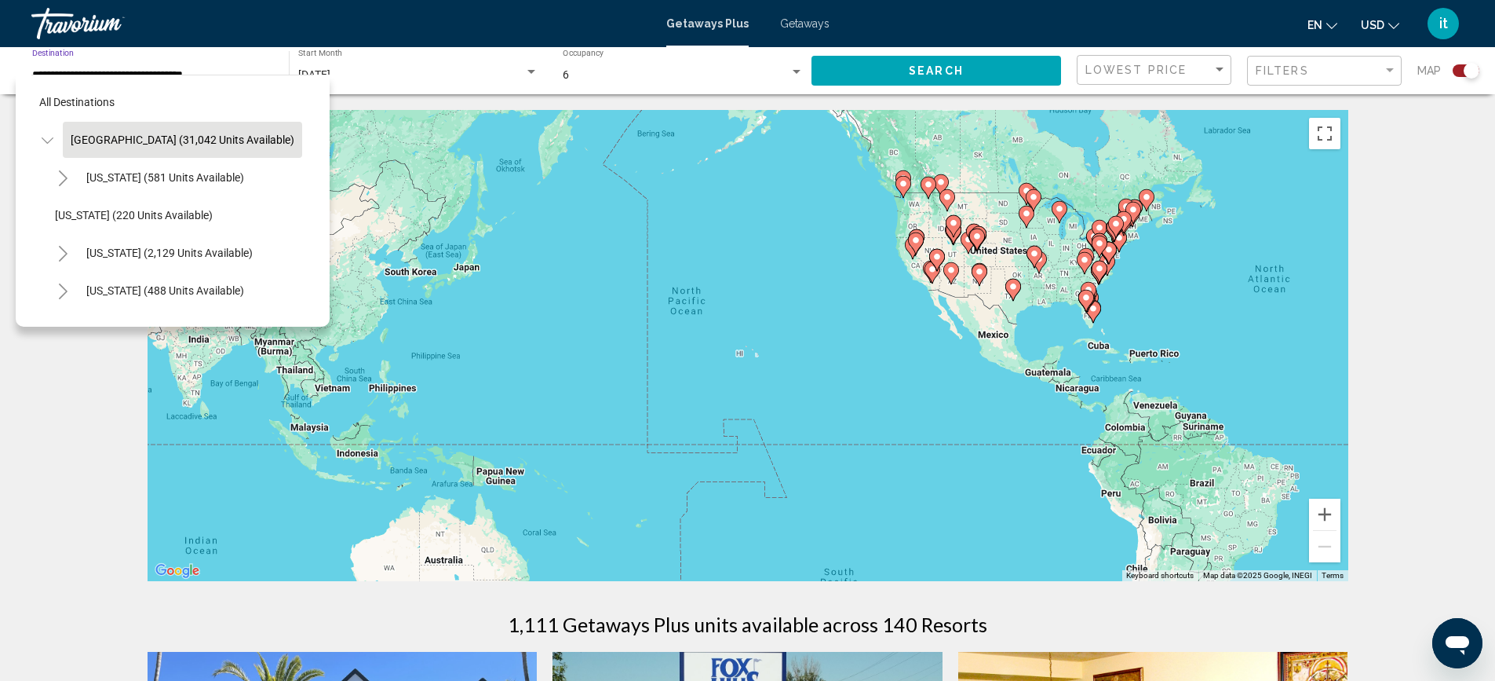
scroll to position [210, 0]
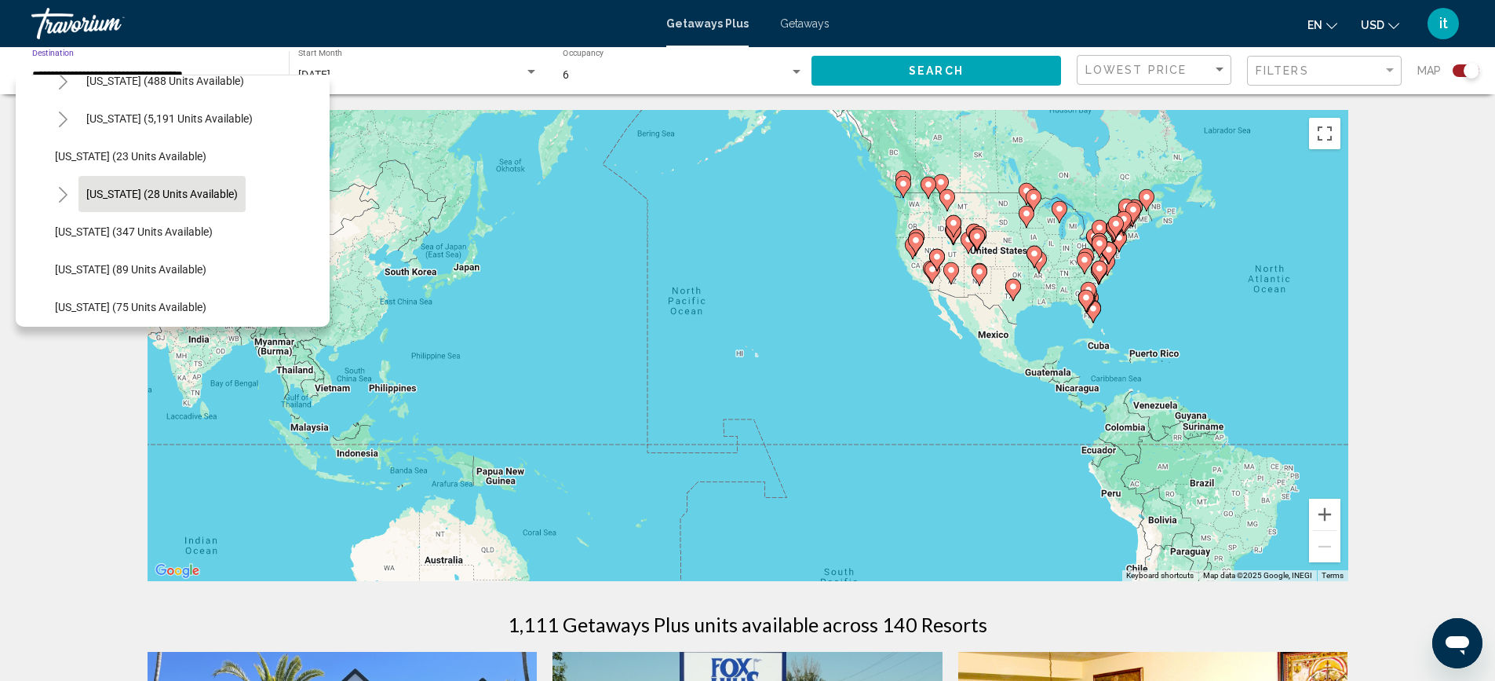
click at [195, 196] on span "[US_STATE] (28 units available)" at bounding box center [161, 194] width 151 height 13
type input "**********"
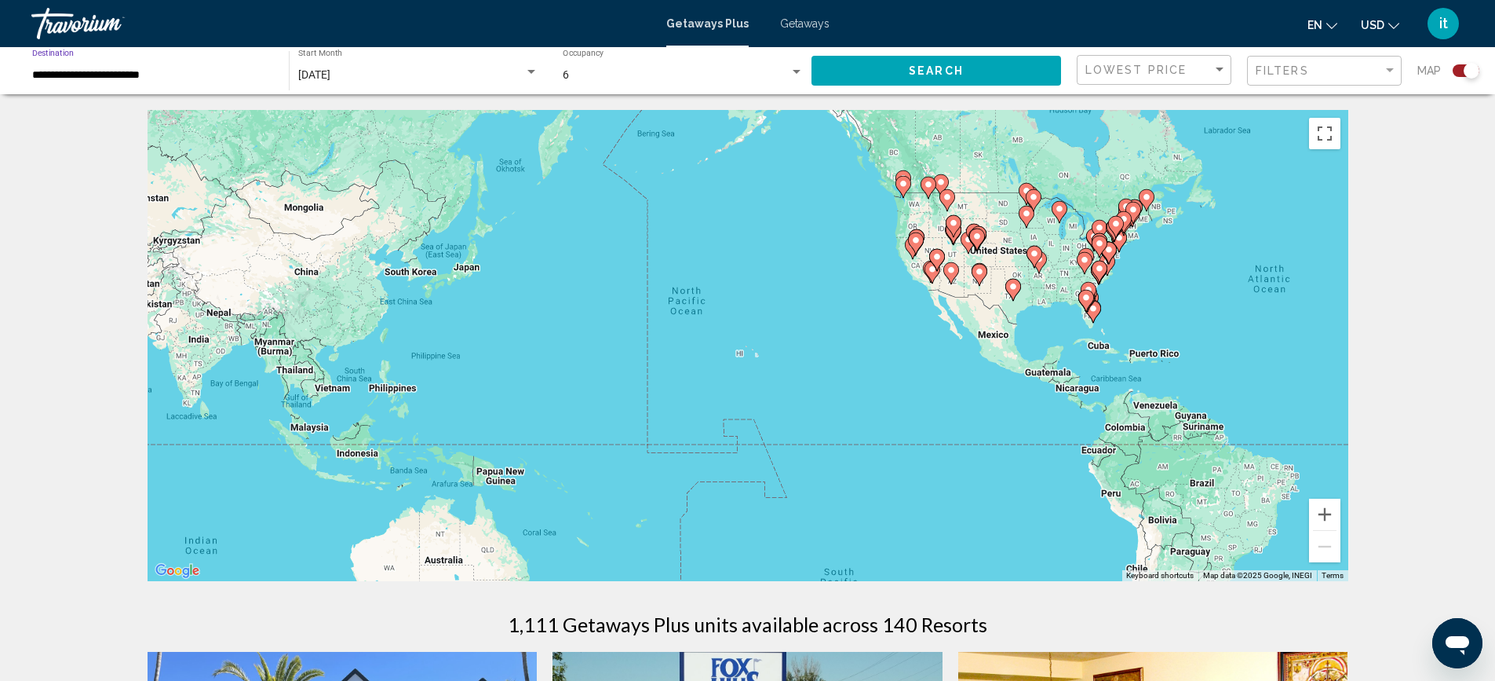
click at [954, 75] on span "Search" at bounding box center [936, 71] width 55 height 13
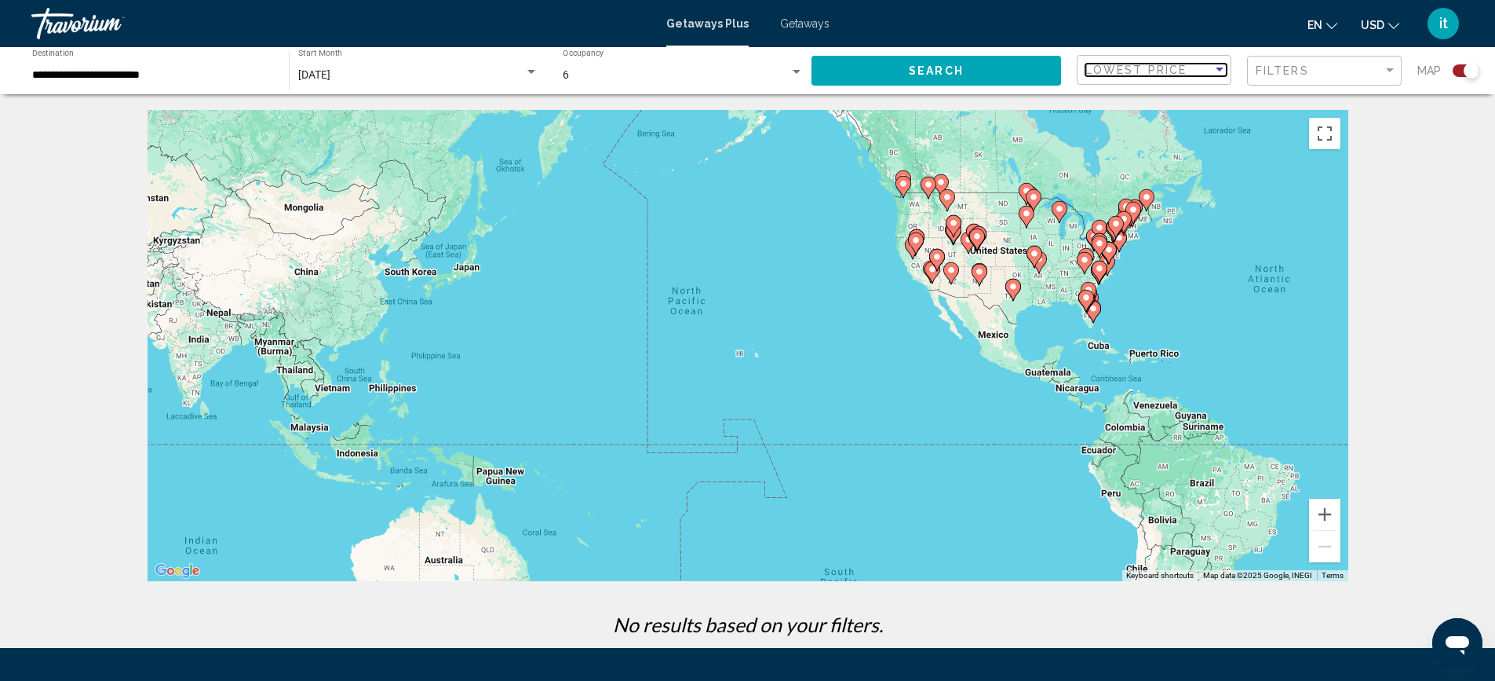
click at [1137, 69] on span "Lowest Price" at bounding box center [1136, 70] width 101 height 13
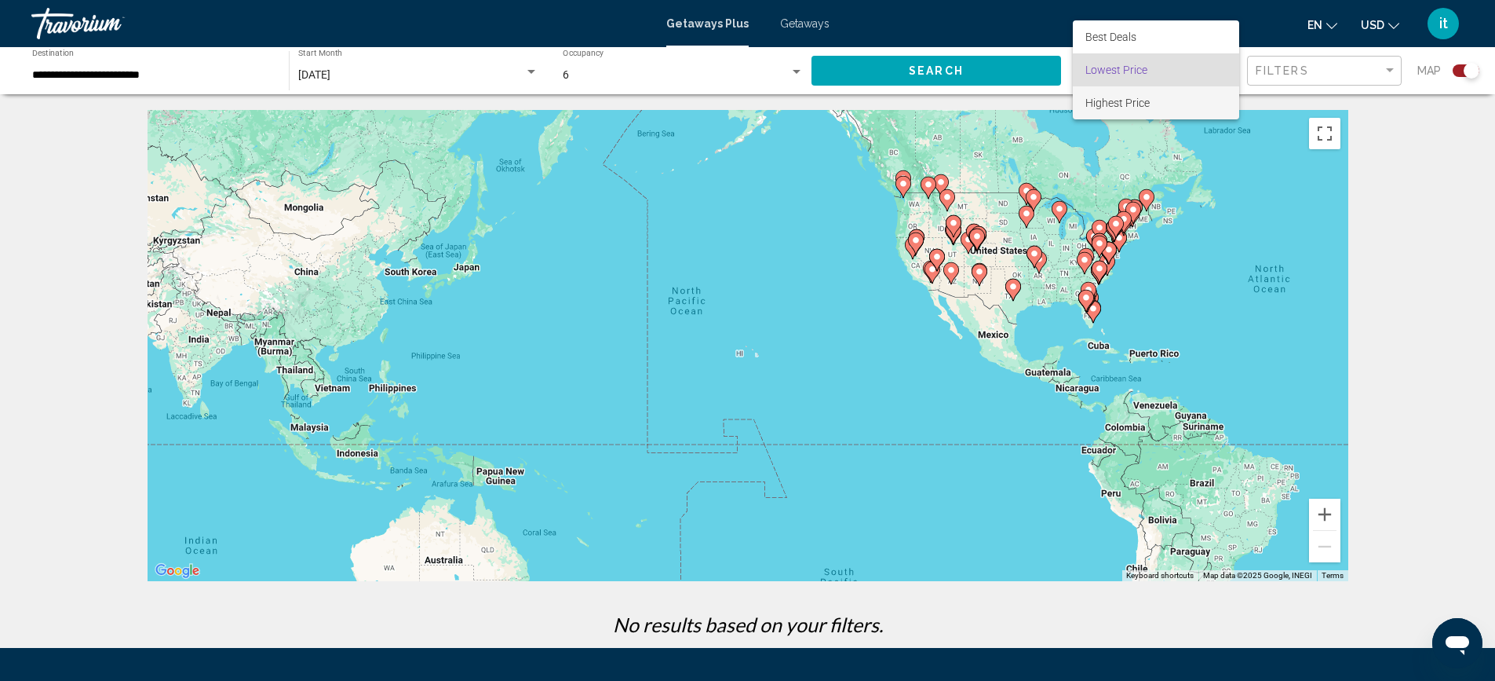
click at [1150, 97] on span "Highest Price" at bounding box center [1156, 102] width 141 height 33
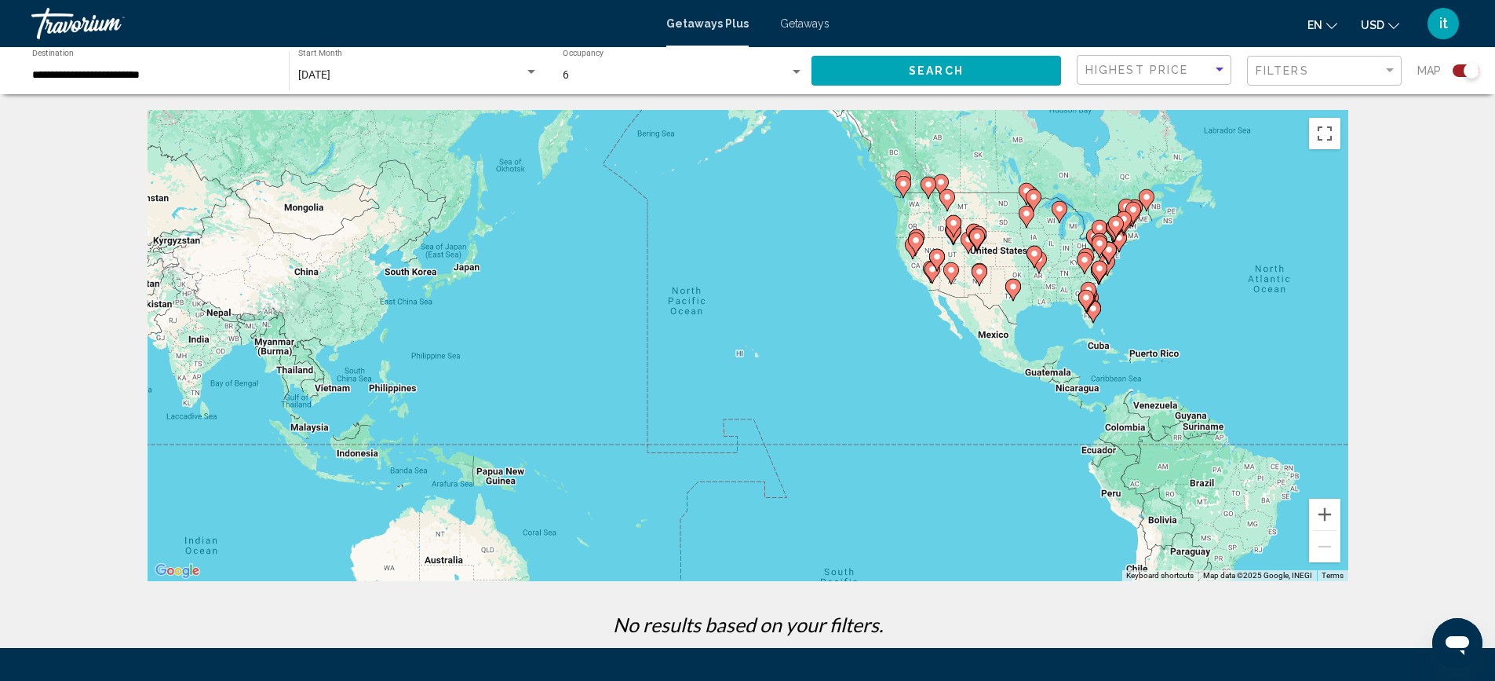
click at [896, 74] on button "Search" at bounding box center [937, 70] width 250 height 29
